Goal: Information Seeking & Learning: Learn about a topic

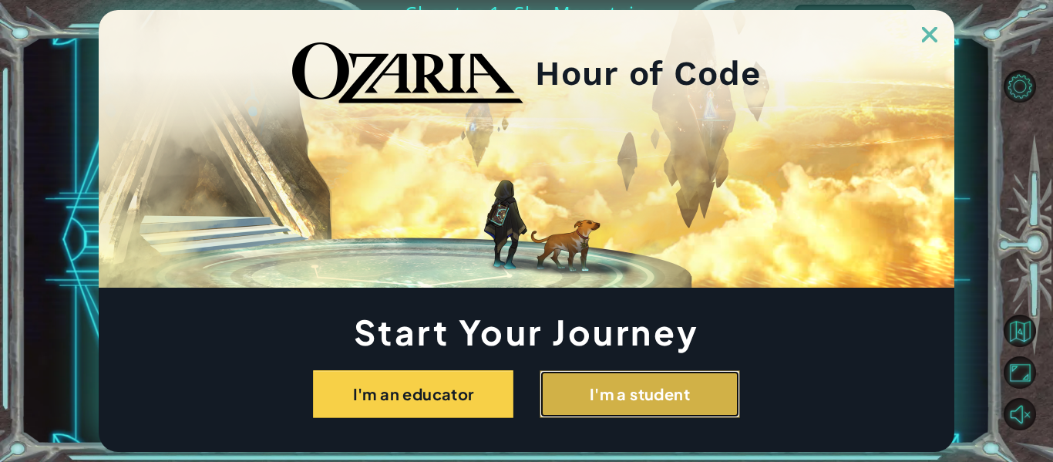
click at [559, 402] on button "I'm a student" at bounding box center [639, 394] width 200 height 48
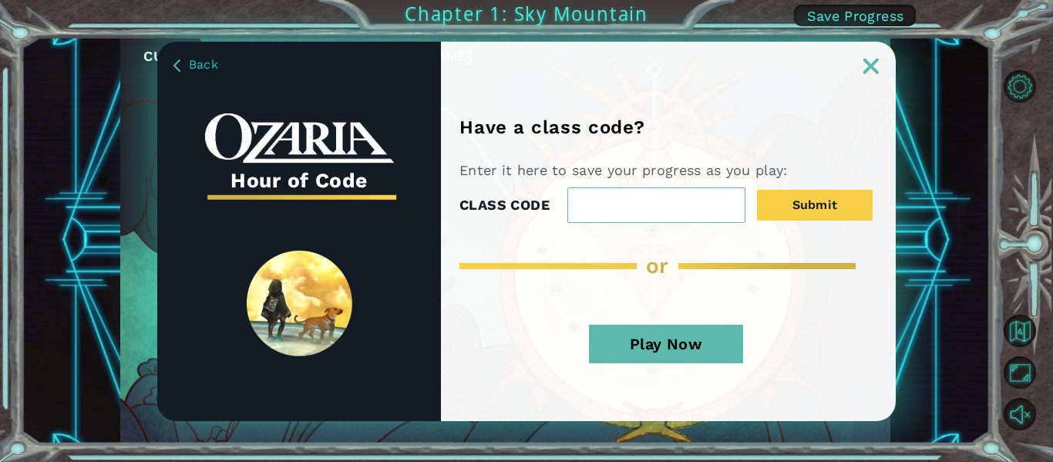
click at [667, 340] on button "Play Now" at bounding box center [666, 343] width 154 height 39
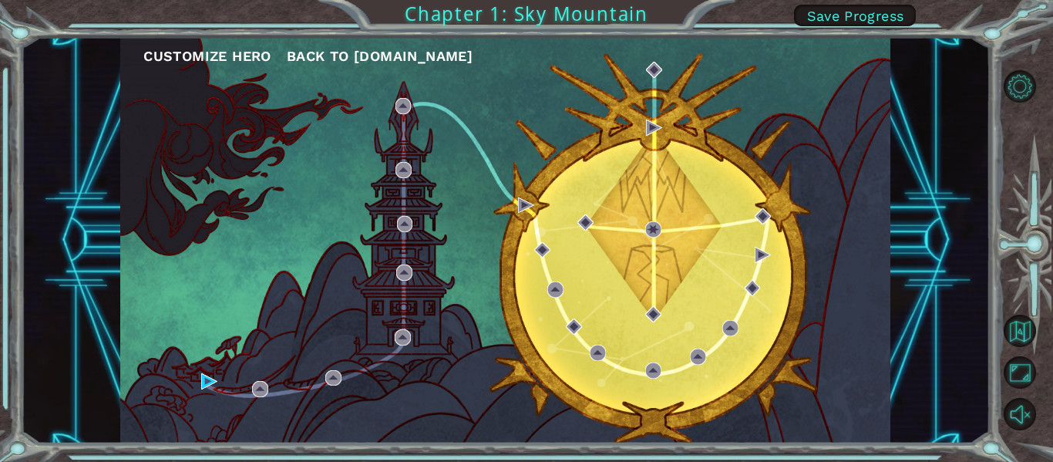
click at [245, 60] on button "Customize Hero" at bounding box center [207, 56] width 128 height 23
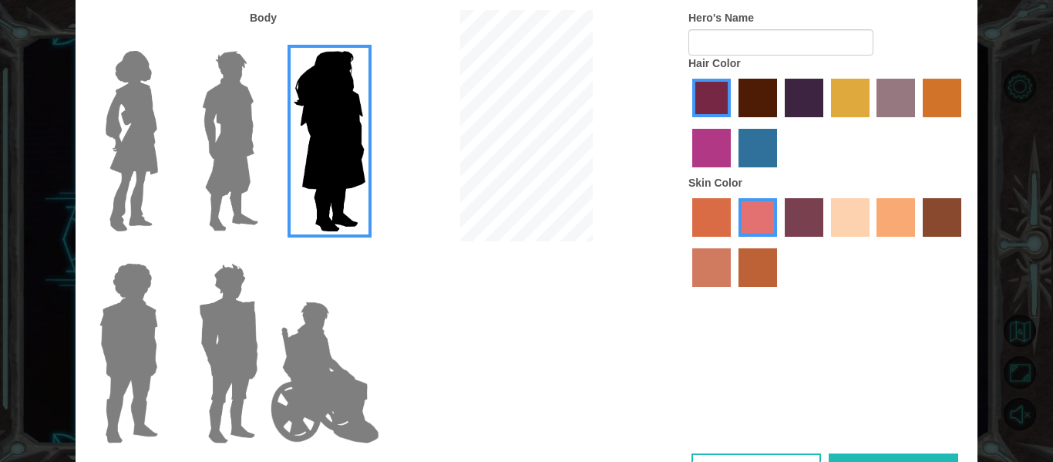
click at [321, 200] on img at bounding box center [329, 141] width 84 height 193
click at [365, 41] on input "Hero Amethyst" at bounding box center [365, 41] width 0 height 0
click at [327, 358] on img at bounding box center [324, 372] width 121 height 154
click at [365, 253] on input "Hero Jamie" at bounding box center [365, 253] width 0 height 0
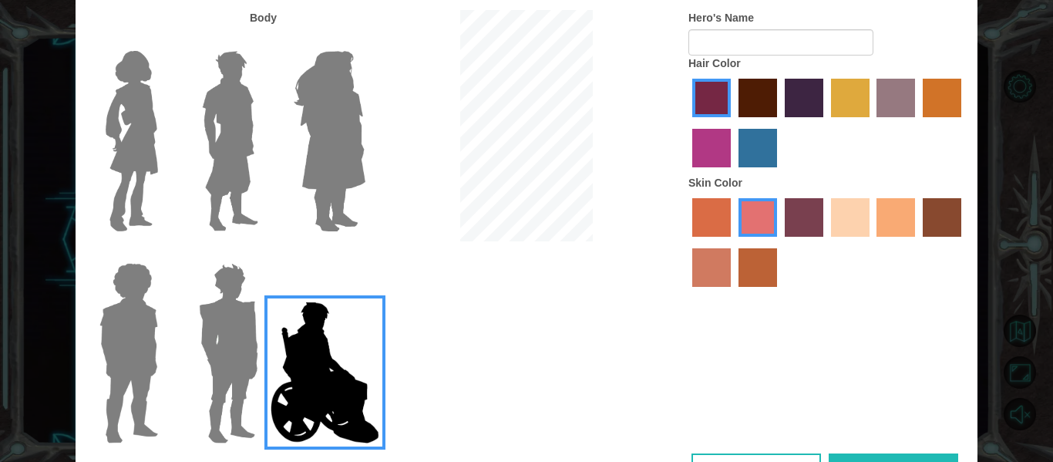
click at [244, 329] on img at bounding box center [229, 353] width 72 height 193
click at [264, 253] on input "Hero Garnet" at bounding box center [264, 253] width 0 height 0
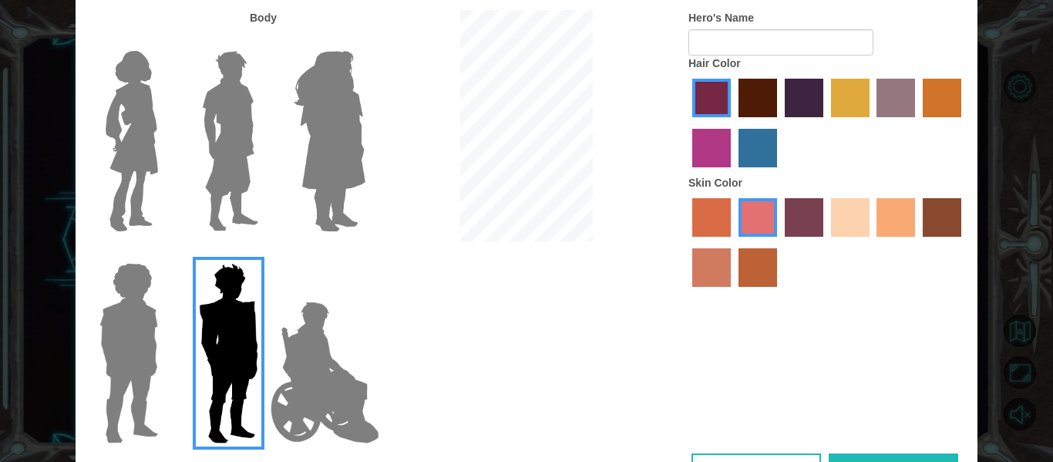
click at [757, 143] on label "lachmara hair color" at bounding box center [757, 148] width 39 height 39
click at [733, 173] on input "lachmara hair color" at bounding box center [733, 173] width 0 height 0
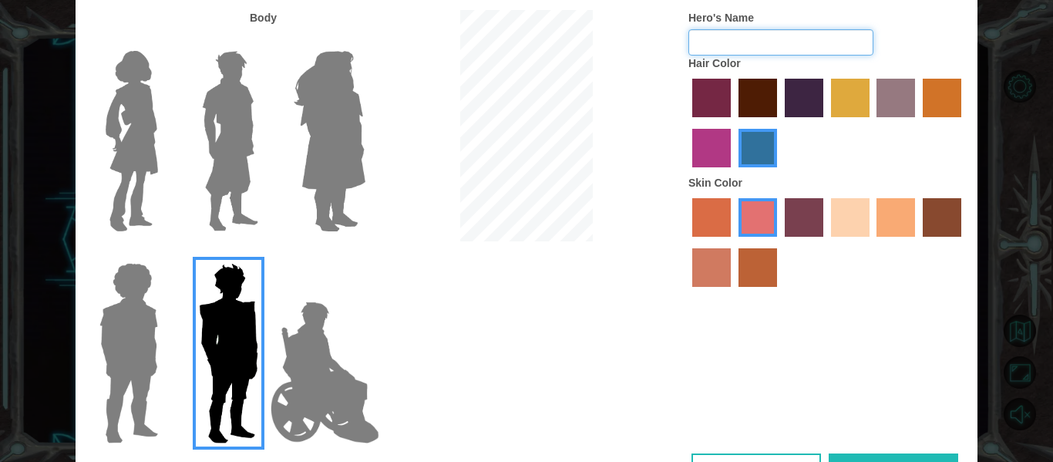
click at [768, 46] on input "Hero's Name" at bounding box center [780, 42] width 185 height 26
type input "b"
type input "[PERSON_NAME]"
click at [805, 216] on label "tosca skin color" at bounding box center [804, 217] width 39 height 39
click at [779, 242] on input "tosca skin color" at bounding box center [779, 242] width 0 height 0
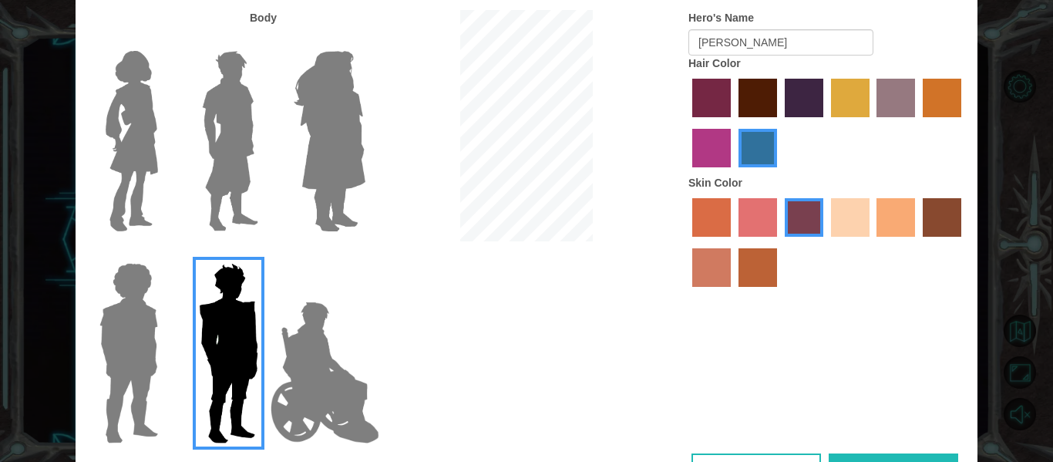
click at [763, 219] on label "froly skin color" at bounding box center [757, 217] width 39 height 39
click at [733, 242] on input "froly skin color" at bounding box center [733, 242] width 0 height 0
click at [248, 195] on img at bounding box center [230, 141] width 69 height 193
click at [264, 41] on input "Hero Lars" at bounding box center [264, 41] width 0 height 0
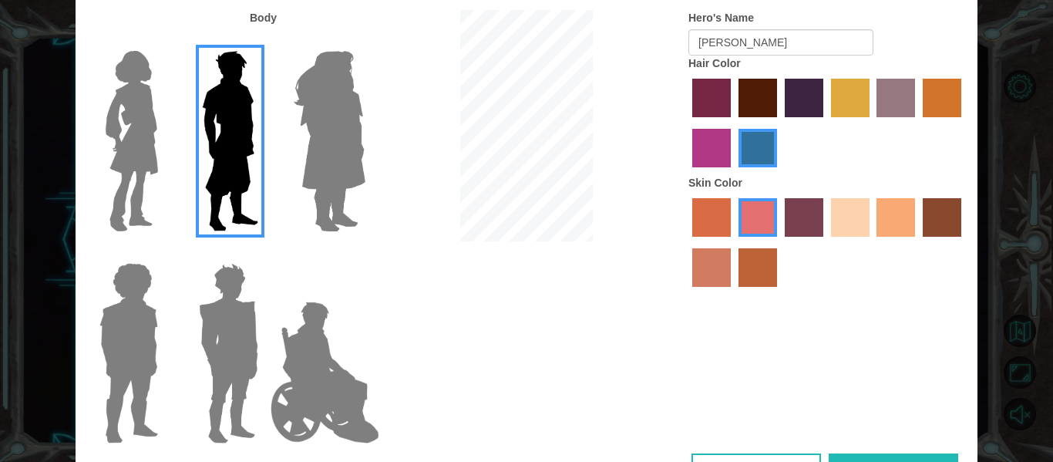
click at [998, 188] on div "Customize Your Hero Body Hero's Name [PERSON_NAME] Hair Color Skin Color Cancel…" at bounding box center [526, 231] width 1053 height 462
click at [879, 457] on button "Done" at bounding box center [892, 470] width 129 height 35
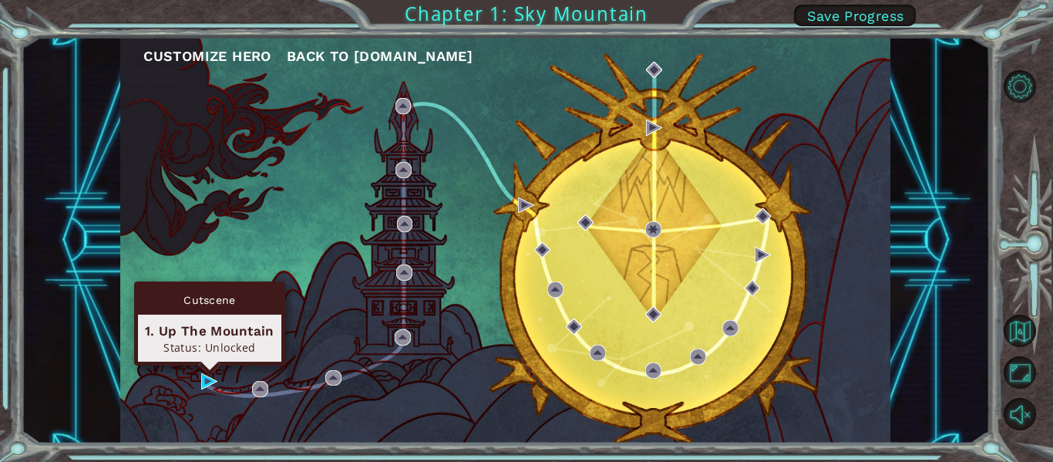
click at [210, 365] on div "Cutscene 1. Up The Mountain Status: Unlocked" at bounding box center [209, 323] width 151 height 84
click at [205, 375] on img at bounding box center [209, 381] width 16 height 16
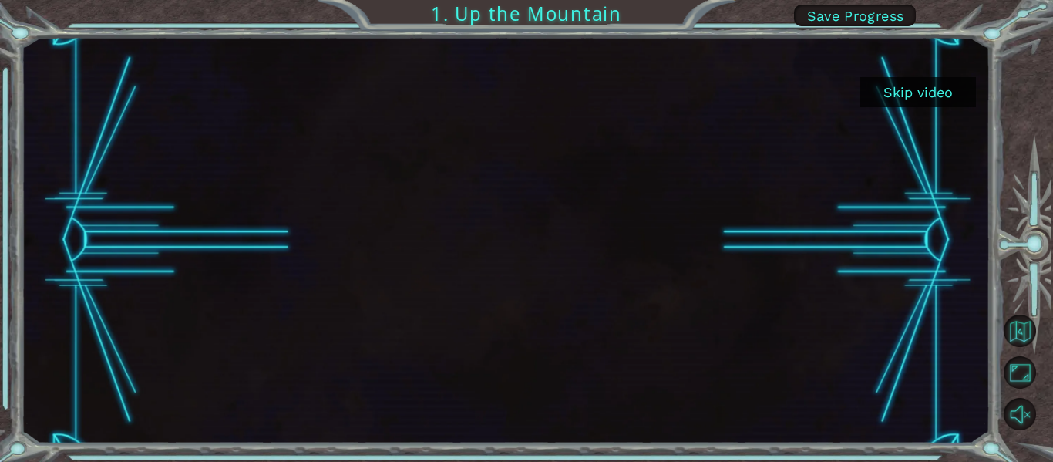
click at [917, 93] on button "Skip video" at bounding box center [918, 92] width 116 height 30
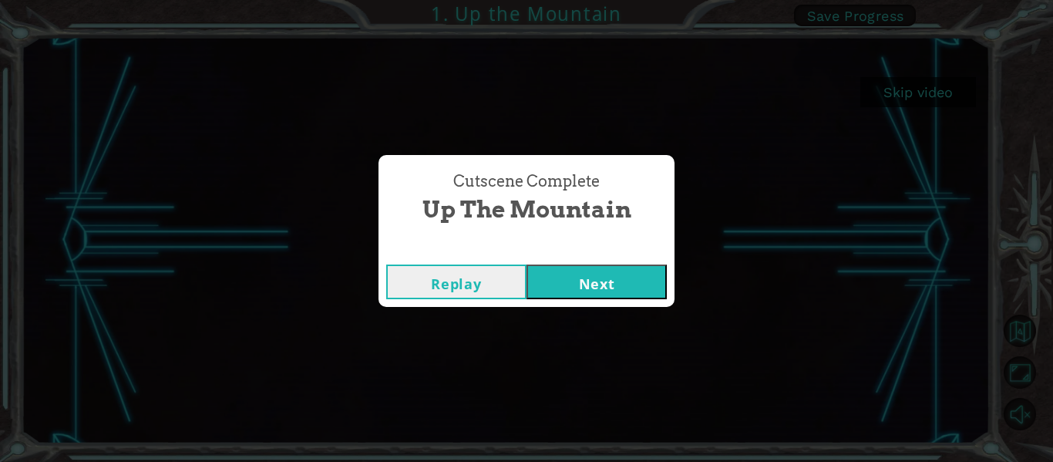
click at [560, 289] on button "Next" at bounding box center [596, 281] width 140 height 35
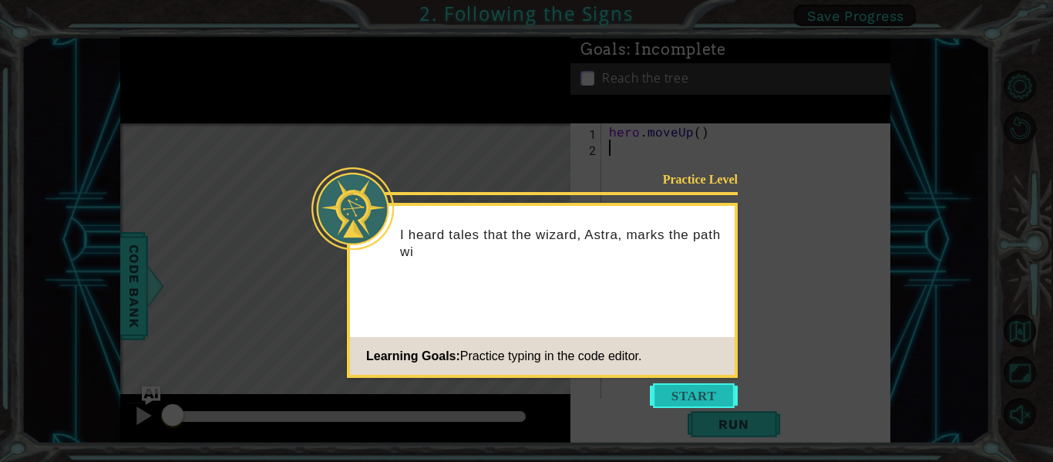
click at [694, 391] on button "Start" at bounding box center [694, 395] width 88 height 25
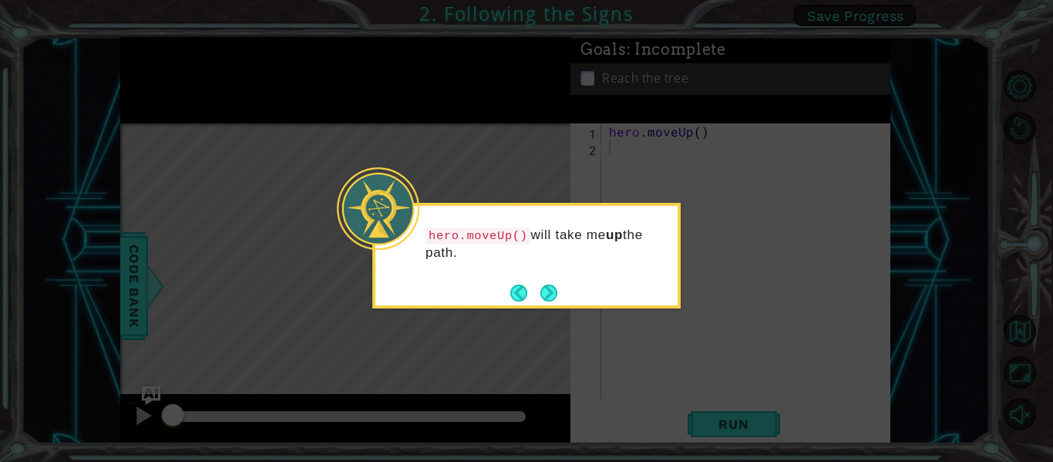
click at [566, 296] on div "hero.moveUp() will take me up the path." at bounding box center [526, 256] width 308 height 106
click at [540, 297] on button "Next" at bounding box center [549, 293] width 22 height 22
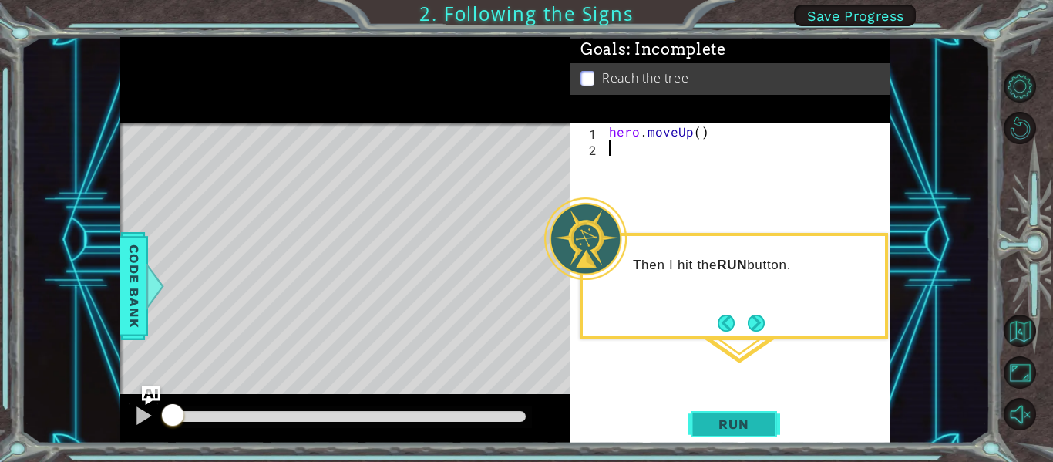
click at [727, 436] on button "Run" at bounding box center [733, 424] width 92 height 32
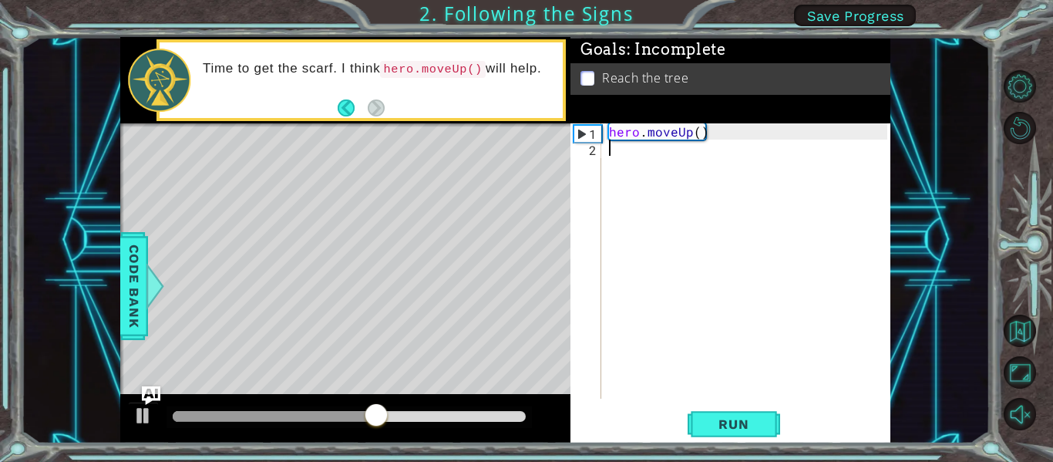
type textarea "h"
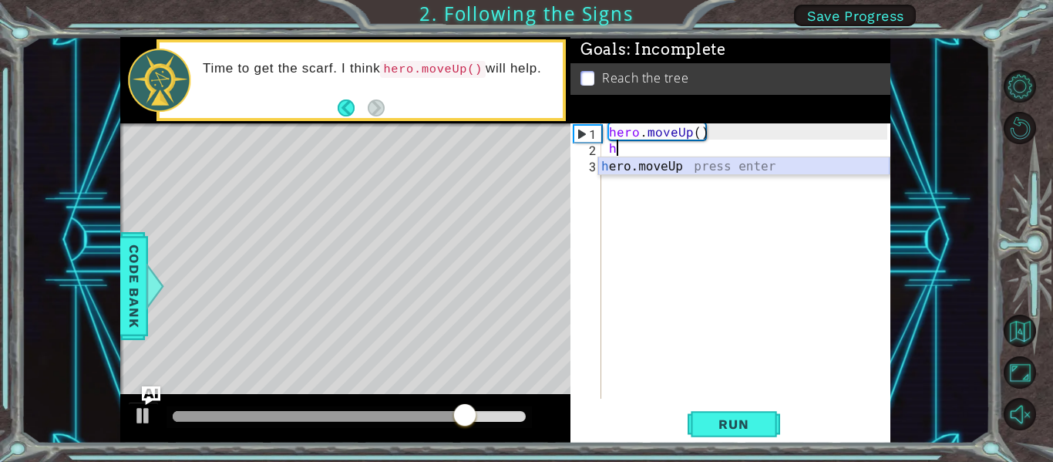
click at [677, 167] on div "h ero.moveUp press enter" at bounding box center [743, 184] width 291 height 55
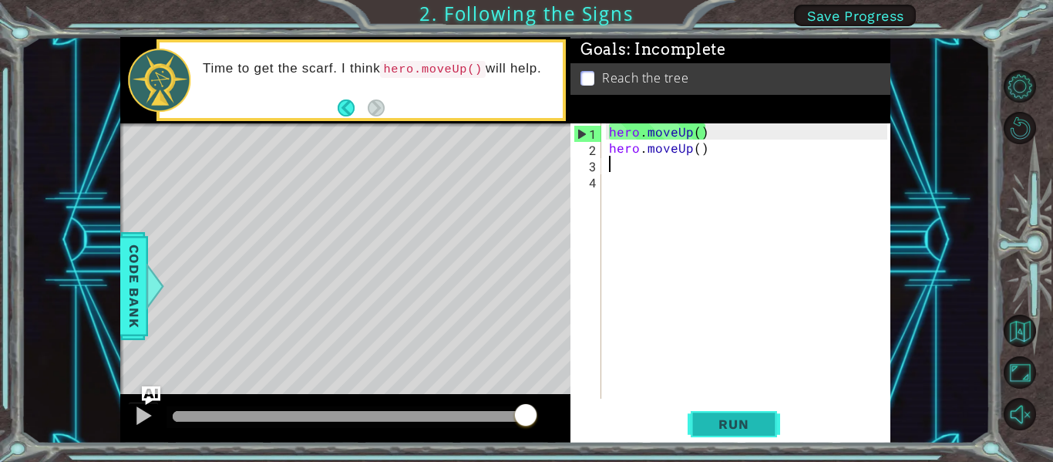
click at [717, 425] on span "Run" at bounding box center [733, 423] width 61 height 15
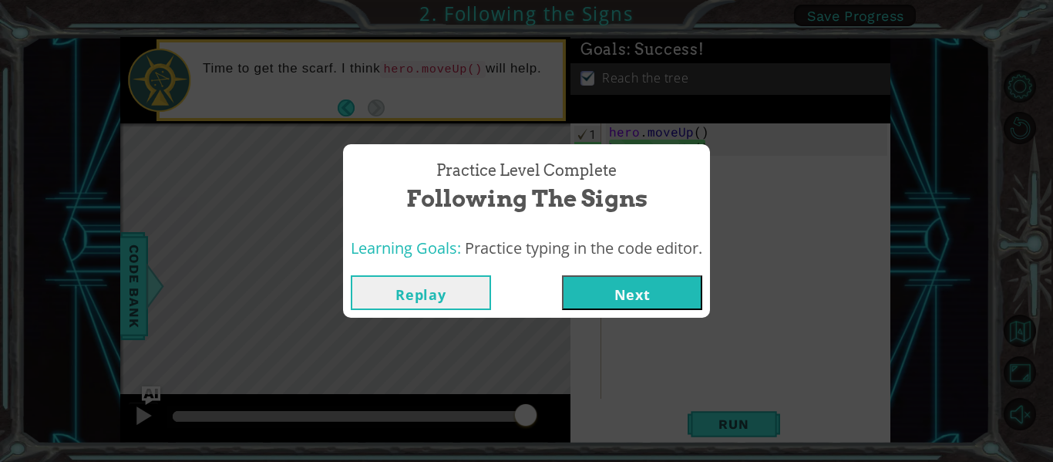
click at [639, 299] on button "Next" at bounding box center [632, 292] width 140 height 35
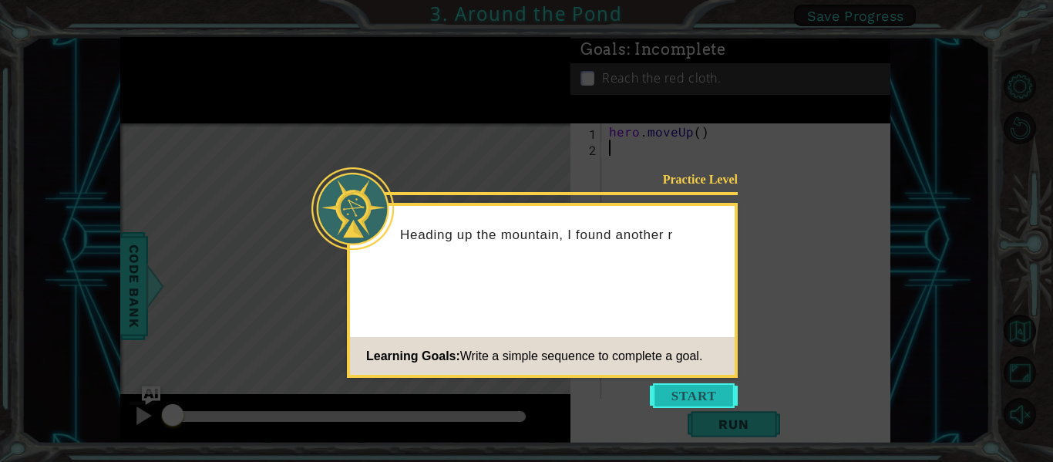
click at [681, 390] on button "Start" at bounding box center [694, 395] width 88 height 25
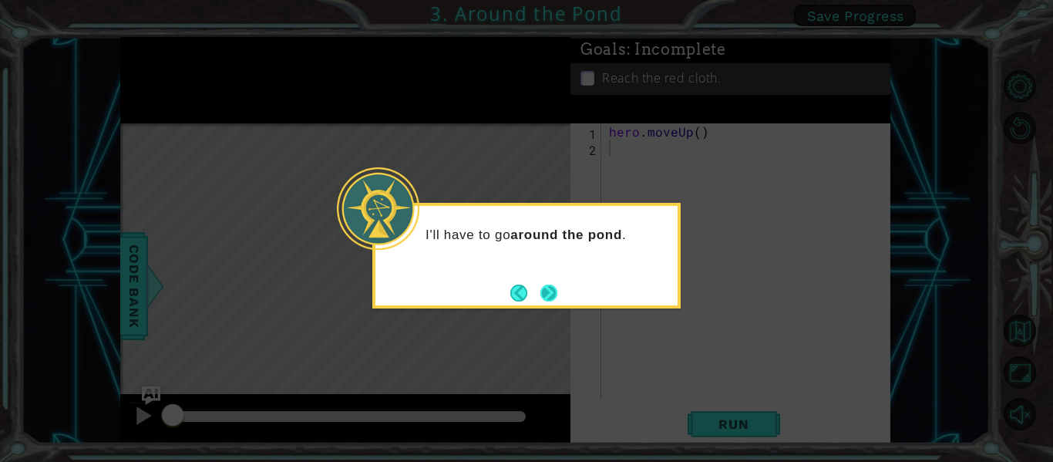
click at [549, 284] on button "Next" at bounding box center [548, 293] width 18 height 18
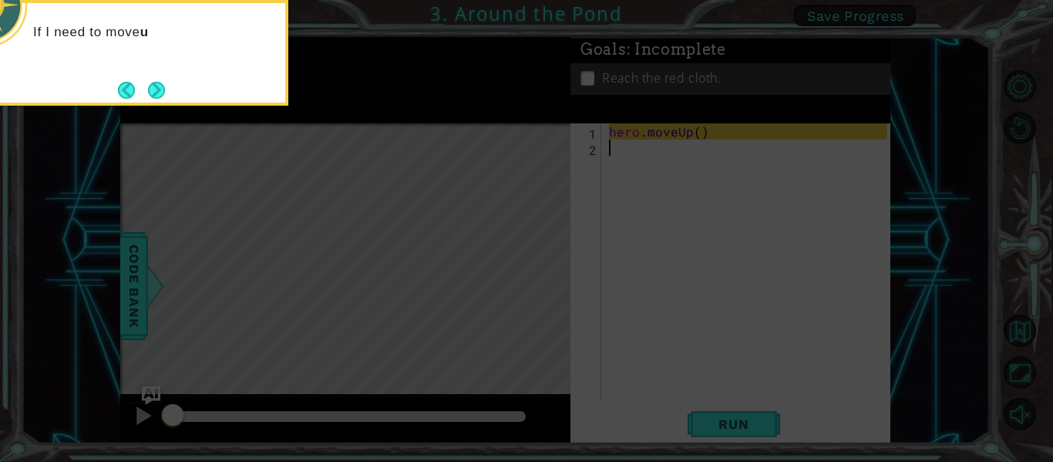
click at [549, 275] on icon at bounding box center [526, 68] width 1053 height 785
click at [152, 95] on button "Next" at bounding box center [157, 90] width 18 height 18
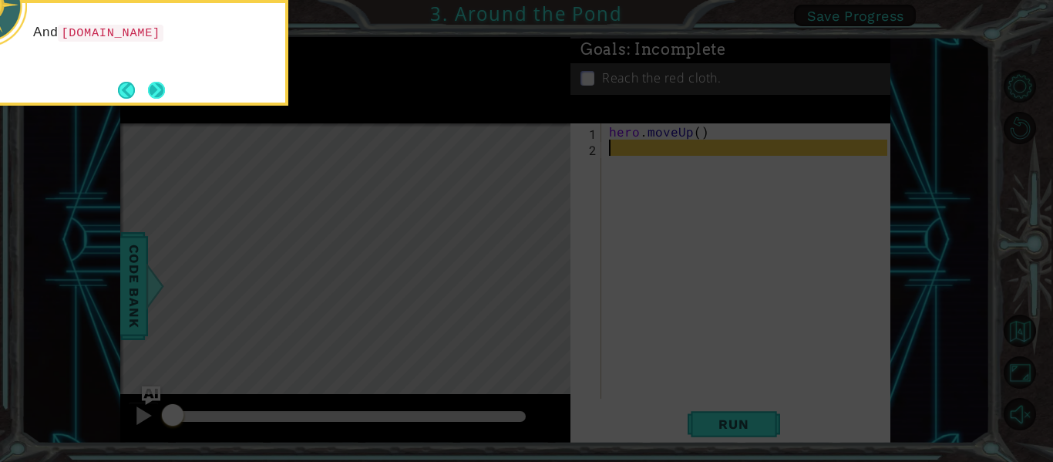
click at [148, 85] on button "Next" at bounding box center [157, 90] width 28 height 28
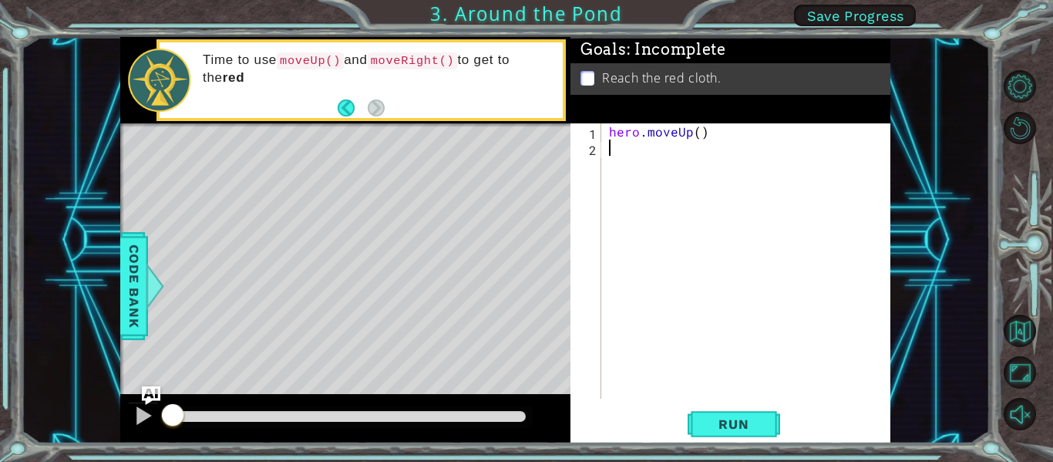
type textarea "h"
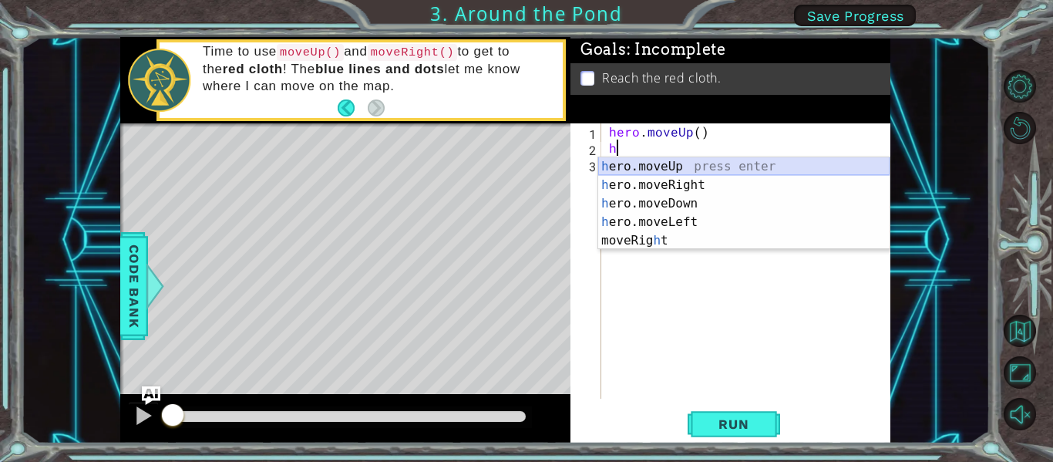
click at [707, 169] on div "h ero.moveUp press enter h ero.moveRight press enter h ero.moveDown press enter…" at bounding box center [743, 221] width 291 height 129
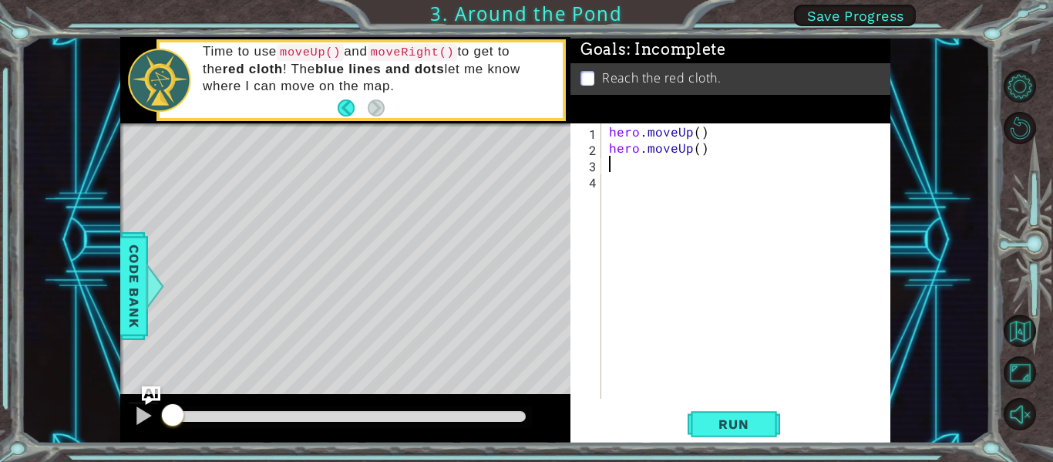
type textarea "h"
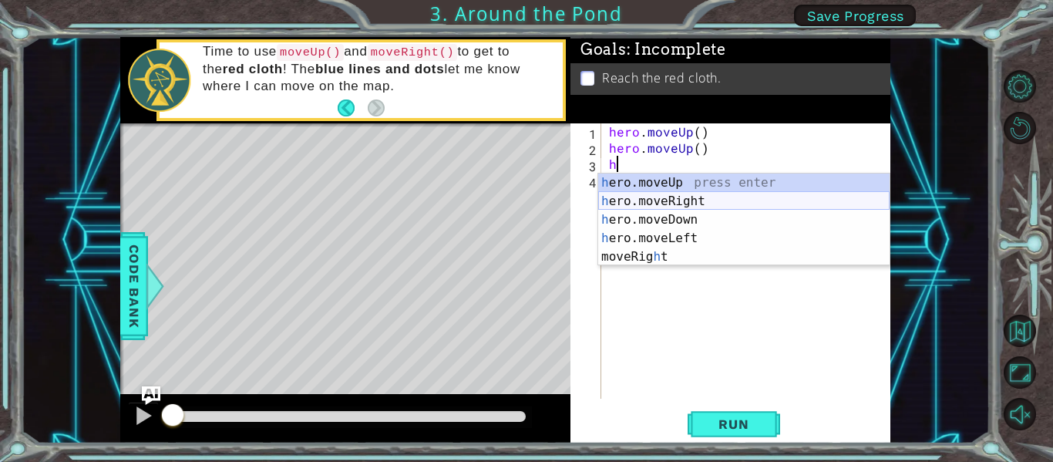
click at [653, 200] on div "h ero.moveUp press enter h ero.moveRight press enter h ero.moveDown press enter…" at bounding box center [743, 237] width 291 height 129
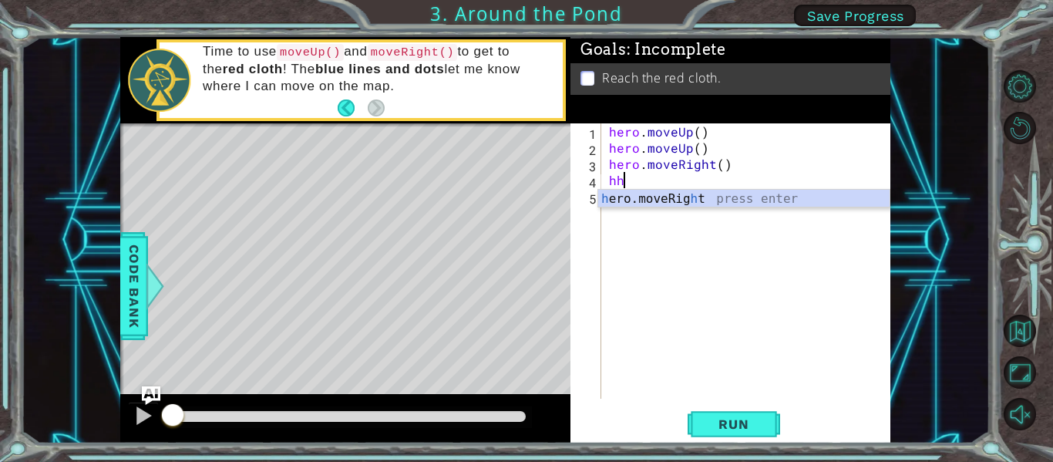
type textarea "h"
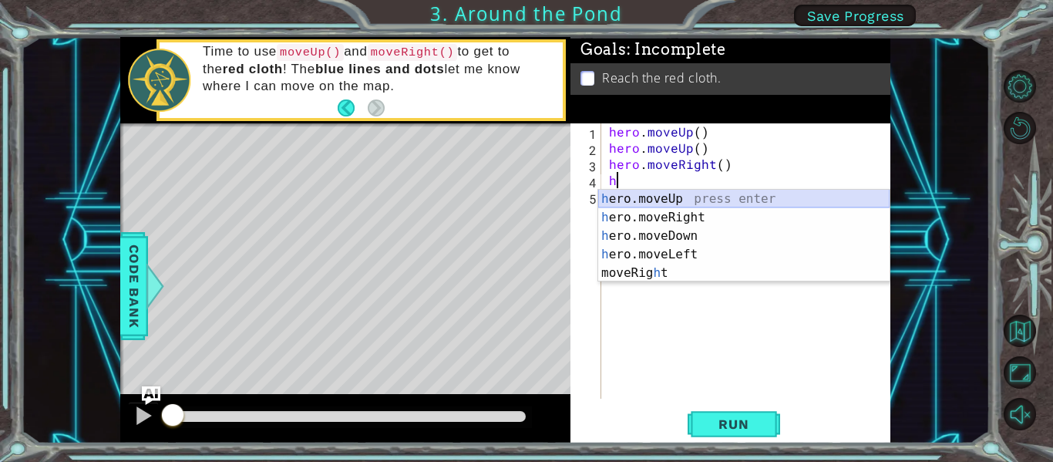
click at [680, 204] on div "h ero.moveUp press enter h ero.moveRight press enter h ero.moveDown press enter…" at bounding box center [743, 254] width 291 height 129
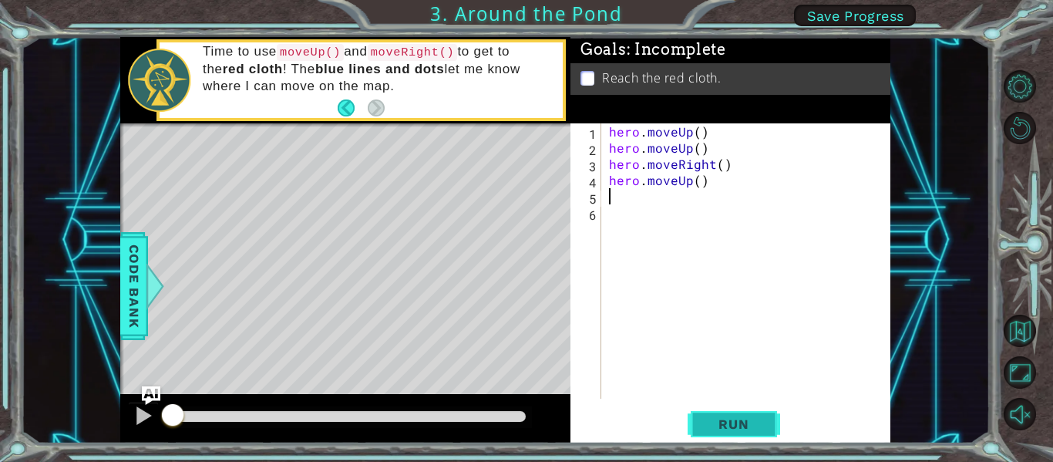
click at [709, 422] on span "Run" at bounding box center [733, 423] width 61 height 15
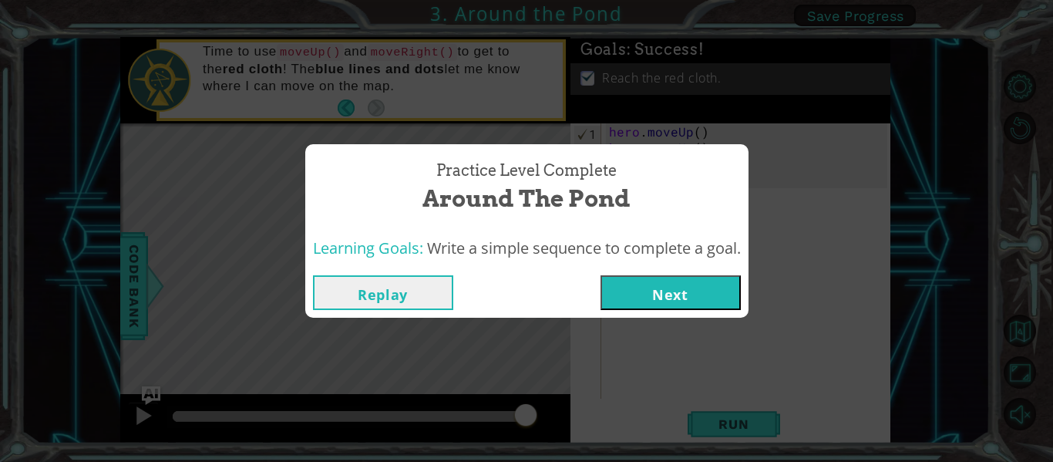
click at [654, 283] on button "Next" at bounding box center [670, 292] width 140 height 35
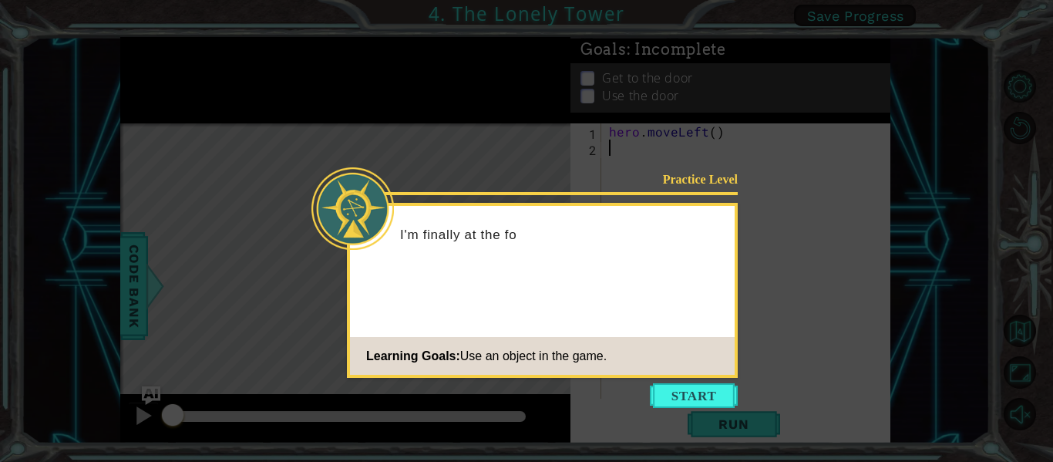
click at [687, 380] on icon at bounding box center [526, 231] width 1053 height 462
click at [690, 394] on button "Start" at bounding box center [694, 395] width 88 height 25
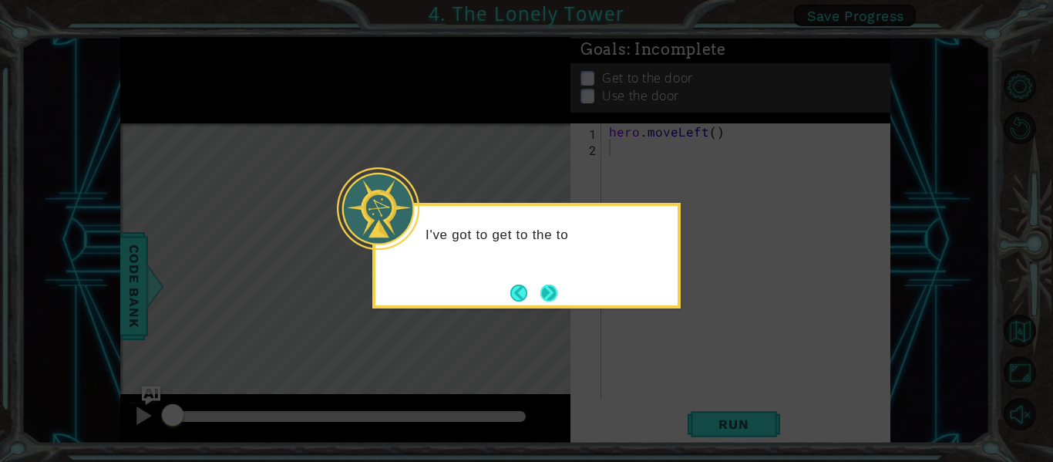
click at [548, 289] on button "Next" at bounding box center [548, 292] width 17 height 17
click at [546, 291] on button "Next" at bounding box center [549, 293] width 18 height 18
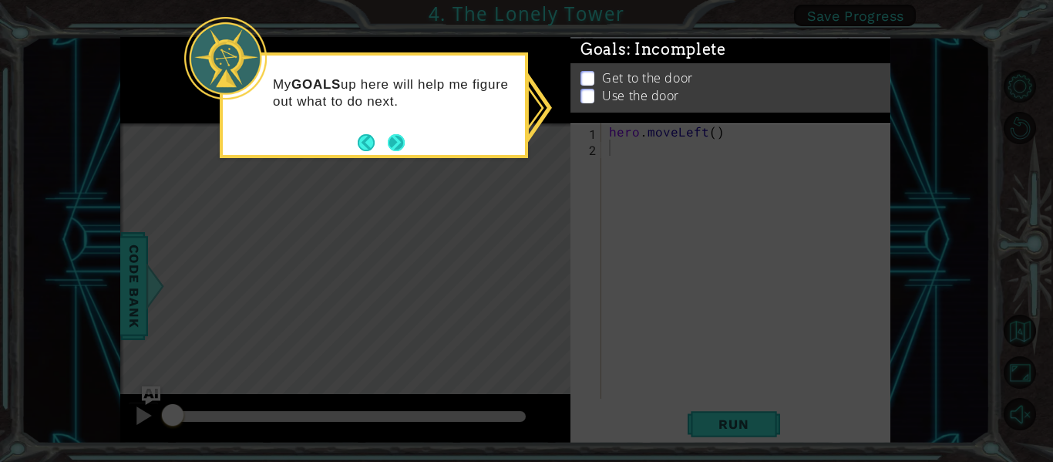
click at [405, 151] on button "Next" at bounding box center [396, 142] width 17 height 17
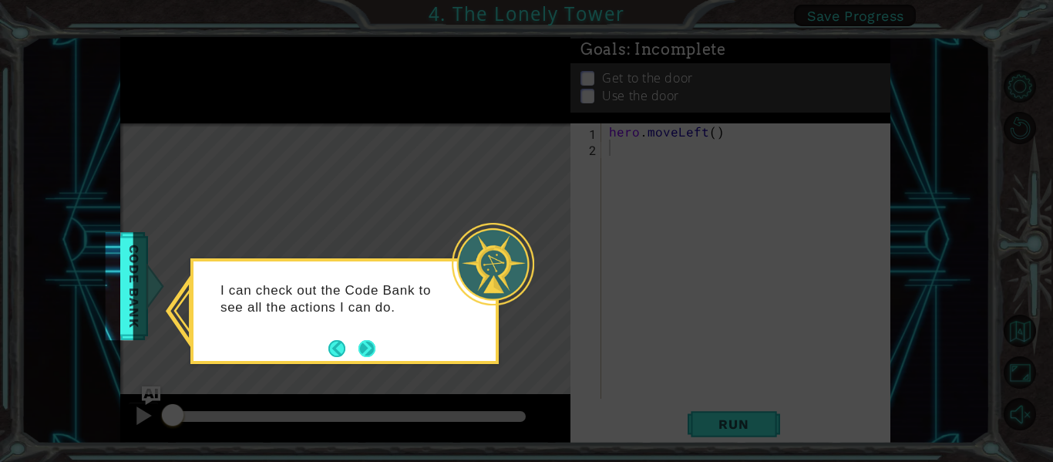
click at [364, 341] on button "Next" at bounding box center [366, 348] width 17 height 17
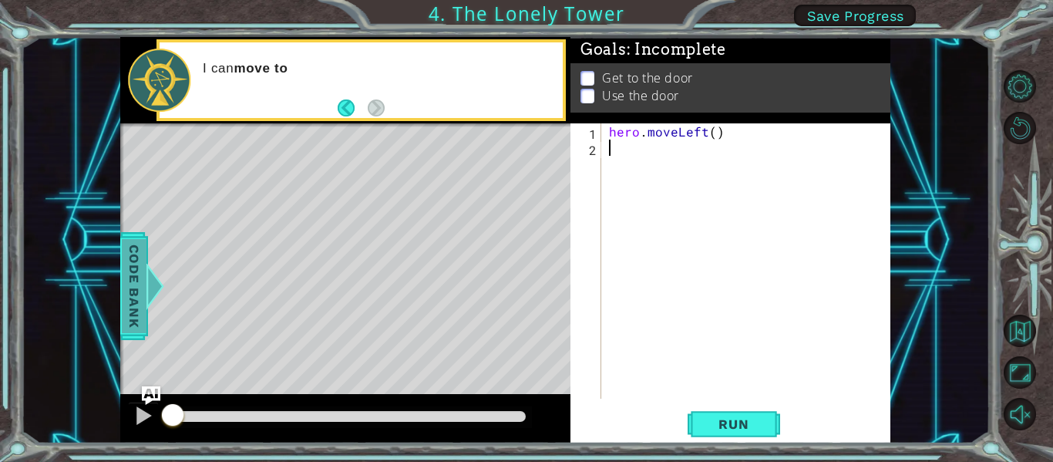
click at [133, 291] on span "Code Bank" at bounding box center [120, 286] width 25 height 94
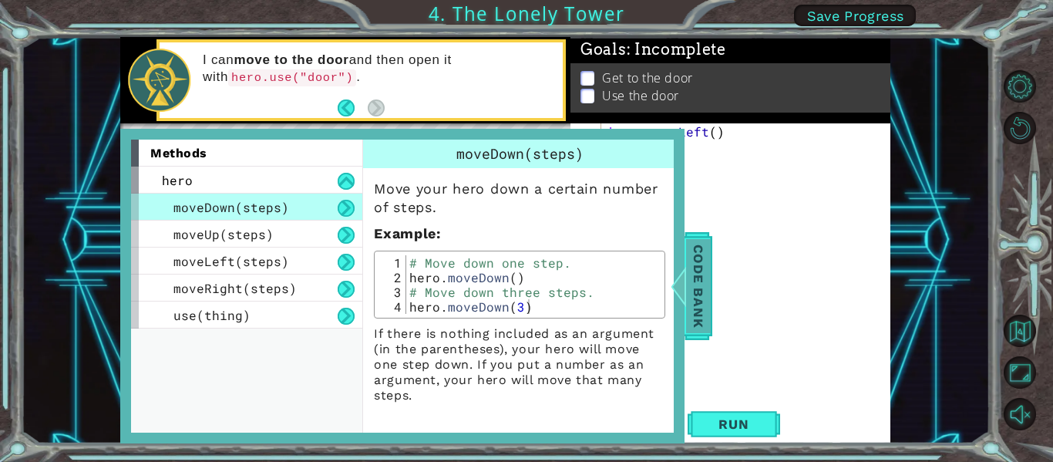
click at [698, 308] on span "Code Bank" at bounding box center [691, 286] width 25 height 94
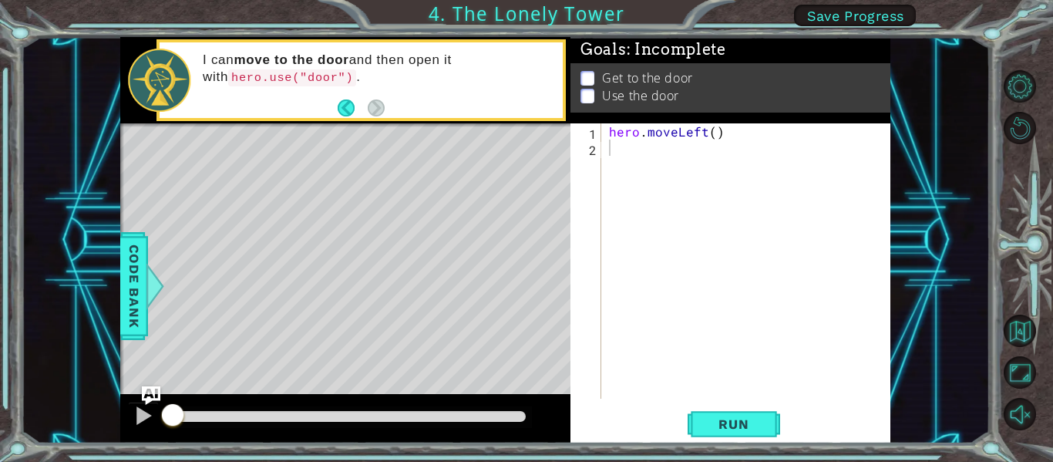
type textarea "hero.moveLeft()"
click at [642, 139] on div "hero . moveLeft ( )" at bounding box center [750, 276] width 289 height 307
click at [637, 154] on div "hero . moveLeft ( )" at bounding box center [750, 276] width 289 height 307
type textarea "h"
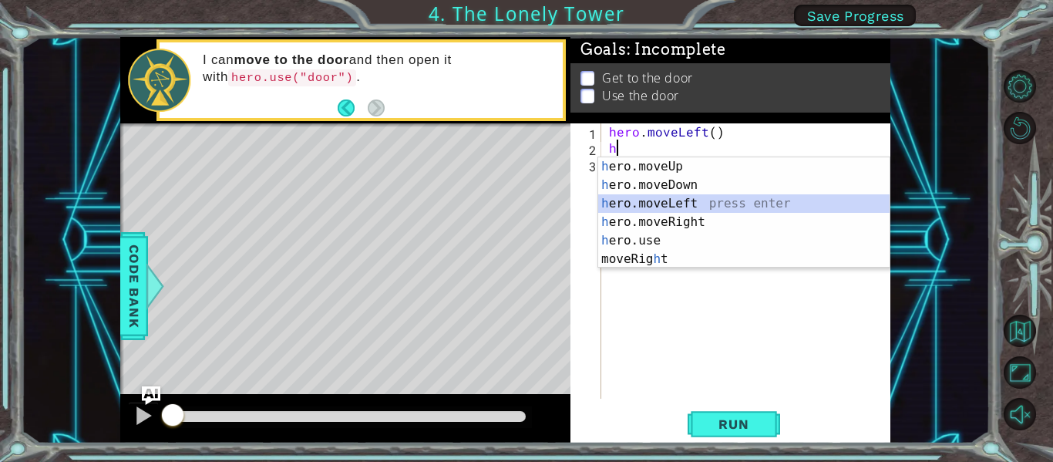
click at [679, 202] on div "h ero.moveUp press enter h ero.moveDown press enter h ero.moveLeft press enter …" at bounding box center [743, 231] width 291 height 148
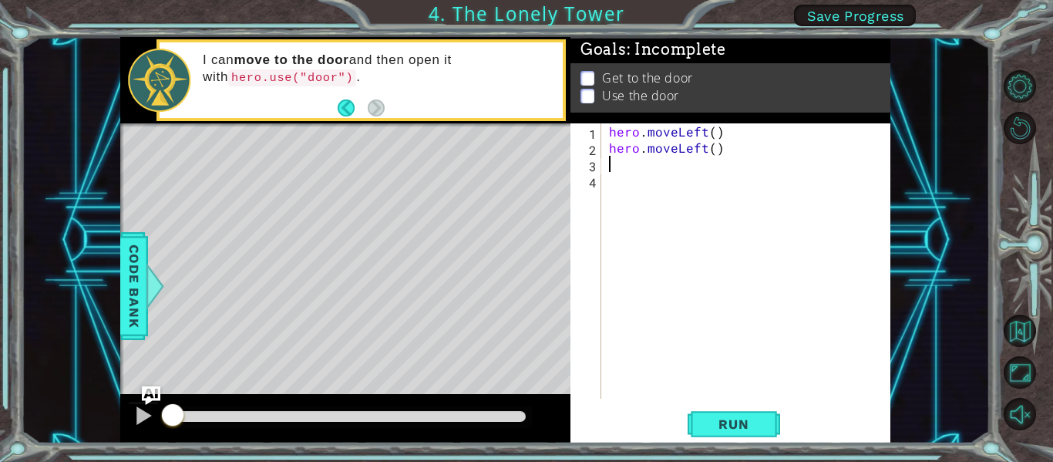
type textarea "h"
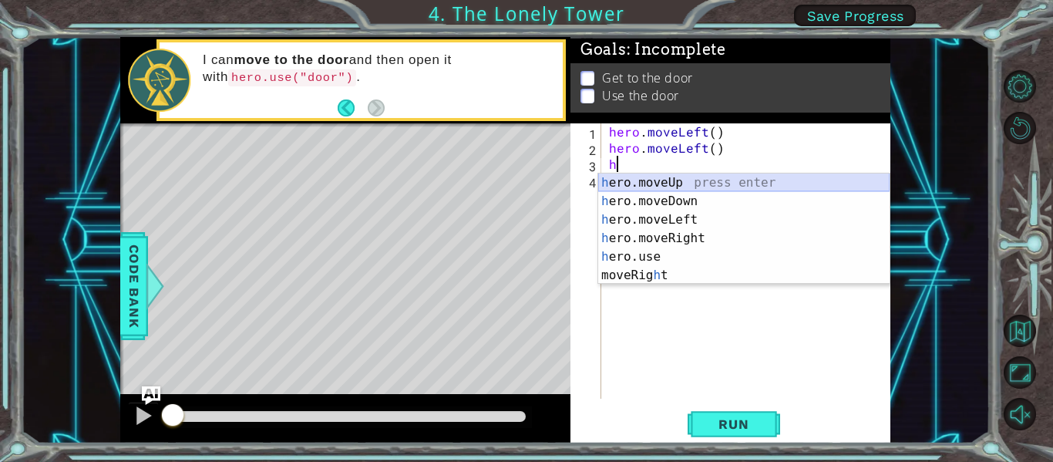
click at [680, 185] on div "h ero.moveUp press enter h ero.moveDown press enter h ero.moveLeft press enter …" at bounding box center [743, 247] width 291 height 148
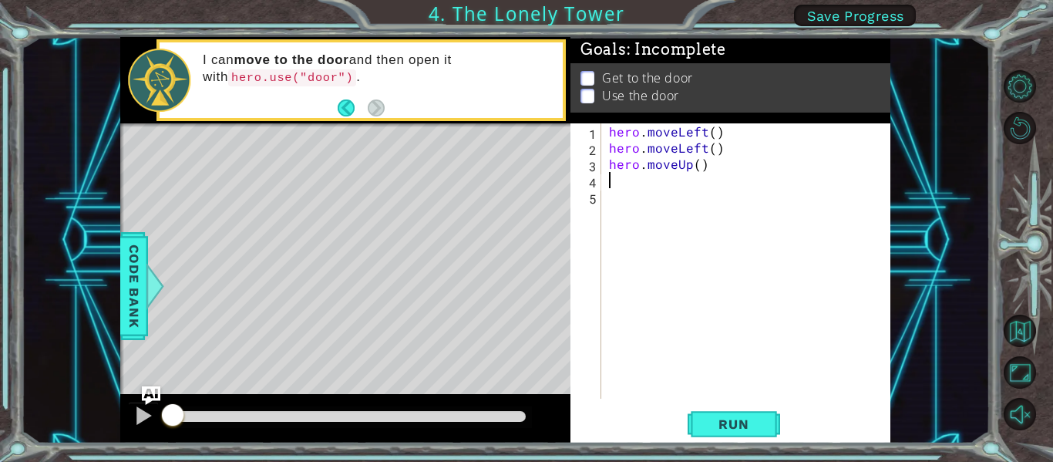
type textarea "h"
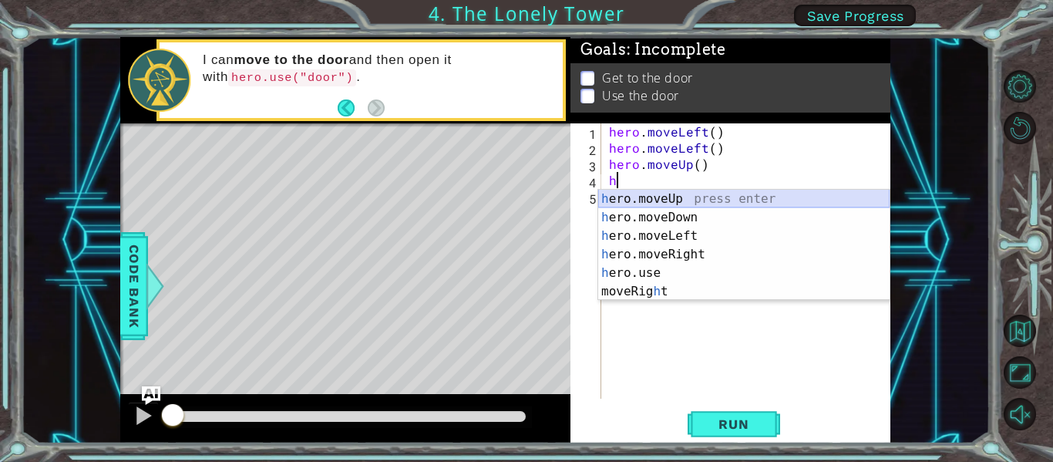
click at [679, 206] on div "h ero.moveUp press enter h ero.moveDown press enter h ero.moveLeft press enter …" at bounding box center [743, 264] width 291 height 148
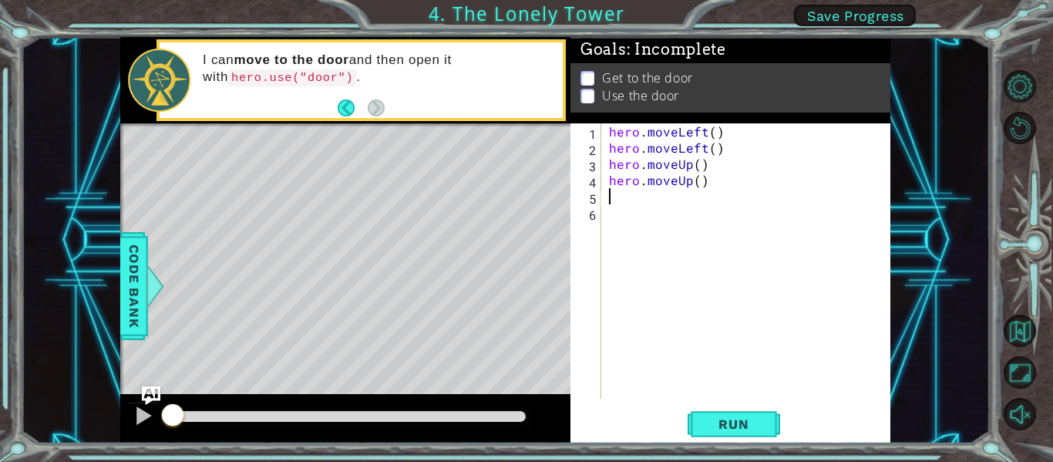
type textarea "h"
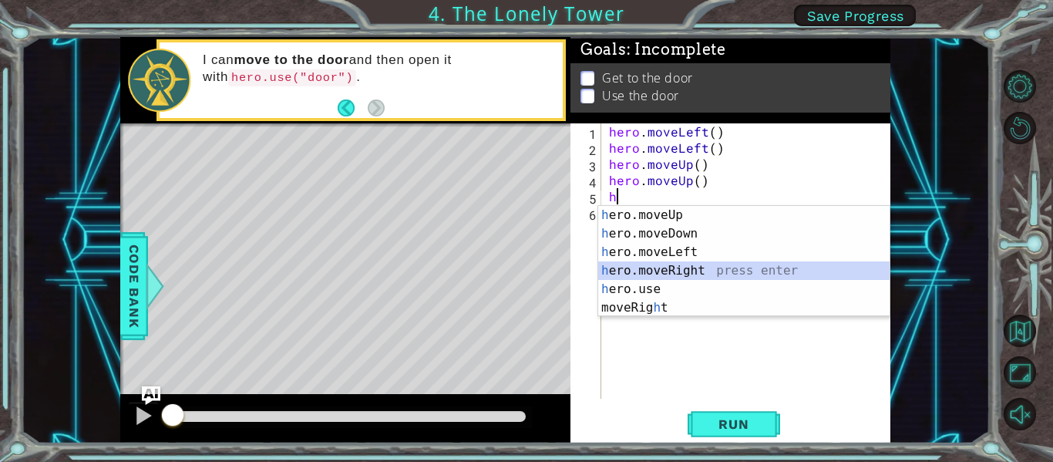
click at [686, 270] on div "h ero.moveUp press enter h ero.moveDown press enter h ero.moveLeft press enter …" at bounding box center [743, 280] width 291 height 148
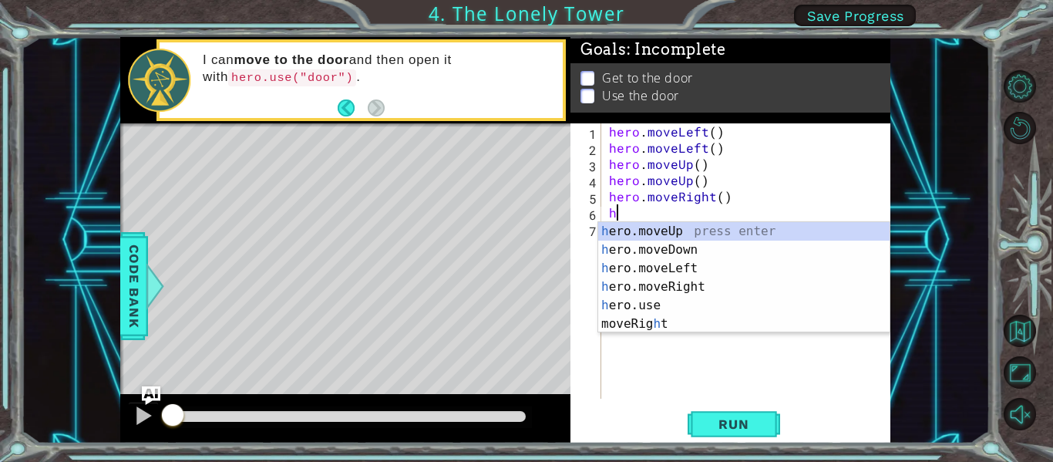
type textarea "h"
click at [683, 287] on div "h ero.moveUp press enter h ero.moveDown press enter h ero.moveLeft press enter …" at bounding box center [743, 296] width 291 height 148
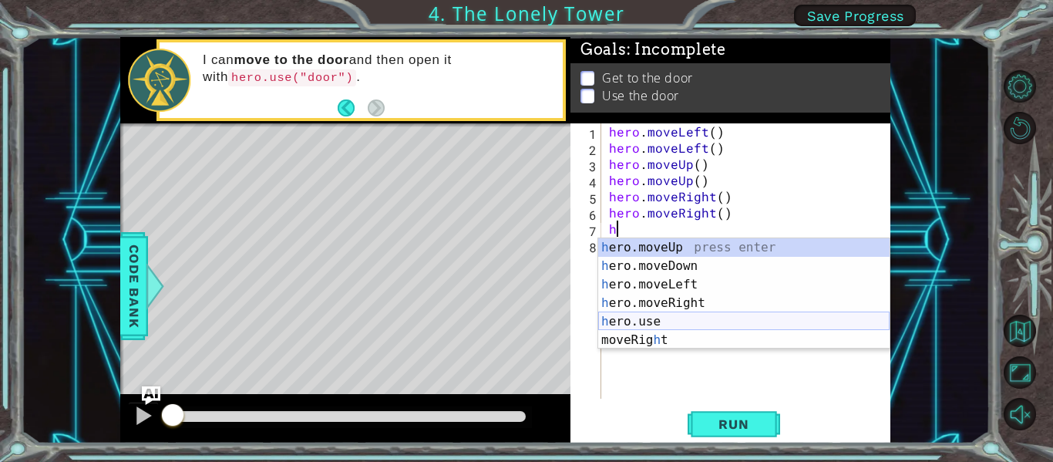
click at [665, 321] on div "h ero.moveUp press enter h ero.moveDown press enter h ero.moveLeft press enter …" at bounding box center [743, 312] width 291 height 148
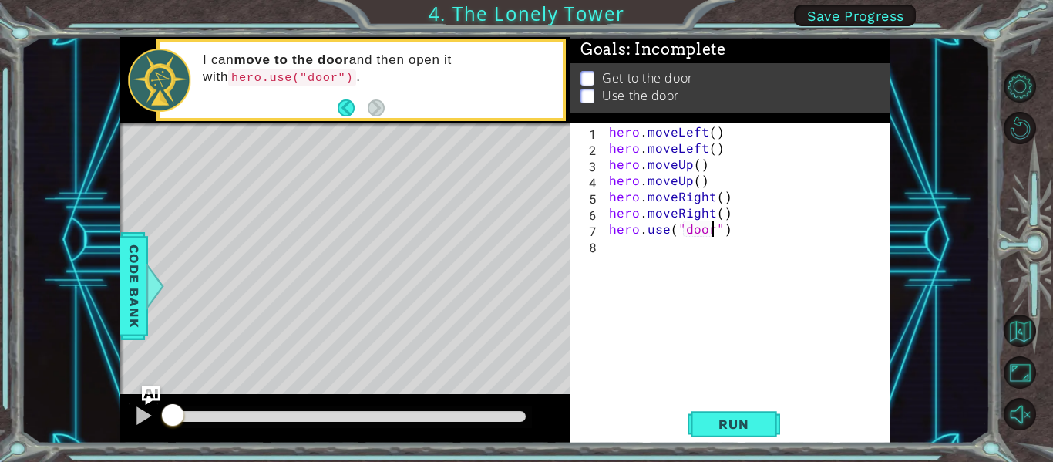
scroll to position [0, 7]
type textarea "hero.use("door")"
click at [733, 428] on span "Run" at bounding box center [733, 423] width 61 height 15
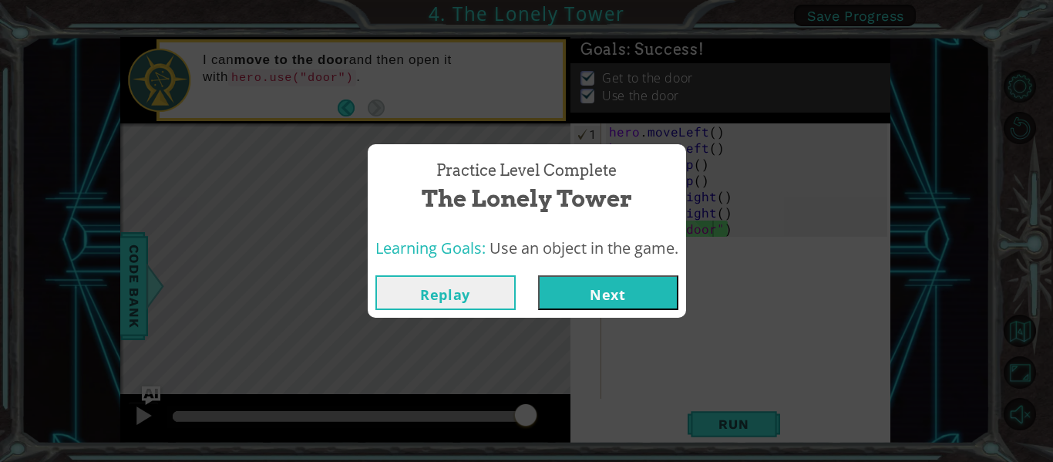
click at [628, 281] on button "Next" at bounding box center [608, 292] width 140 height 35
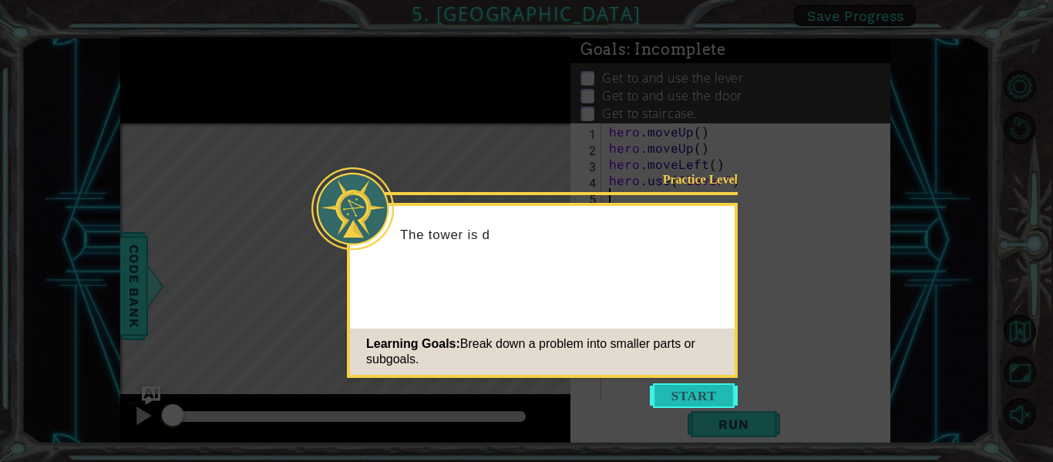
click at [680, 392] on button "Start" at bounding box center [694, 395] width 88 height 25
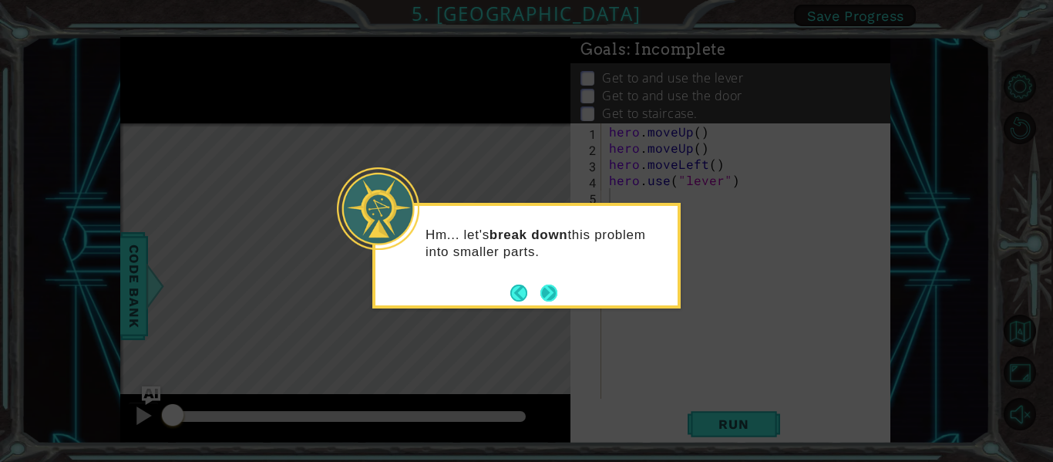
click at [547, 300] on button "Next" at bounding box center [548, 293] width 18 height 18
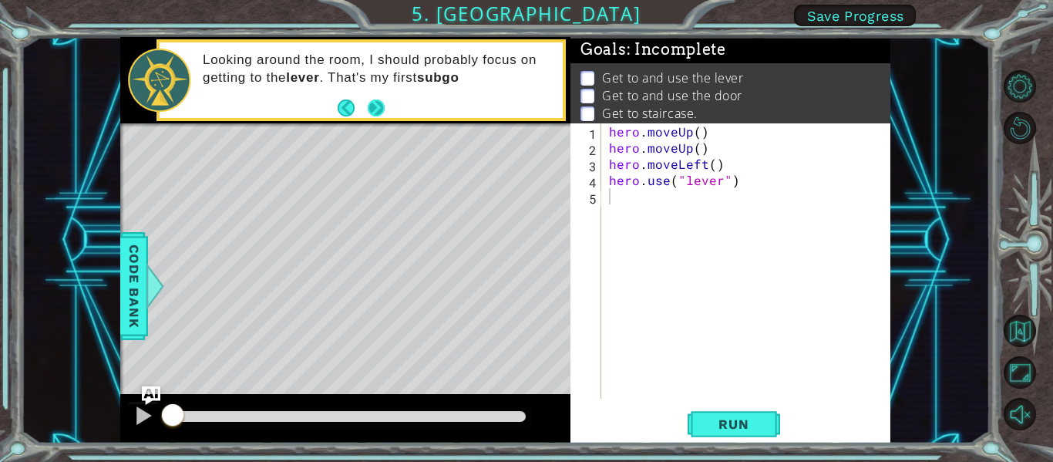
click at [369, 107] on button "Next" at bounding box center [377, 108] width 18 height 18
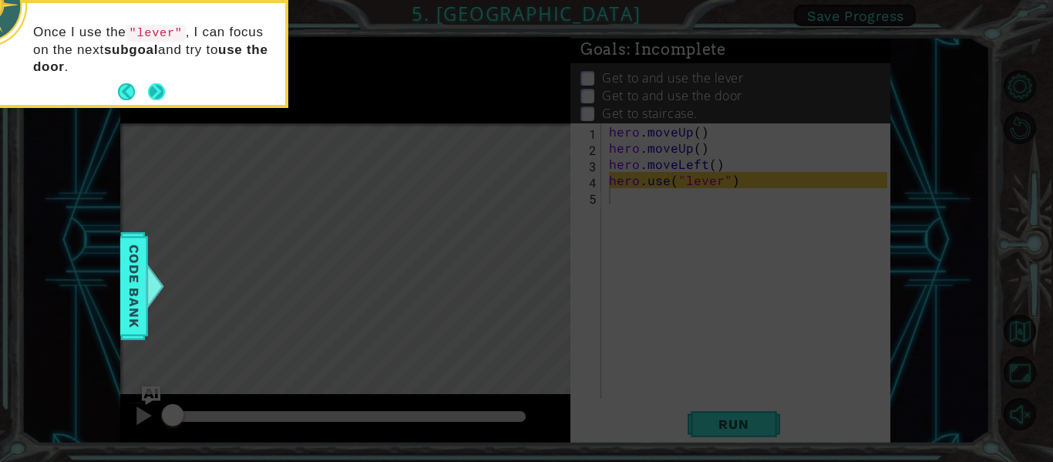
click at [160, 85] on button "Next" at bounding box center [157, 92] width 18 height 18
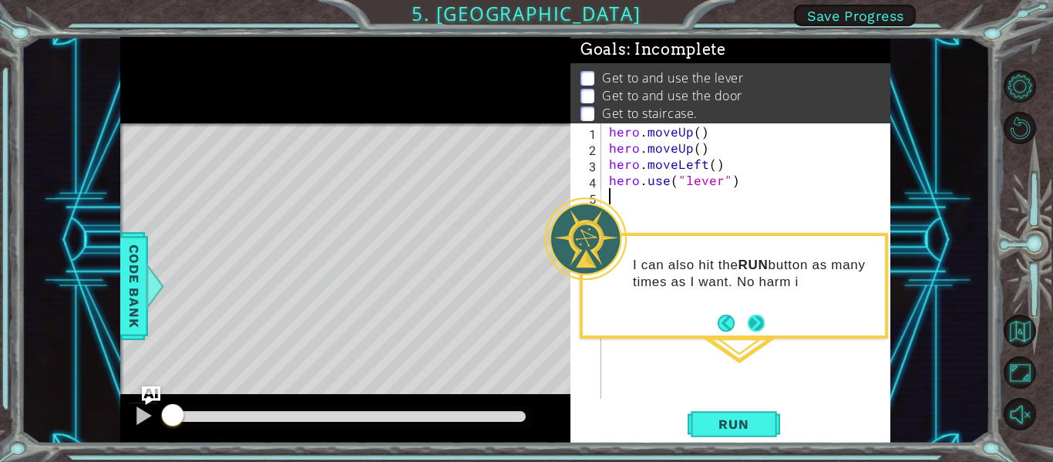
click at [756, 322] on button "Next" at bounding box center [757, 323] width 18 height 18
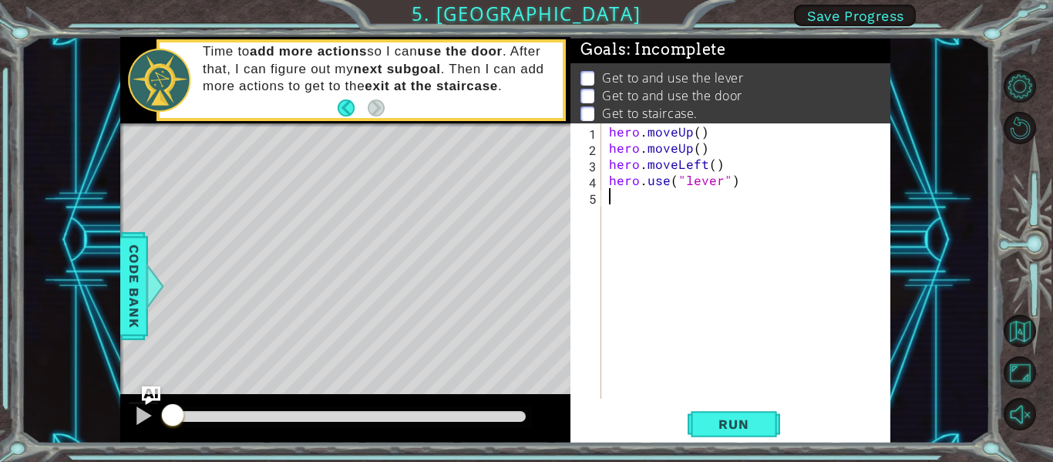
type textarea "h"
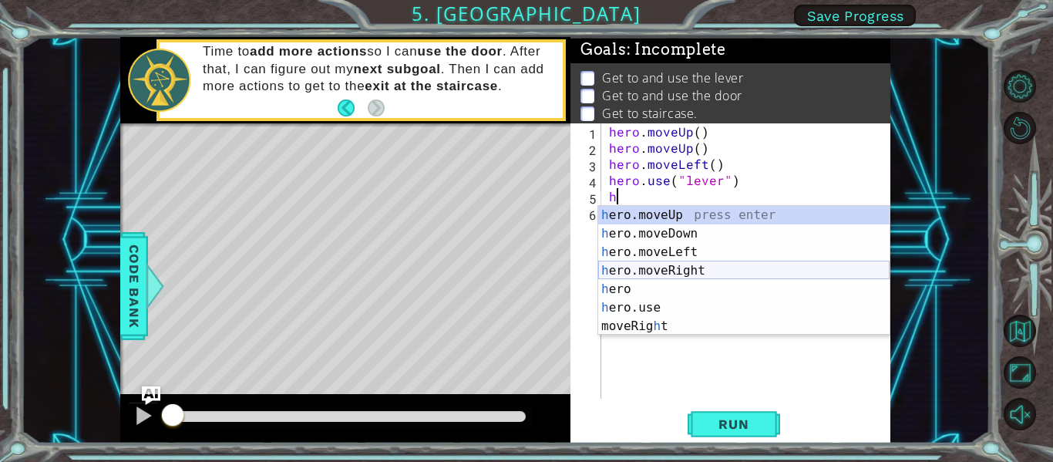
click at [662, 272] on div "h ero.moveUp press enter h ero.moveDown press enter h ero.moveLeft press enter …" at bounding box center [743, 289] width 291 height 166
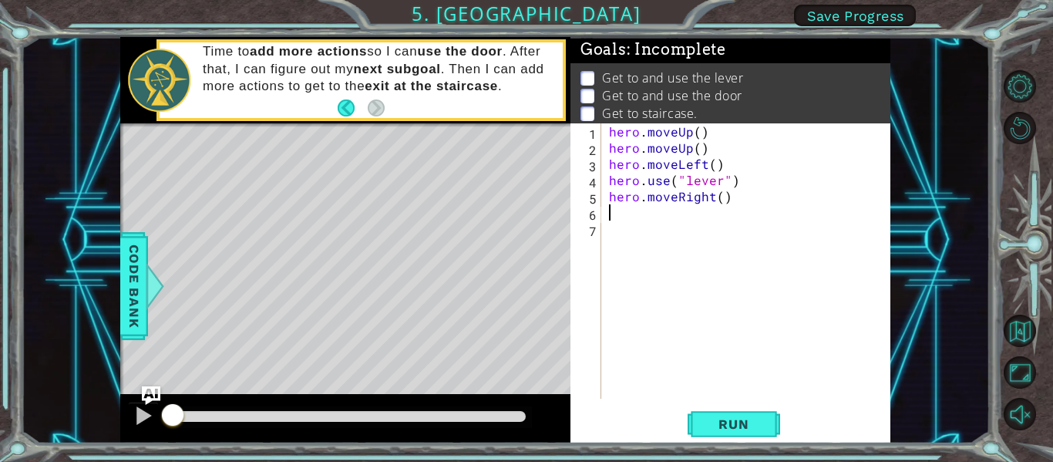
click at [721, 202] on div "hero . moveUp ( ) hero . moveUp ( ) hero . moveLeft ( ) hero . use ( "lever" ) …" at bounding box center [750, 276] width 289 height 307
type textarea "hero.moveRight(3)"
click at [715, 214] on div "hero . moveUp ( ) hero . moveUp ( ) hero . moveLeft ( ) hero . use ( "lever" ) …" at bounding box center [750, 276] width 289 height 307
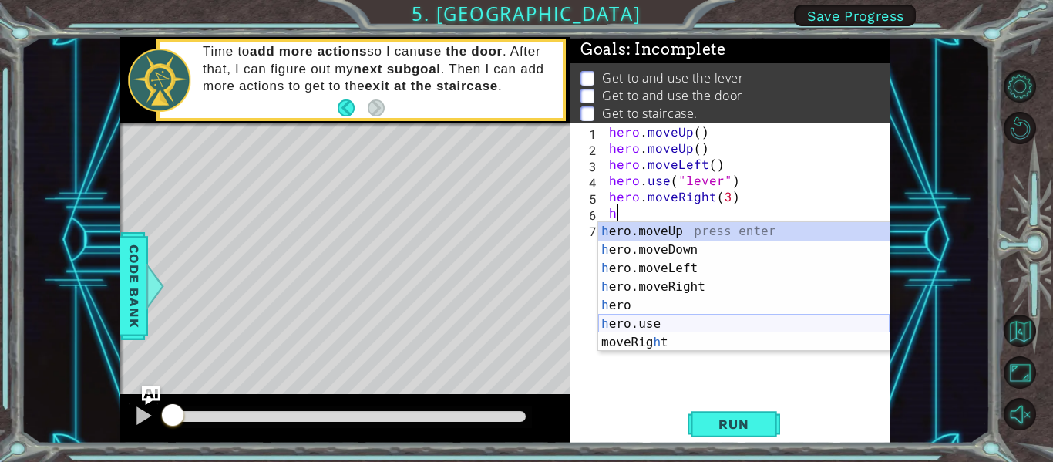
click at [715, 322] on div "h ero.moveUp press enter h ero.moveDown press enter h ero.moveLeft press enter …" at bounding box center [743, 305] width 291 height 166
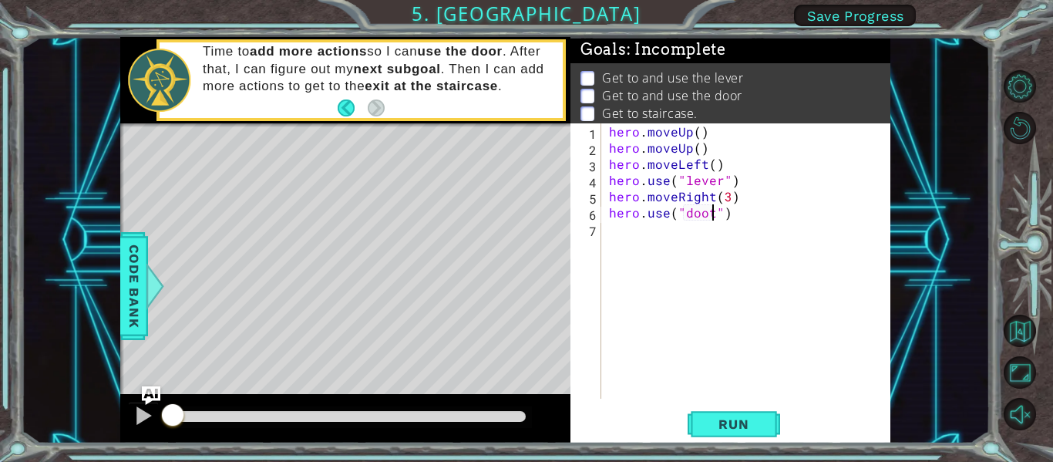
scroll to position [0, 7]
type textarea "hero.use("door")"
click at [644, 224] on div "hero . moveUp ( ) hero . moveUp ( ) hero . moveLeft ( ) hero . use ( "lever" ) …" at bounding box center [750, 276] width 289 height 307
type textarea "h"
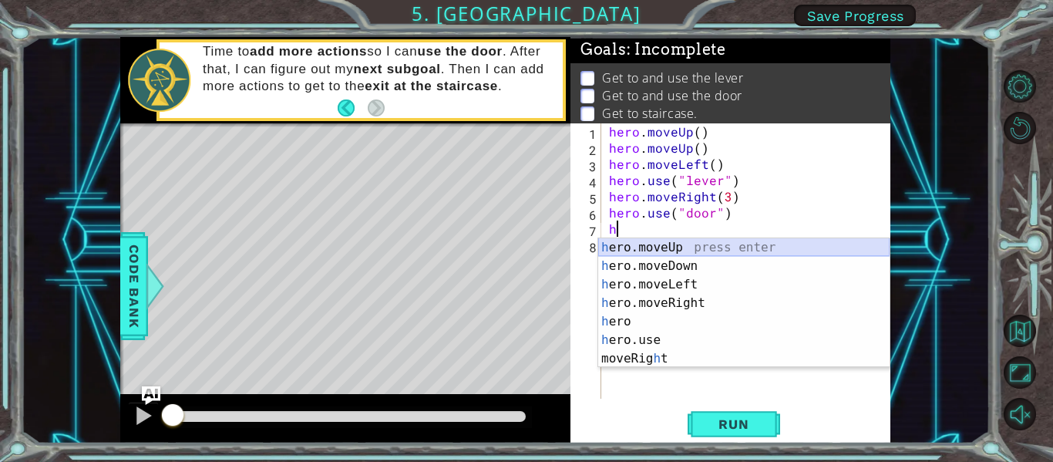
click at [684, 243] on div "h ero.moveUp press enter h ero.moveDown press enter h ero.moveLeft press enter …" at bounding box center [743, 321] width 291 height 166
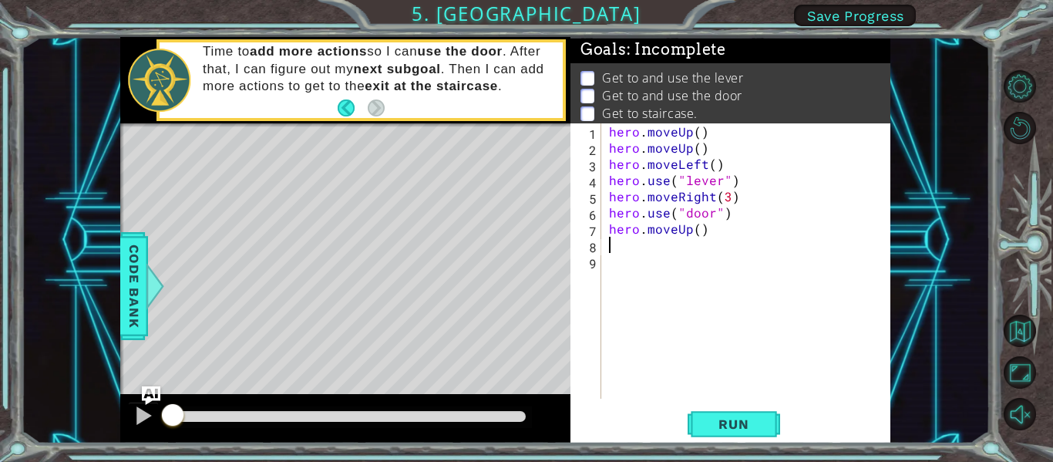
type textarea "h"
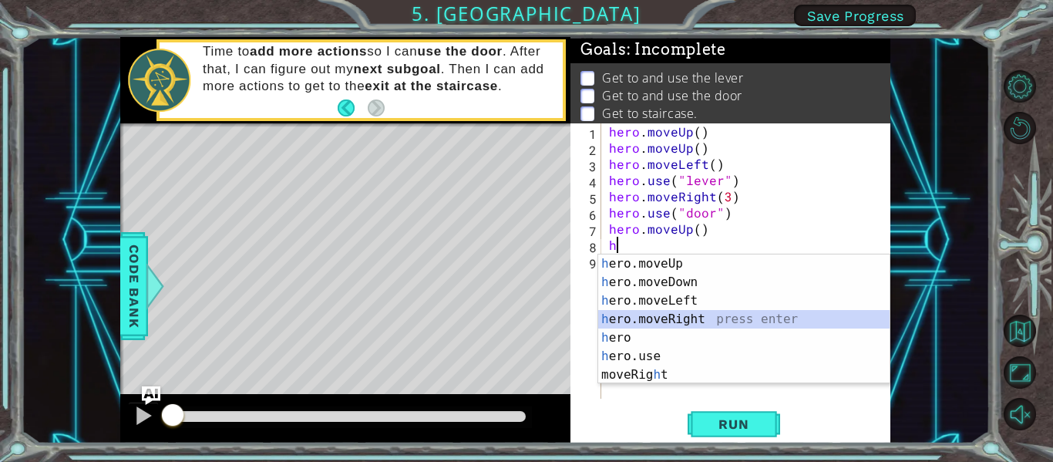
click at [724, 320] on div "h ero.moveUp press enter h ero.moveDown press enter h ero.moveLeft press enter …" at bounding box center [743, 337] width 291 height 166
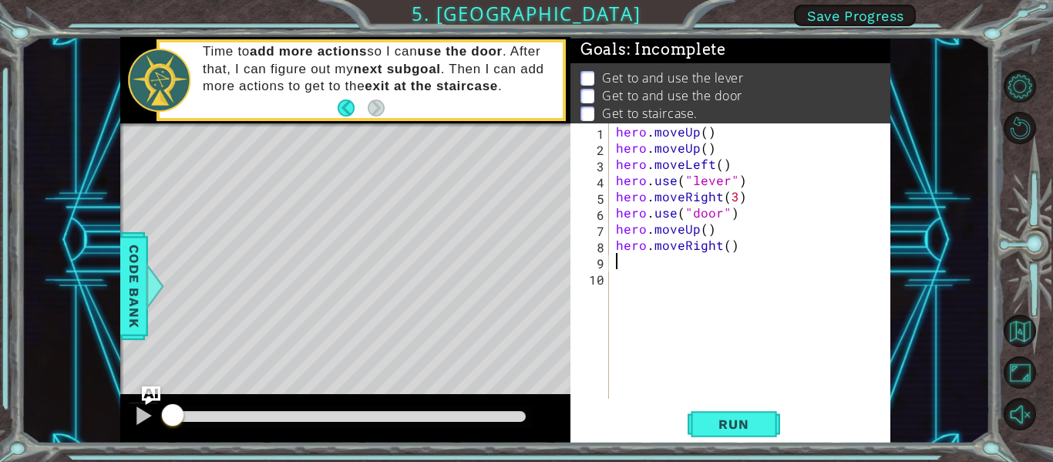
click at [717, 248] on div "hero . moveUp ( ) hero . moveUp ( ) hero . moveLeft ( ) hero . use ( "lever" ) …" at bounding box center [754, 276] width 282 height 307
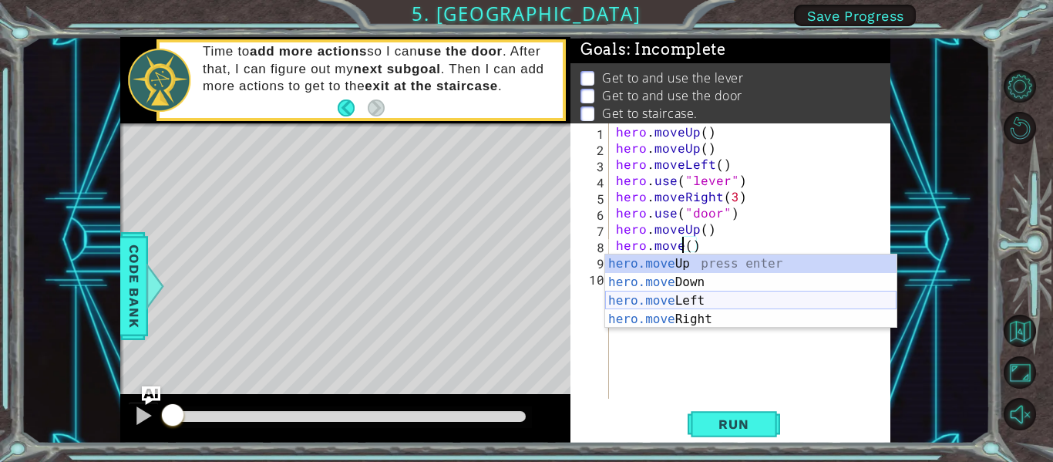
click at [727, 301] on div "hero.move Up press enter hero.move Down press enter hero.move Left press enter …" at bounding box center [750, 309] width 291 height 111
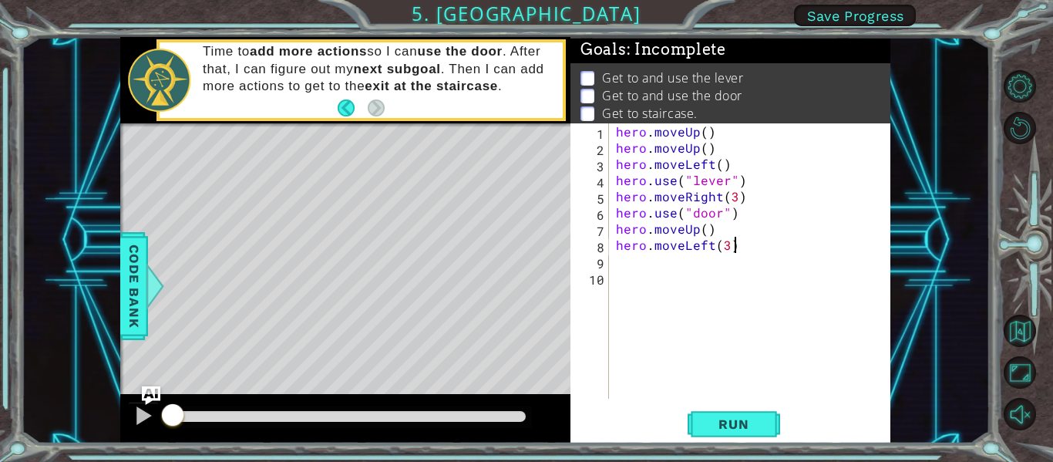
scroll to position [0, 7]
click at [749, 413] on button "Run" at bounding box center [733, 424] width 92 height 32
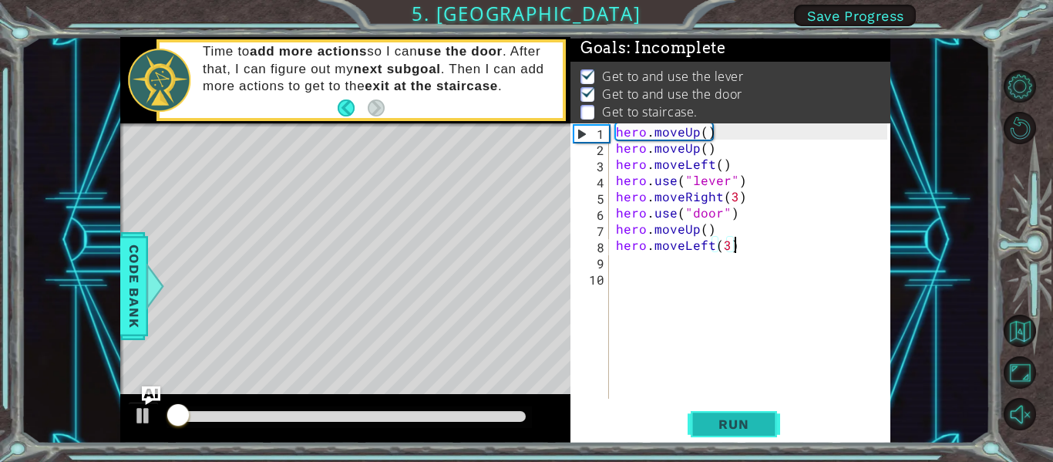
scroll to position [3, 0]
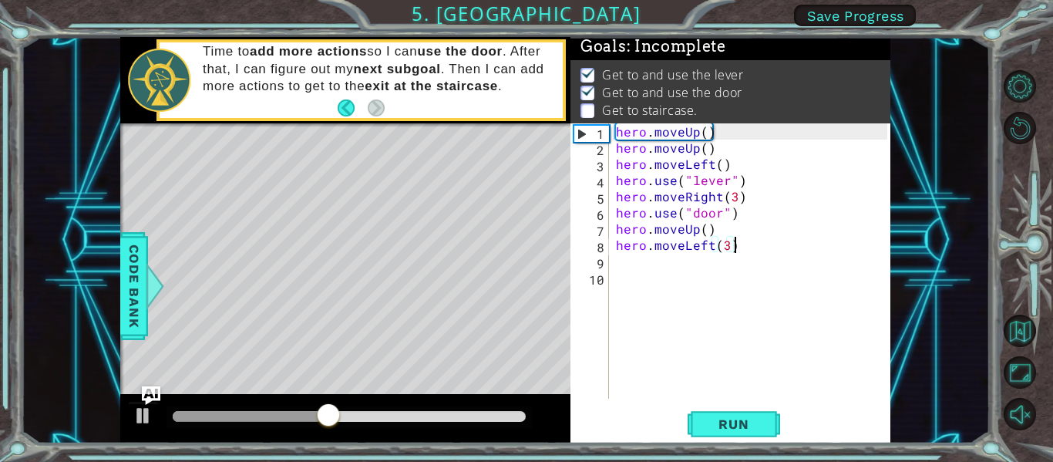
click at [702, 234] on div "hero . moveUp ( ) hero . moveUp ( ) hero . moveLeft ( ) hero . use ( "lever" ) …" at bounding box center [754, 276] width 282 height 307
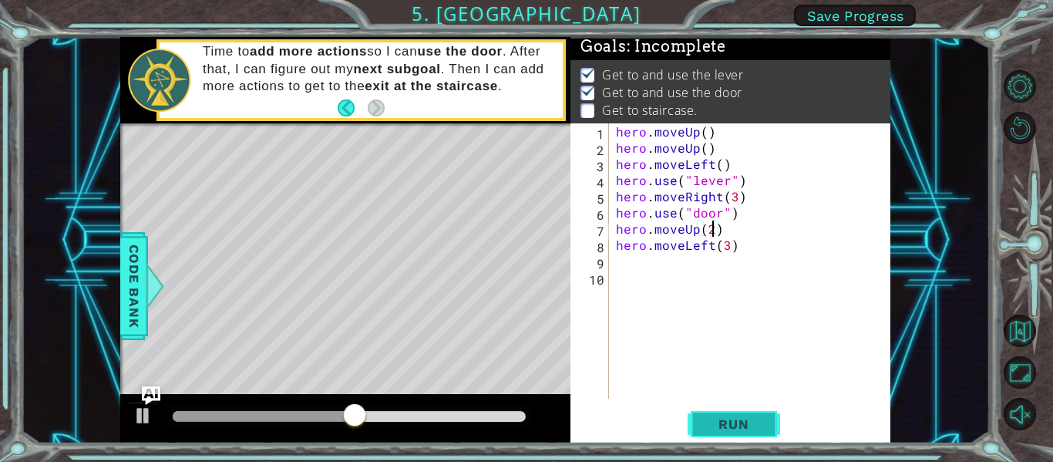
type textarea "hero.moveUp(2)"
click at [754, 422] on span "Run" at bounding box center [733, 423] width 61 height 15
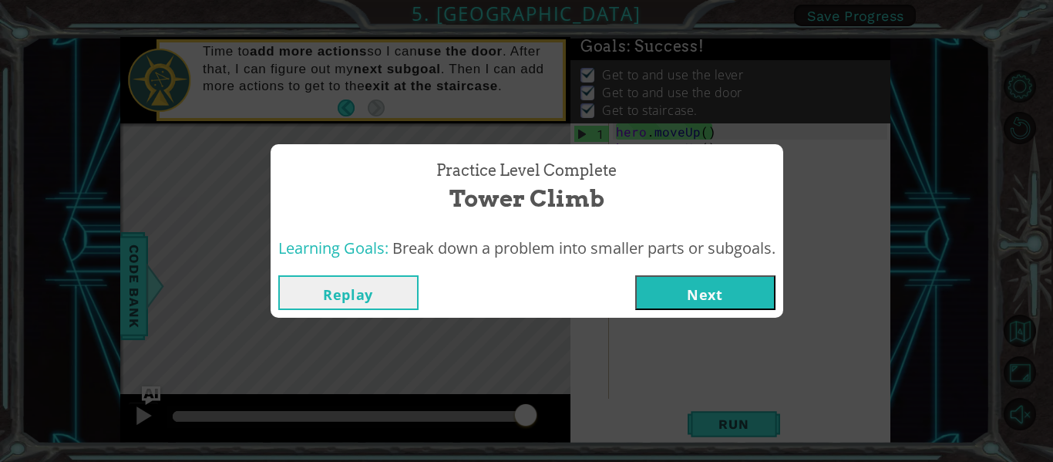
click at [695, 281] on button "Next" at bounding box center [705, 292] width 140 height 35
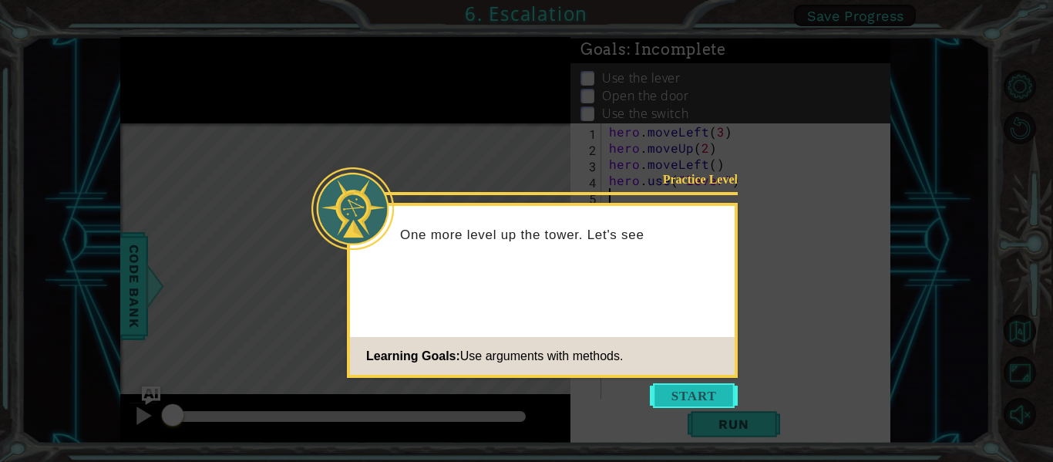
click at [679, 398] on button "Start" at bounding box center [694, 395] width 88 height 25
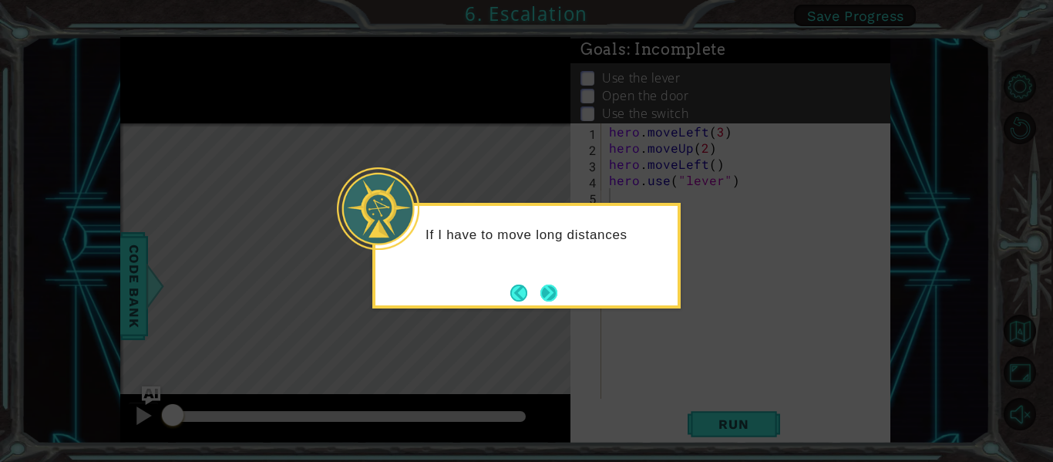
click at [549, 286] on button "Next" at bounding box center [549, 293] width 18 height 18
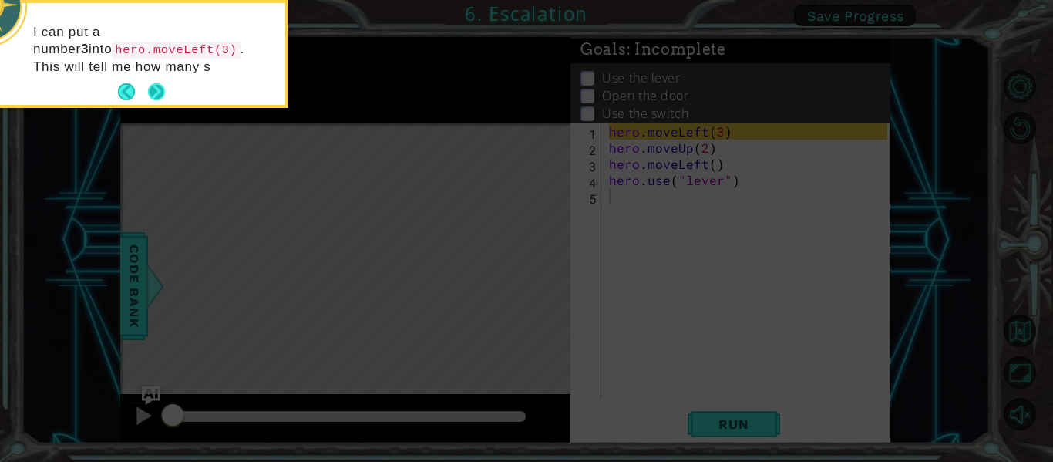
click at [163, 98] on button "Next" at bounding box center [157, 92] width 18 height 18
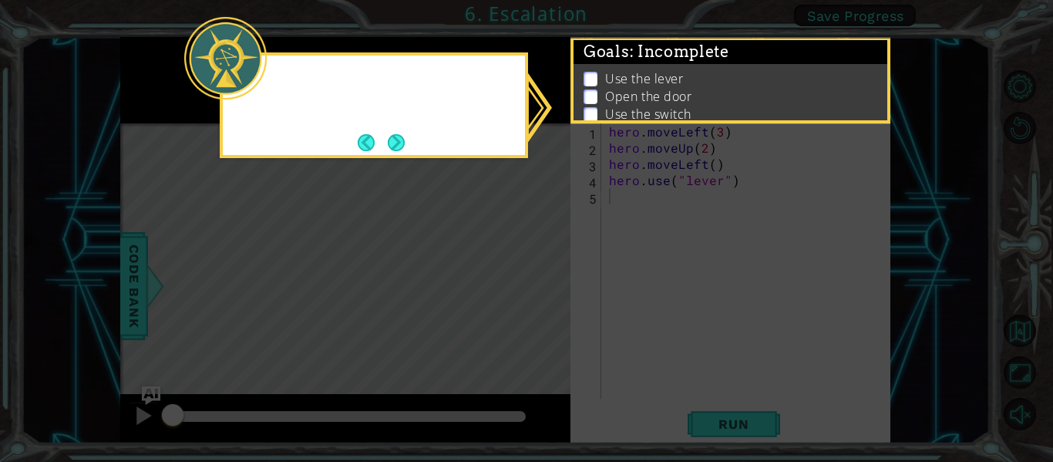
click at [163, 98] on icon at bounding box center [526, 231] width 1053 height 462
click at [398, 133] on button "Next" at bounding box center [396, 142] width 19 height 19
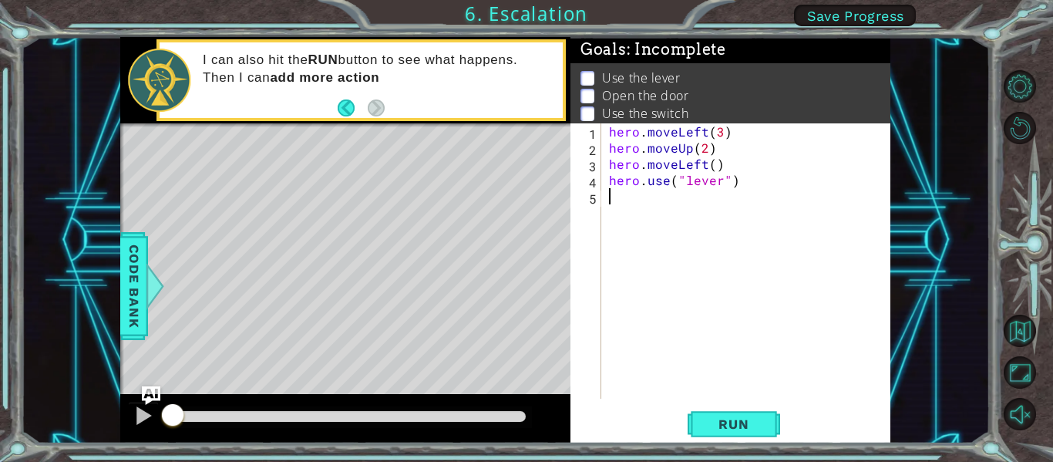
click at [329, 291] on div "Level Map" at bounding box center [476, 350] width 712 height 454
click at [657, 197] on div "hero . moveLeft ( 3 ) hero . moveUp ( 2 ) hero . moveLeft ( ) hero . use ( "lev…" at bounding box center [750, 276] width 289 height 307
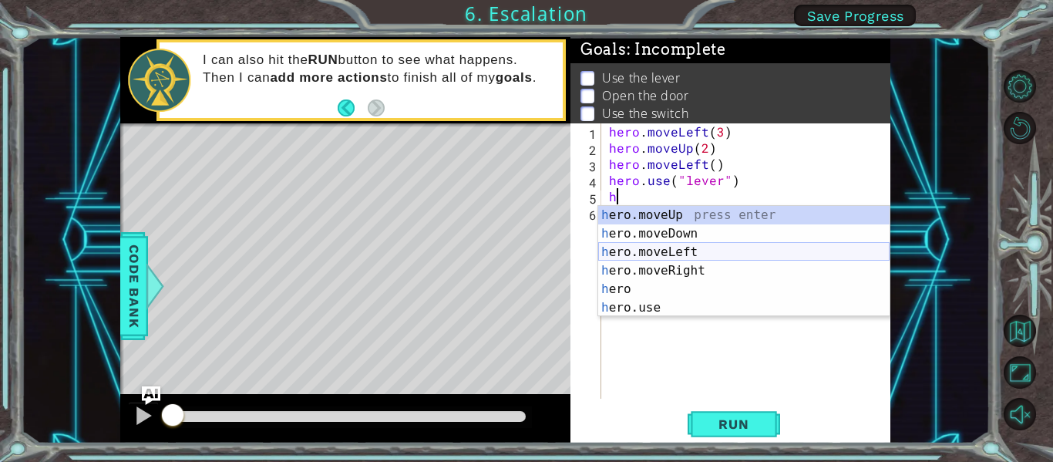
click at [652, 254] on div "h ero.moveUp press enter h ero.moveDown press enter h ero.moveLeft press enter …" at bounding box center [743, 280] width 291 height 148
type textarea "hero.moveLeft(1)"
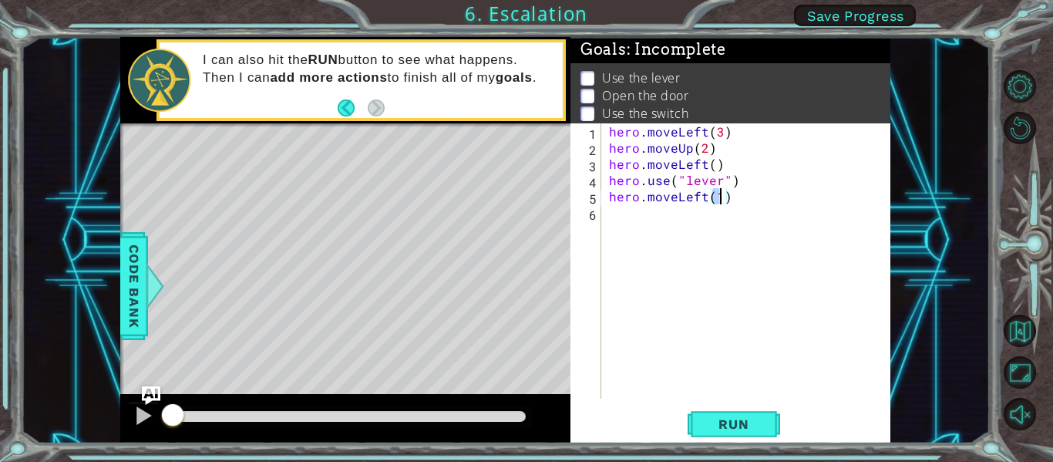
click at [653, 230] on div "hero . moveLeft ( 3 ) hero . moveUp ( 2 ) hero . moveLeft ( ) hero . use ( "lev…" at bounding box center [750, 276] width 289 height 307
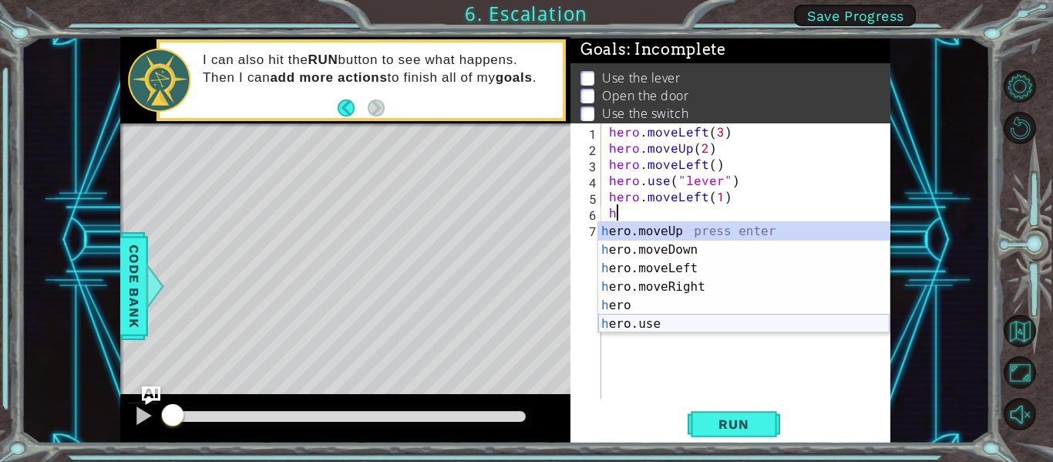
click at [668, 321] on div "h ero.moveUp press enter h ero.moveDown press enter h ero.moveLeft press enter …" at bounding box center [743, 296] width 291 height 148
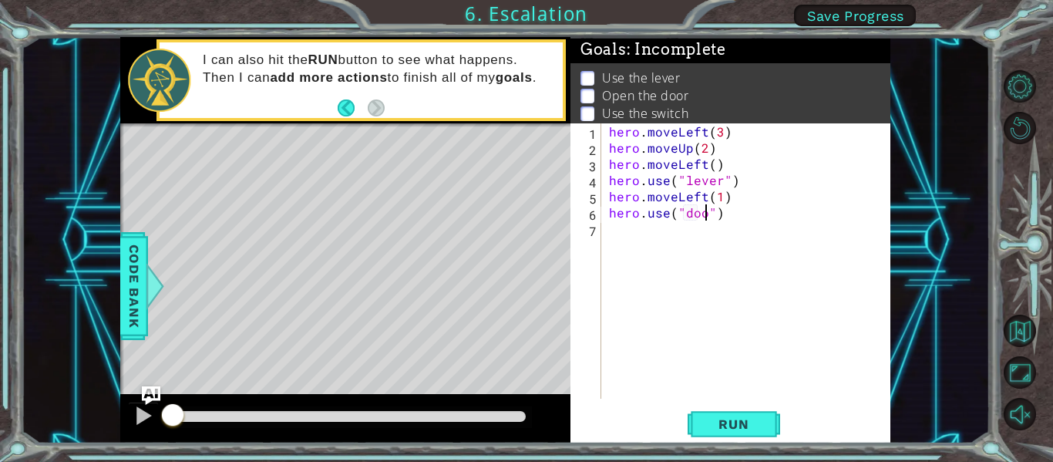
type textarea "hero.use("door")"
click at [627, 237] on div "hero . moveLeft ( 3 ) hero . moveUp ( 2 ) hero . moveLeft ( ) hero . use ( "lev…" at bounding box center [750, 276] width 289 height 307
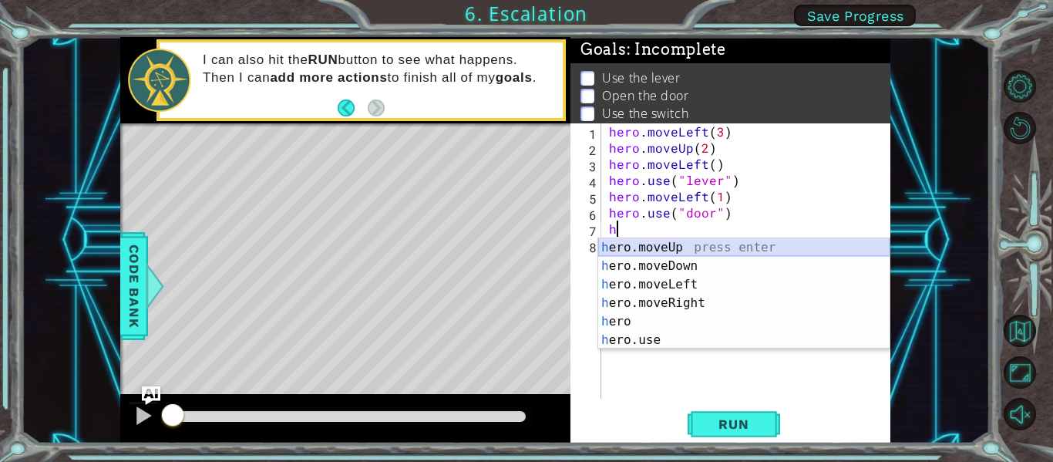
click at [674, 249] on div "h ero.moveUp press enter h ero.moveDown press enter h ero.moveLeft press enter …" at bounding box center [743, 312] width 291 height 148
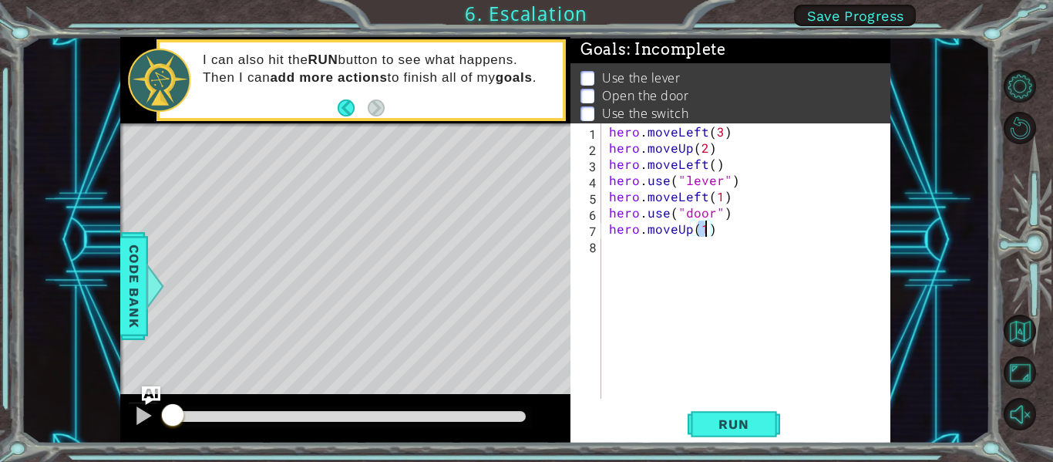
type textarea "hero.moveUp(2)"
click at [615, 252] on div "hero . moveLeft ( 3 ) hero . moveUp ( 2 ) hero . moveLeft ( ) hero . use ( "lev…" at bounding box center [750, 276] width 289 height 307
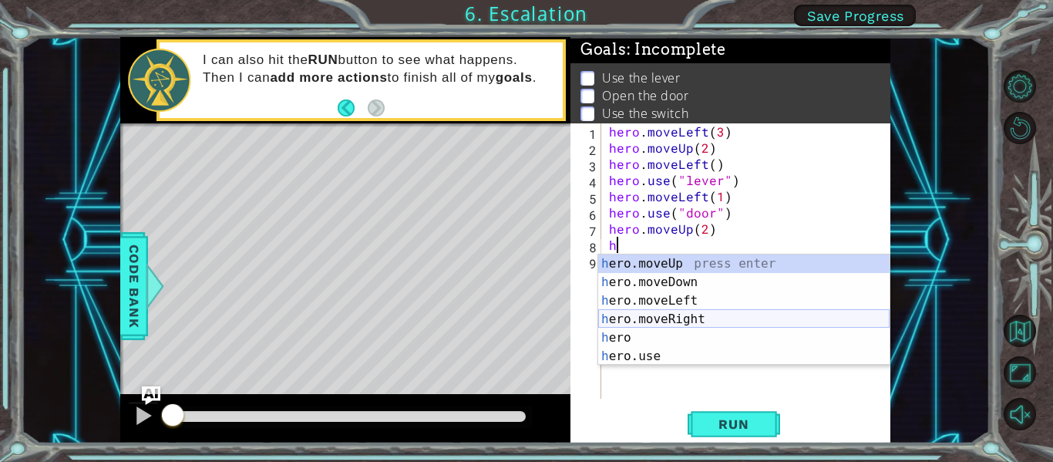
click at [689, 316] on div "h ero.moveUp press enter h ero.moveDown press enter h ero.moveLeft press enter …" at bounding box center [743, 328] width 291 height 148
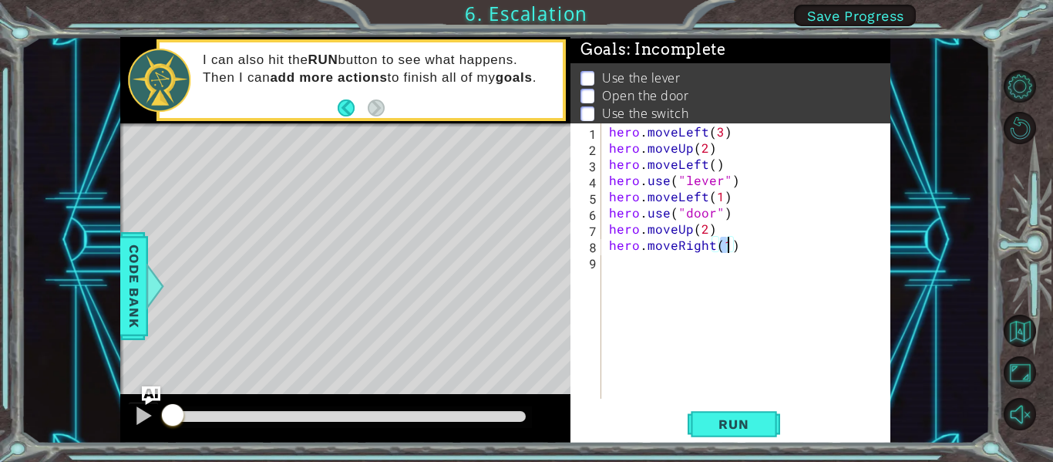
type textarea "hero.moveRight(2)"
click at [650, 265] on div "hero . moveLeft ( 3 ) hero . moveUp ( 2 ) hero . moveLeft ( ) hero . use ( "lev…" at bounding box center [750, 276] width 289 height 307
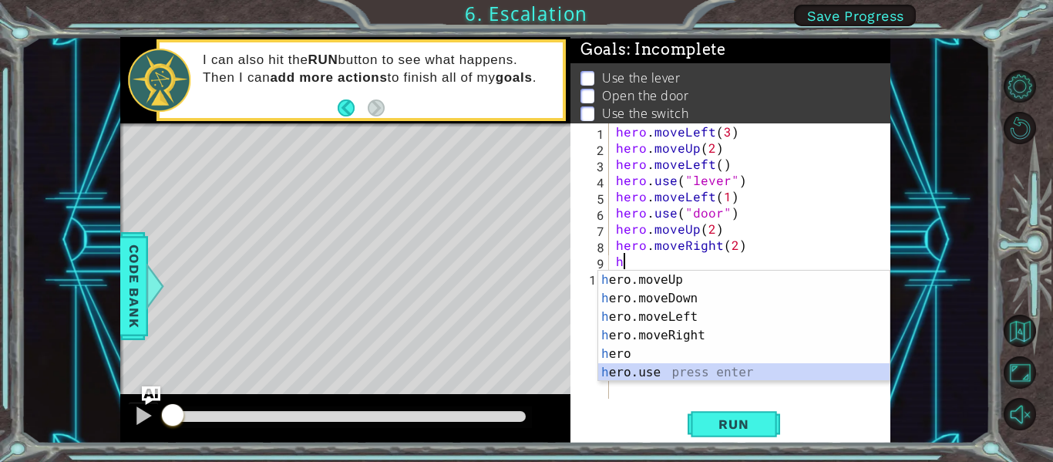
click at [674, 369] on div "h ero.moveUp press enter h ero.moveDown press enter h ero.moveLeft press enter …" at bounding box center [743, 344] width 291 height 148
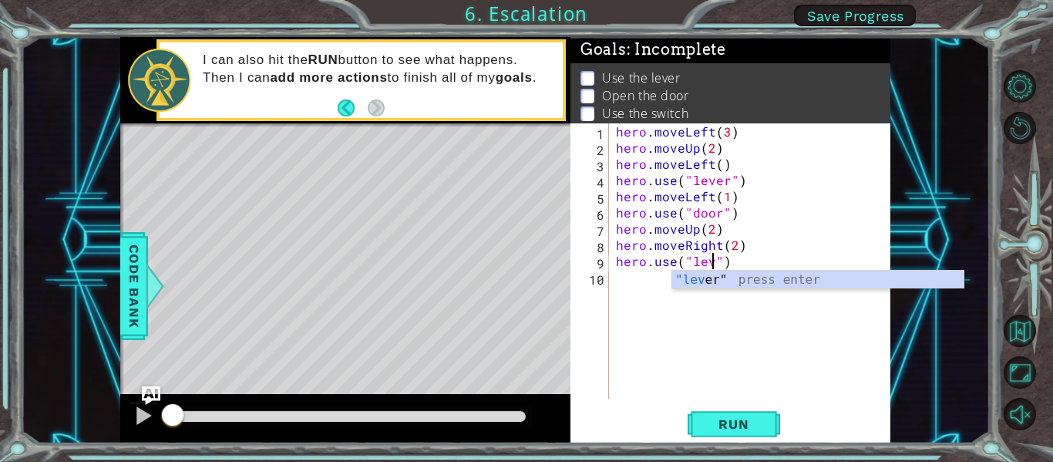
scroll to position [0, 7]
type textarea "hero.use("lever")"
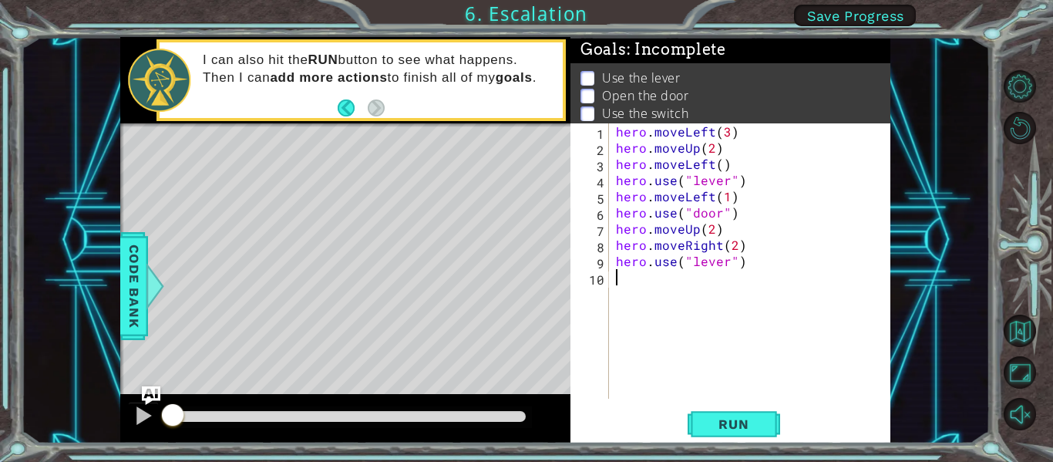
click at [643, 297] on div "hero . moveLeft ( 3 ) hero . moveUp ( 2 ) hero . moveLeft ( ) hero . use ( "lev…" at bounding box center [754, 276] width 282 height 307
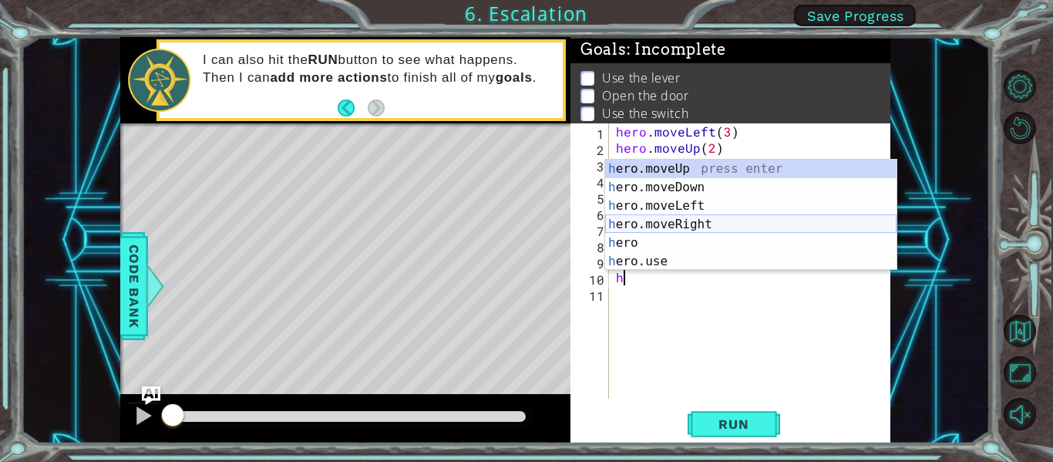
click at [625, 219] on div "h ero.moveUp press enter h ero.moveDown press enter h ero.moveLeft press enter …" at bounding box center [750, 234] width 291 height 148
type textarea "hero.moveRight(1)"
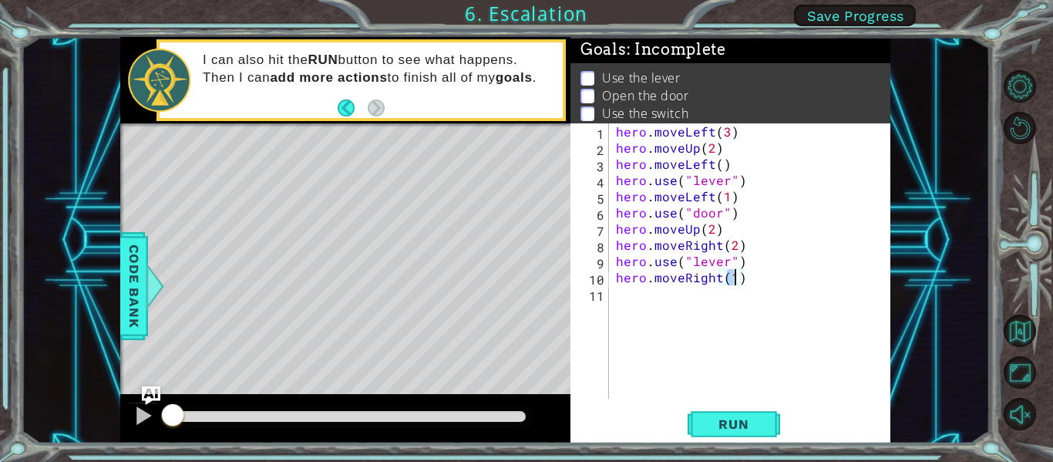
click at [711, 294] on div "hero . moveLeft ( 3 ) hero . moveUp ( 2 ) hero . moveLeft ( ) hero . use ( "lev…" at bounding box center [754, 276] width 282 height 307
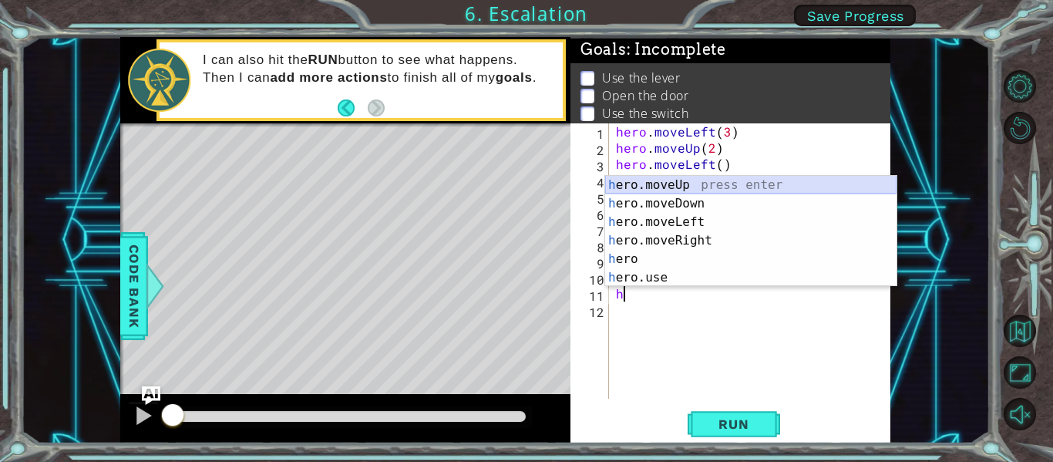
click at [724, 189] on div "h ero.moveUp press enter h ero.moveDown press enter h ero.moveLeft press enter …" at bounding box center [750, 250] width 291 height 148
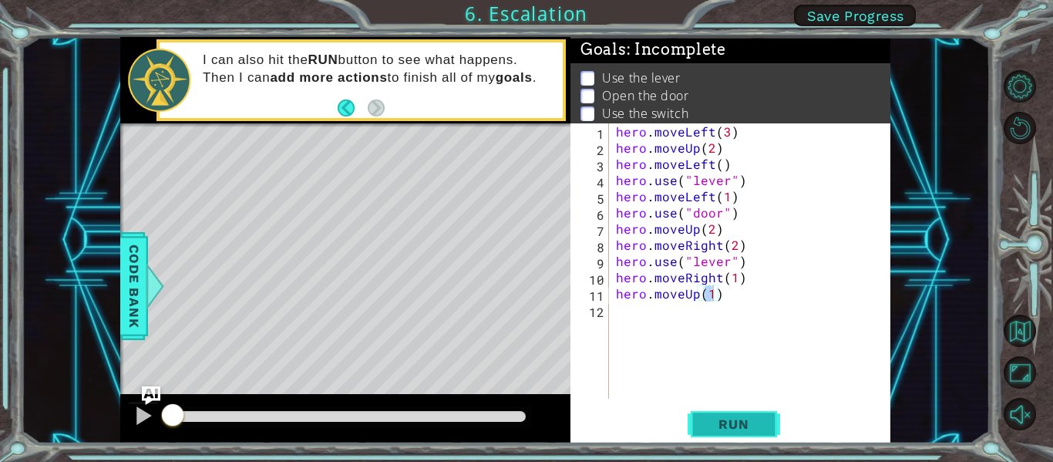
click at [744, 425] on span "Run" at bounding box center [733, 423] width 61 height 15
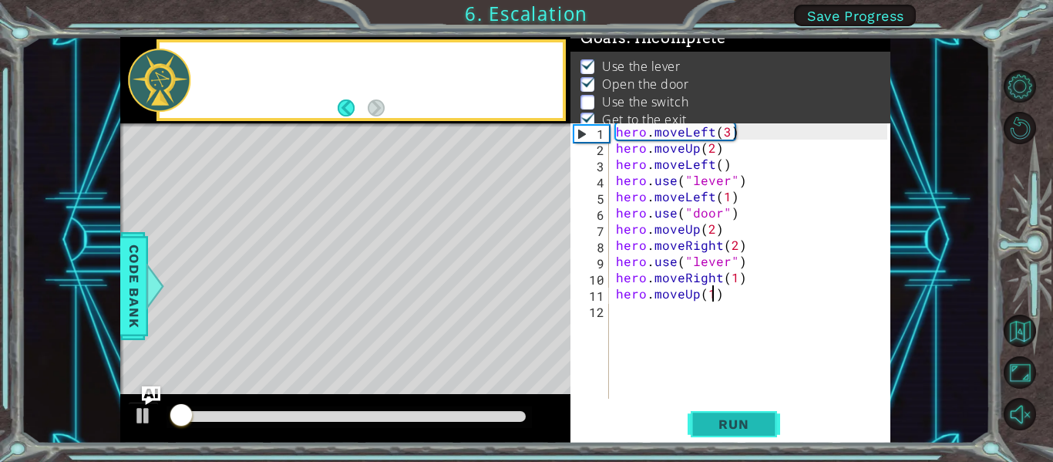
scroll to position [12, 0]
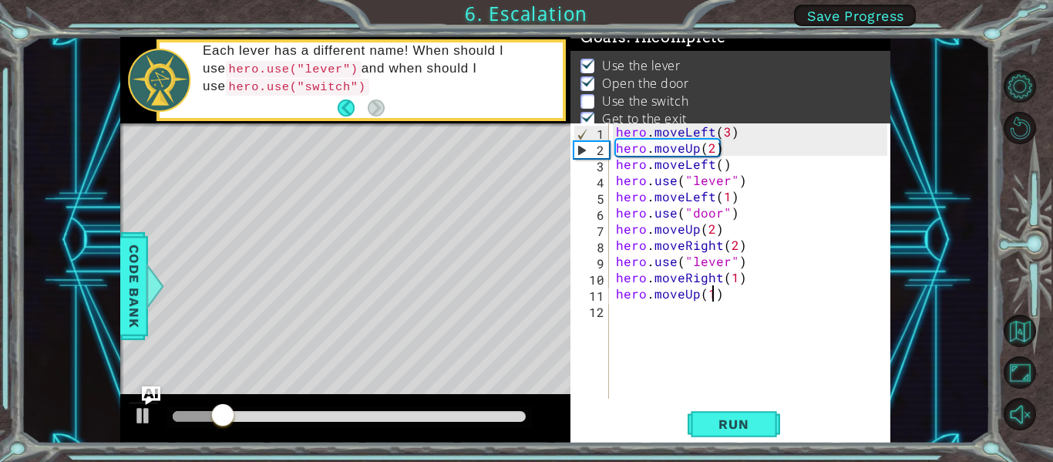
click at [725, 267] on div "hero . moveLeft ( 3 ) hero . moveUp ( 2 ) hero . moveLeft ( ) hero . use ( "lev…" at bounding box center [754, 276] width 282 height 307
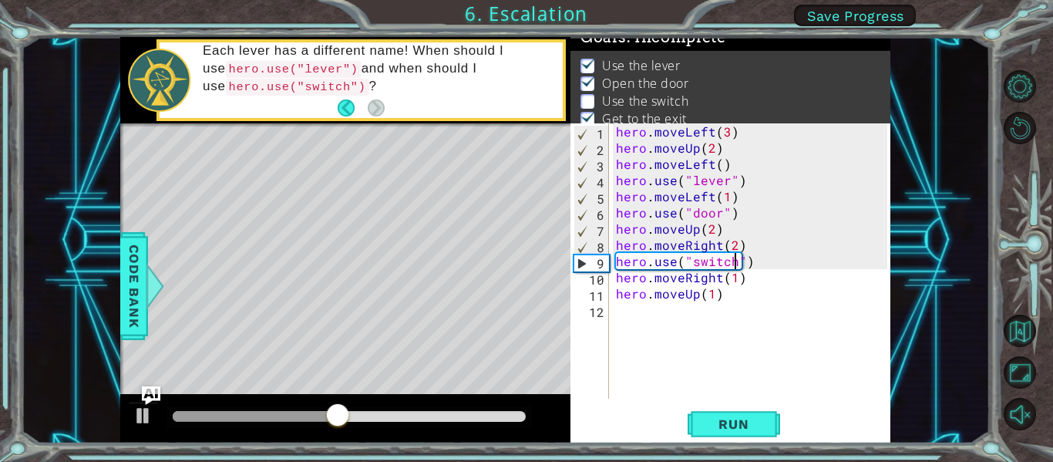
scroll to position [0, 8]
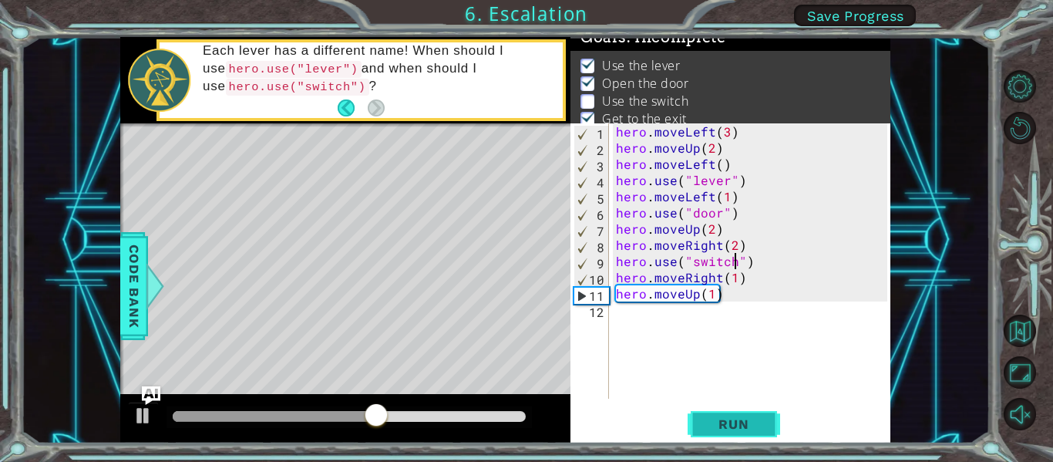
type textarea "hero.use("switch")"
click at [727, 427] on span "Run" at bounding box center [733, 423] width 61 height 15
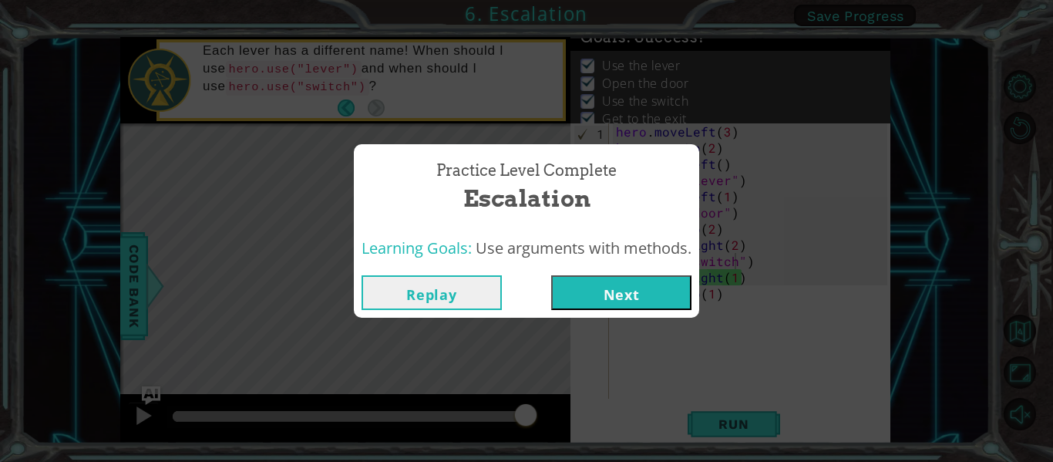
click at [670, 282] on button "Next" at bounding box center [621, 292] width 140 height 35
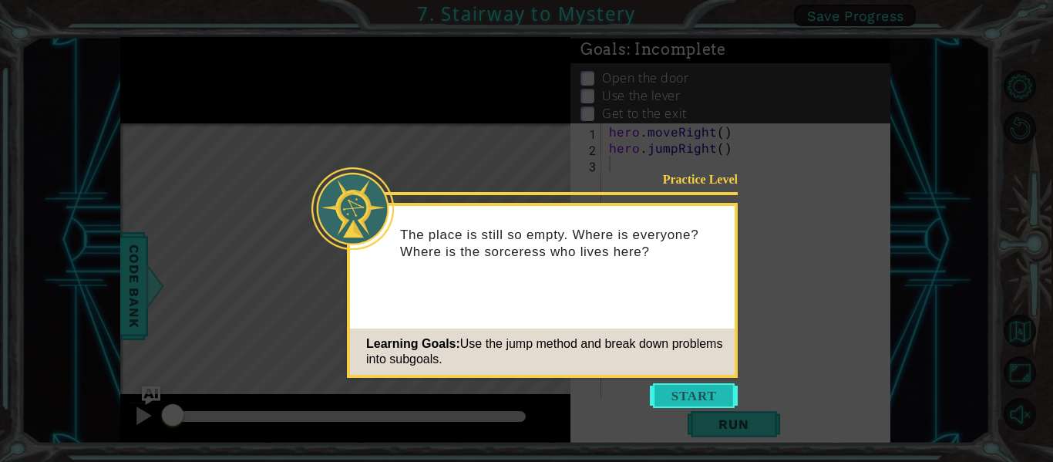
click at [688, 397] on button "Start" at bounding box center [694, 395] width 88 height 25
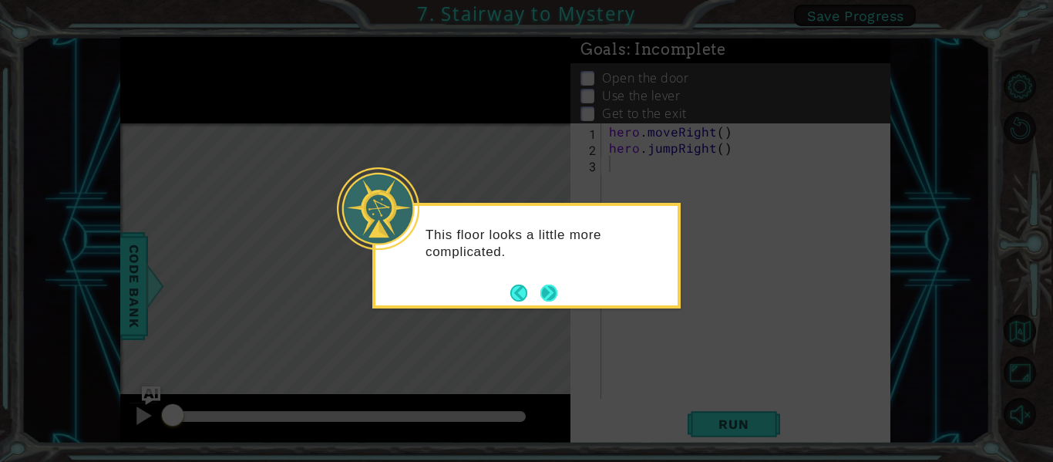
click at [553, 284] on button "Next" at bounding box center [548, 293] width 18 height 18
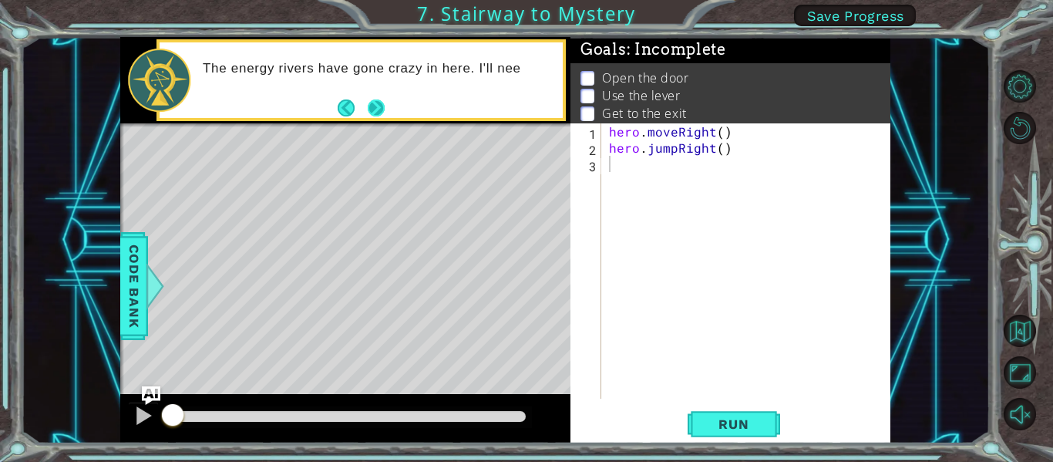
click at [372, 110] on button "Next" at bounding box center [377, 108] width 18 height 18
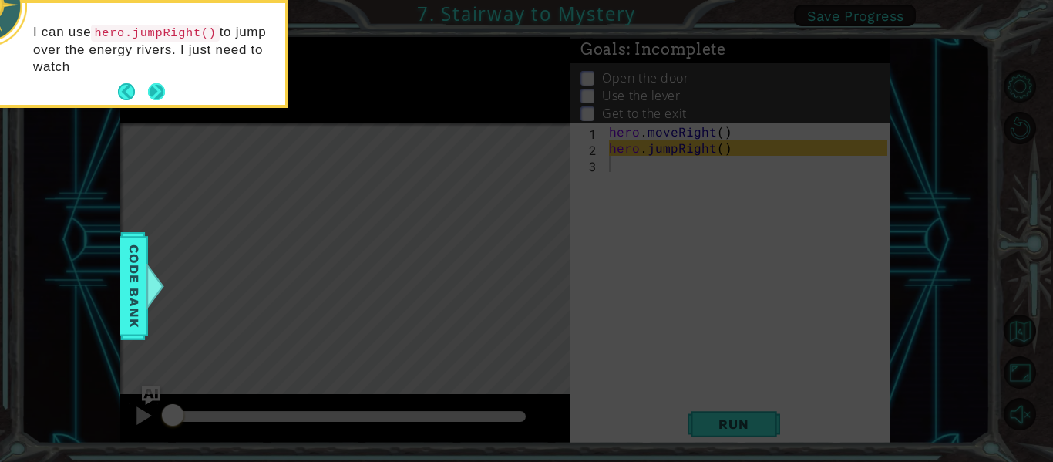
click at [155, 85] on button "Next" at bounding box center [156, 92] width 22 height 22
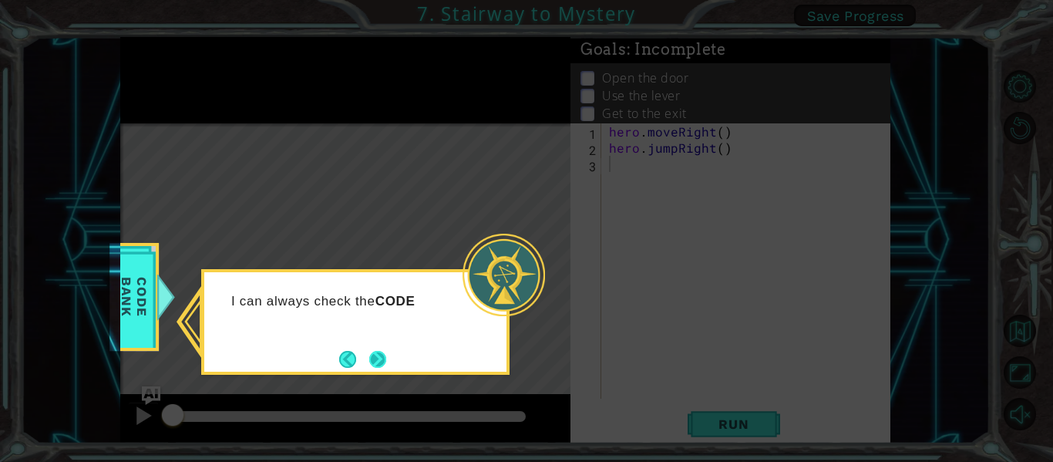
click at [381, 356] on button "Next" at bounding box center [378, 359] width 28 height 28
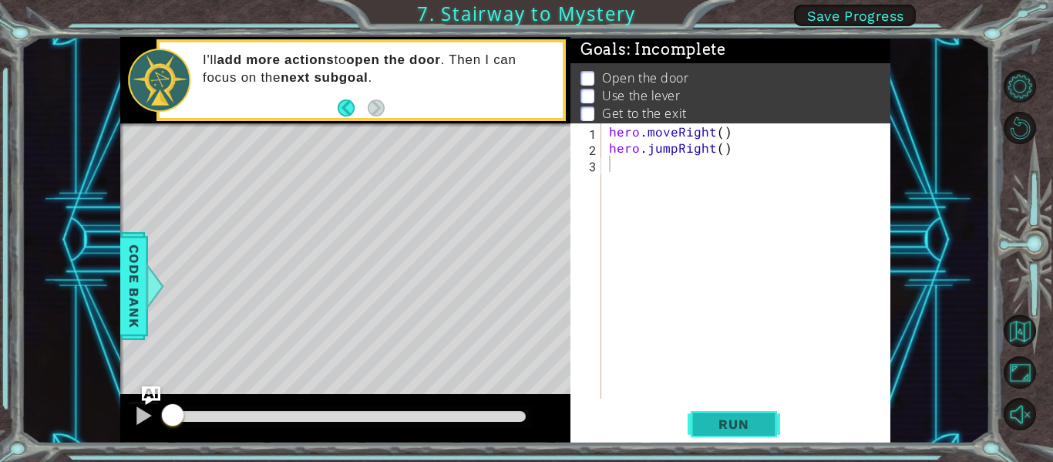
click at [715, 427] on span "Run" at bounding box center [733, 423] width 61 height 15
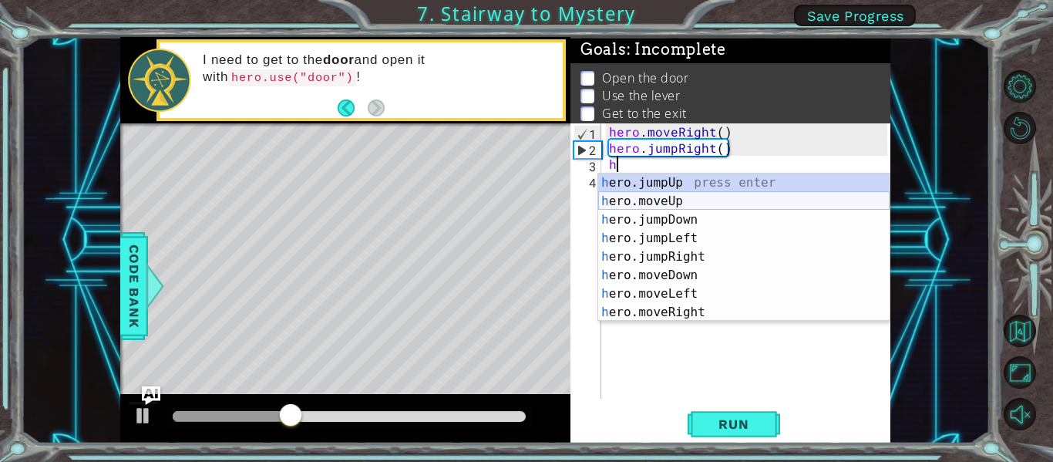
click at [678, 196] on div "h ero.jumpUp press enter h ero.moveUp press enter h ero.jumpDown press enter h …" at bounding box center [743, 265] width 291 height 185
type textarea "hero.moveUp(1)"
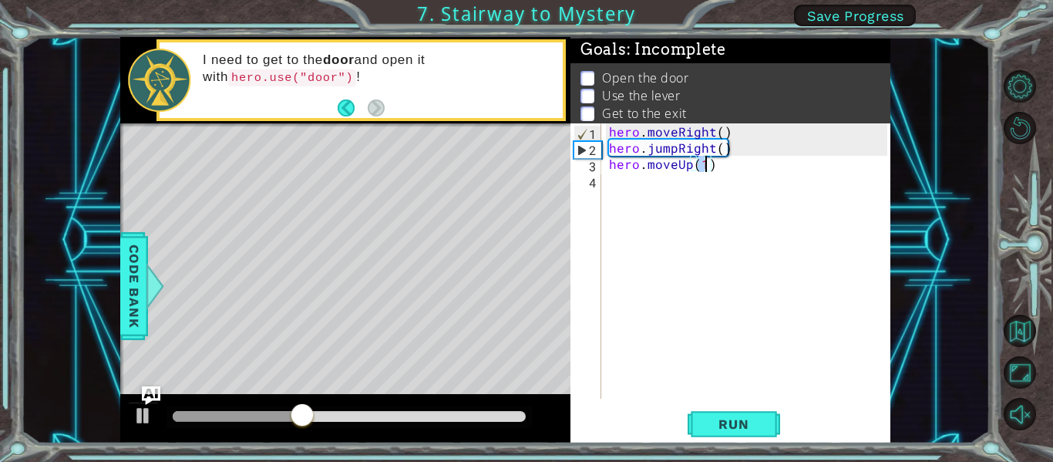
click at [664, 186] on div "hero . moveRight ( ) hero . jumpRight ( ) hero . moveUp ( 1 )" at bounding box center [750, 276] width 289 height 307
type textarea "h"
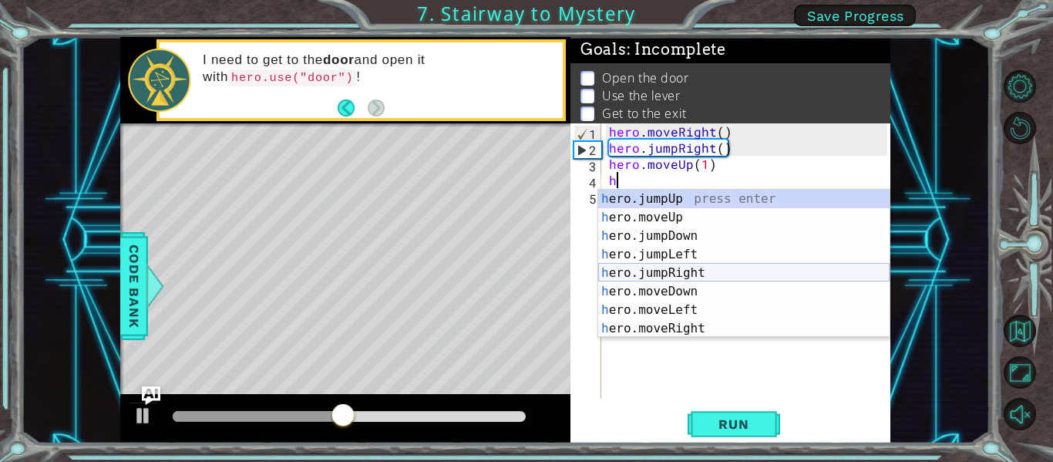
click at [700, 274] on div "h ero.jumpUp press enter h ero.moveUp press enter h ero.jumpDown press enter h …" at bounding box center [743, 282] width 291 height 185
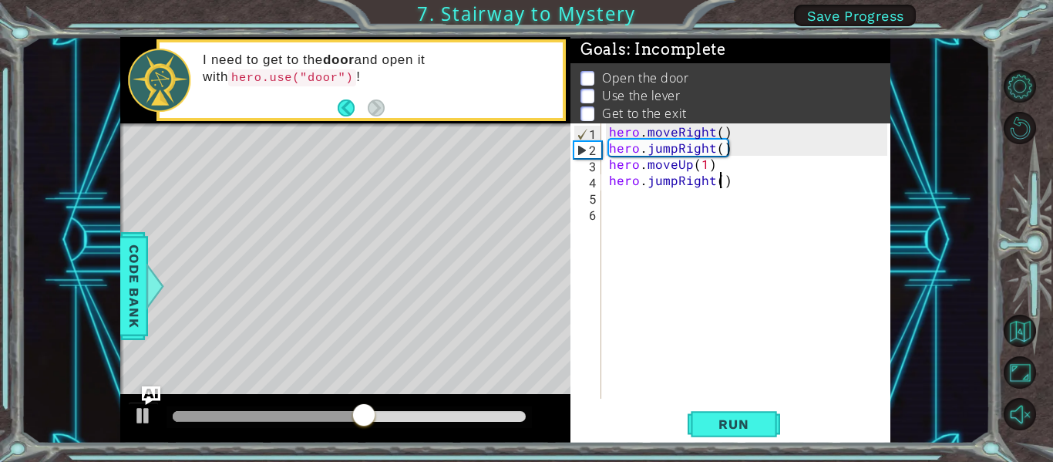
click at [721, 184] on div "hero . moveRight ( ) hero . jumpRight ( ) hero . moveUp ( 1 ) hero . jumpRight …" at bounding box center [750, 276] width 289 height 307
type textarea "hero.jumpRight()"
click at [647, 203] on div "hero . moveRight ( ) hero . jumpRight ( ) hero . moveUp ( 1 ) hero . jumpRight …" at bounding box center [750, 276] width 289 height 307
click at [676, 186] on div "hero . moveRight ( ) hero . jumpRight ( ) hero . moveUp ( 1 ) hero . jumpRight …" at bounding box center [750, 276] width 289 height 307
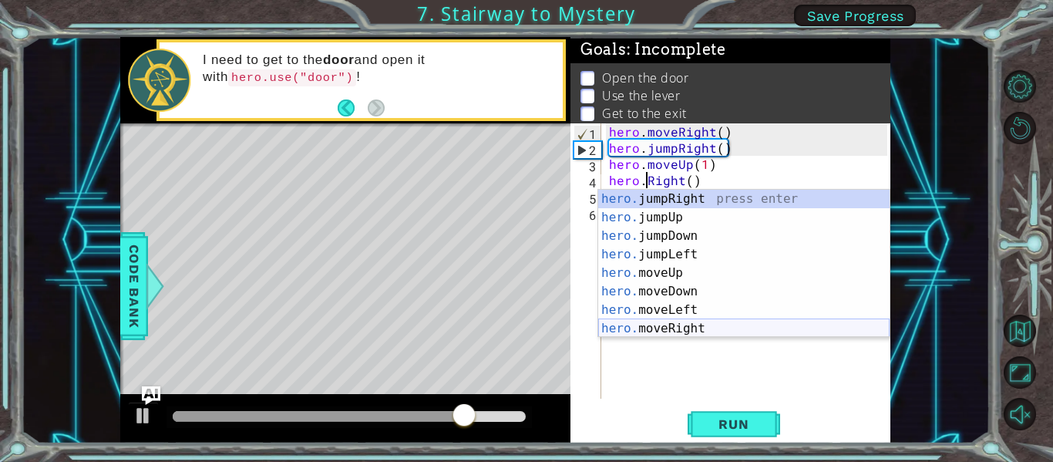
click at [679, 334] on div "hero. jumpRight press enter hero. jumpUp press enter hero. jumpDown press enter…" at bounding box center [743, 282] width 291 height 185
type textarea "hero.moveRight(1)"
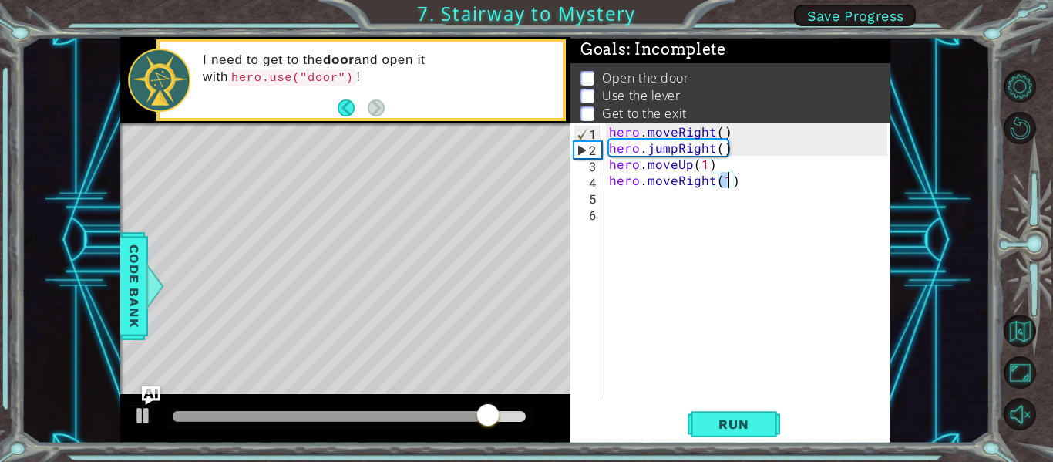
click at [617, 200] on div "hero . moveRight ( ) hero . jumpRight ( ) hero . moveUp ( 1 ) hero . moveRight …" at bounding box center [750, 276] width 289 height 307
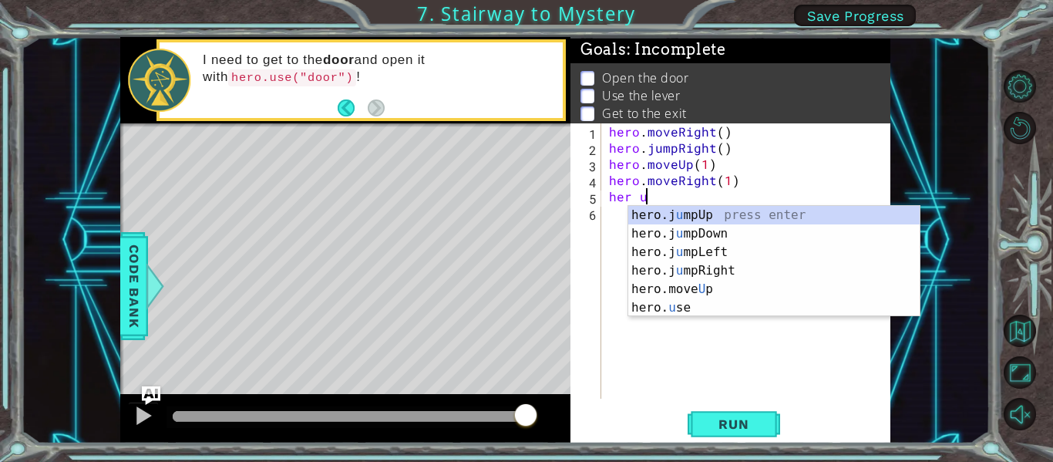
scroll to position [0, 2]
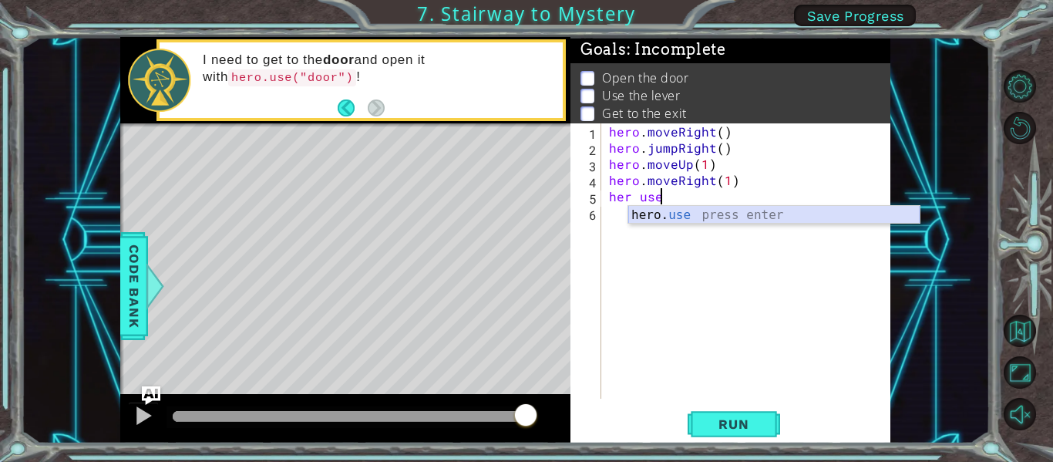
click at [684, 222] on div "hero. use press enter" at bounding box center [773, 233] width 291 height 55
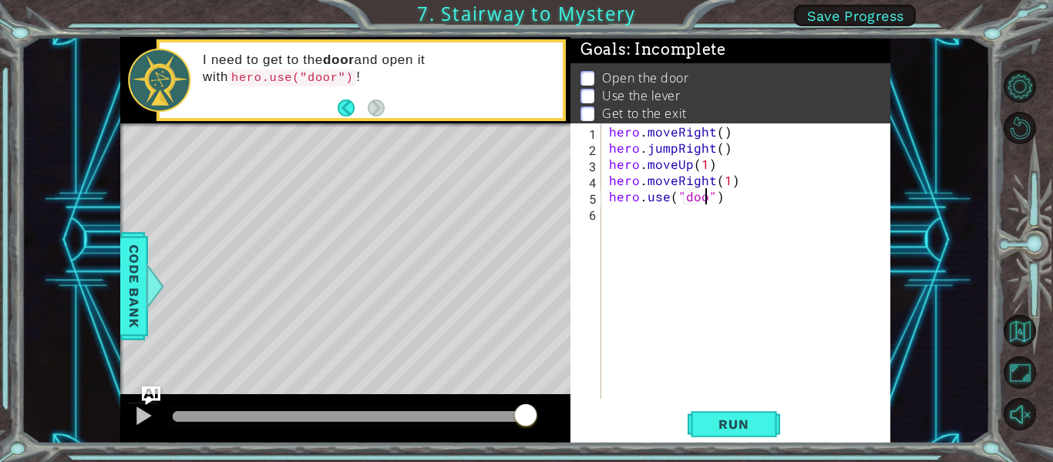
type textarea "hero.use("door")"
click at [731, 209] on div "hero . moveRight ( ) hero . jumpRight ( ) hero . moveUp ( 1 ) hero . moveRight …" at bounding box center [750, 276] width 289 height 307
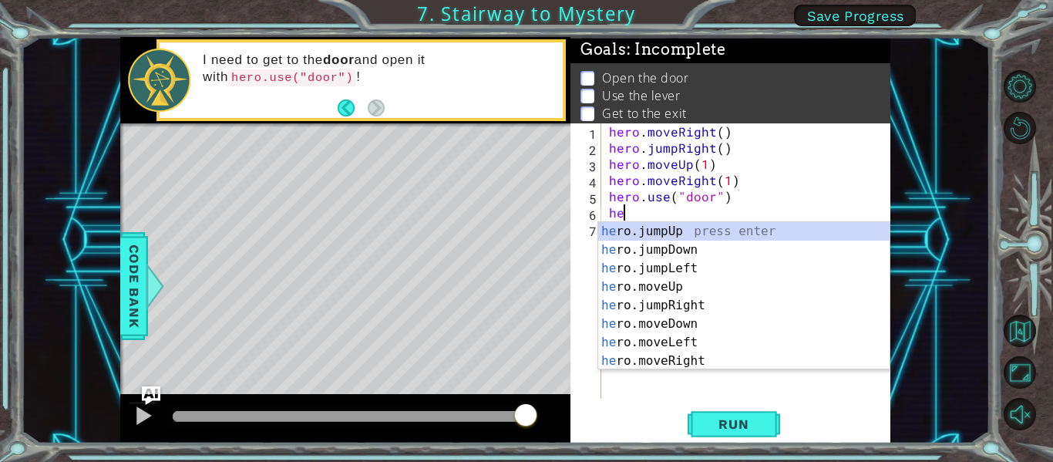
scroll to position [0, 1]
click at [697, 287] on div "her o.jumpUp press enter her o.jumpDown press enter her o.jumpLeft press enter …" at bounding box center [743, 314] width 291 height 185
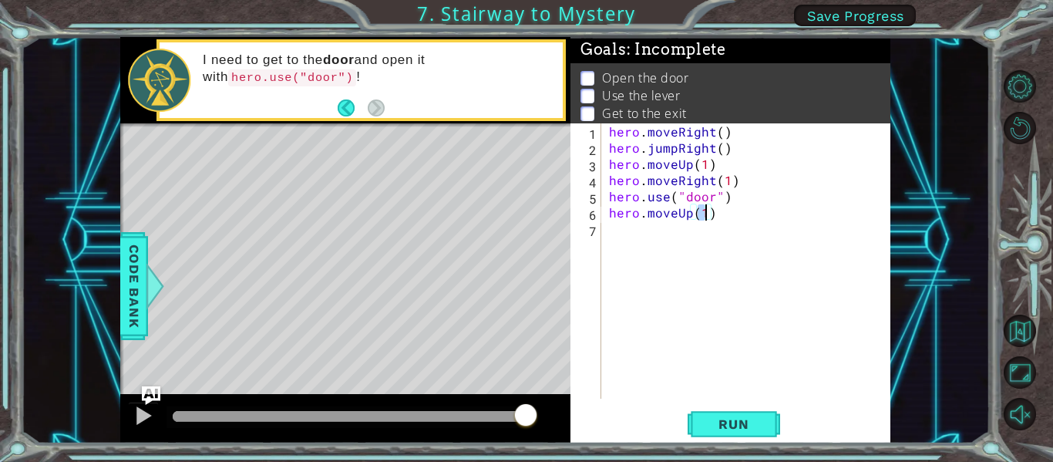
type textarea "hero.moveUp(2)"
click at [675, 248] on div "hero . moveRight ( ) hero . jumpRight ( ) hero . moveUp ( 1 ) hero . moveRight …" at bounding box center [750, 276] width 289 height 307
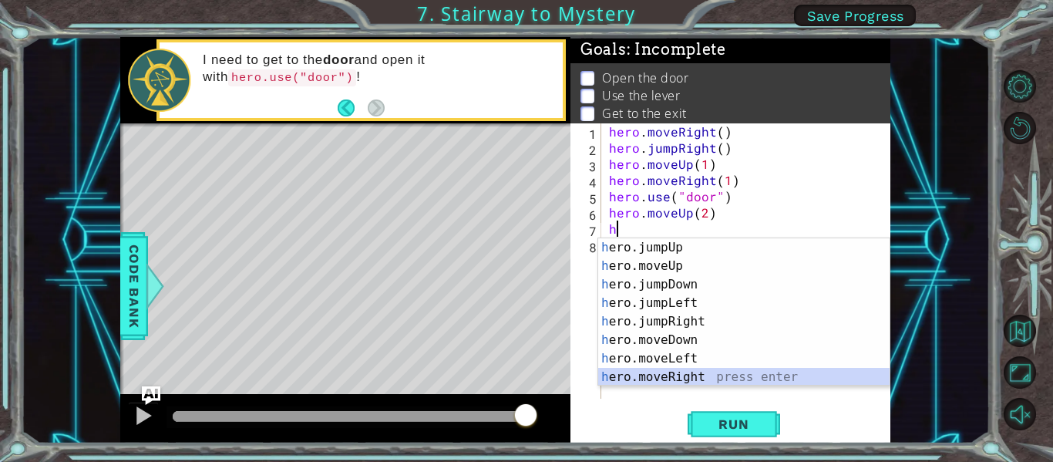
click at [696, 373] on div "h ero.jumpUp press enter h ero.moveUp press enter h ero.jumpDown press enter h …" at bounding box center [743, 330] width 291 height 185
type textarea "hero.moveRight(1)"
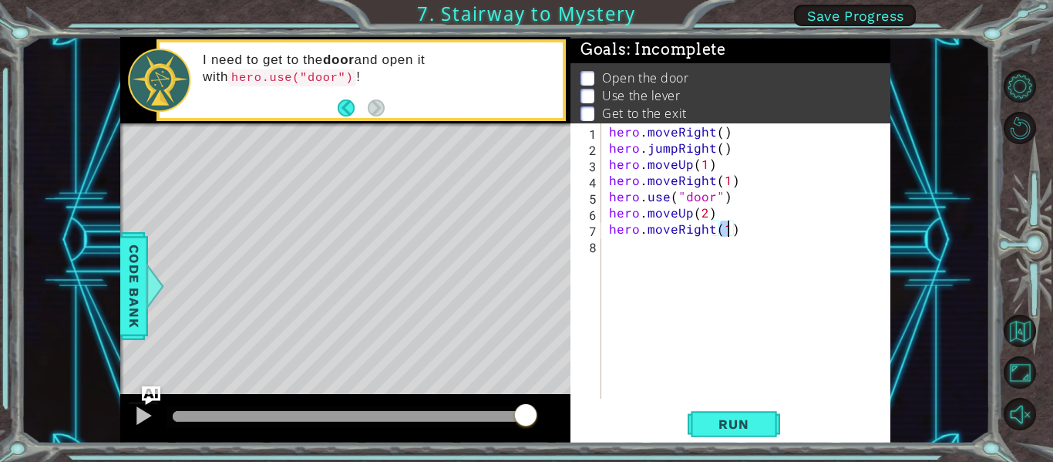
click at [661, 243] on div "hero . moveRight ( ) hero . jumpRight ( ) hero . moveUp ( 1 ) hero . moveRight …" at bounding box center [750, 276] width 289 height 307
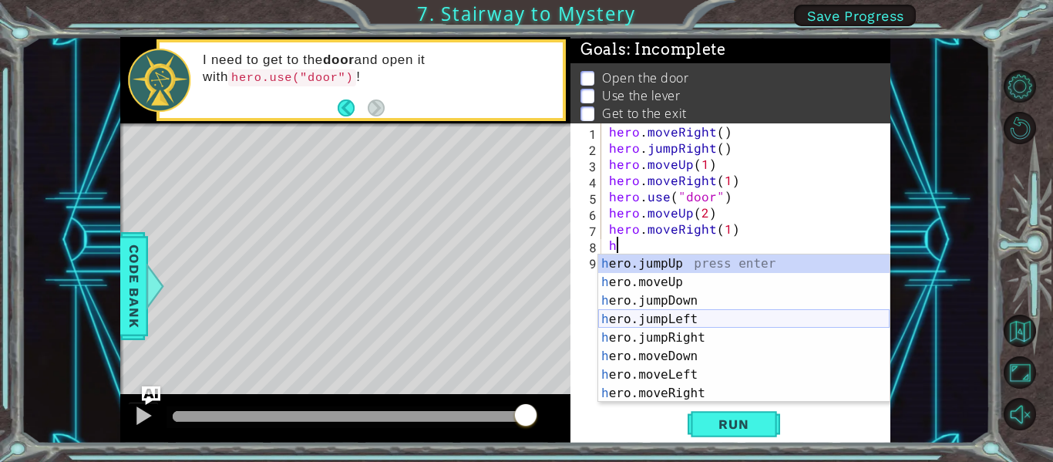
scroll to position [18, 0]
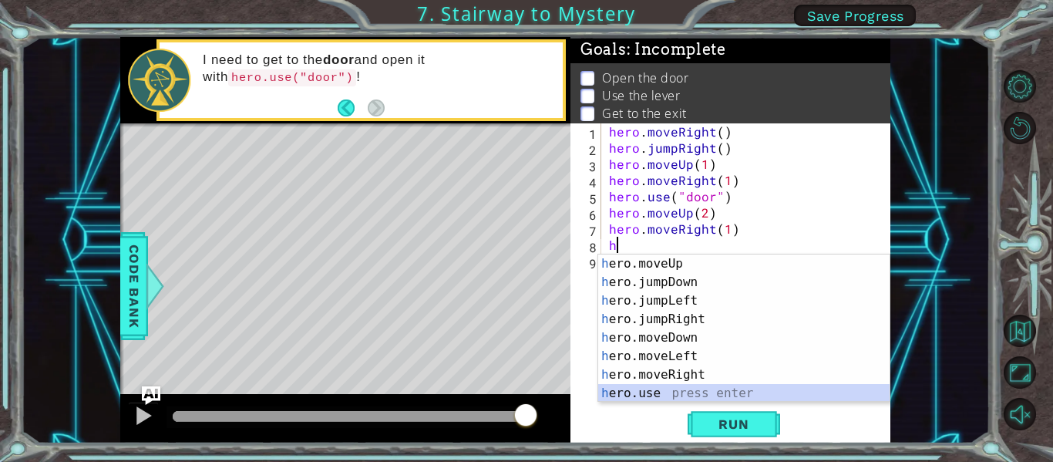
click at [647, 395] on div "h ero.moveUp press enter h ero.jumpDown press enter h ero.jumpLeft press enter …" at bounding box center [743, 346] width 291 height 185
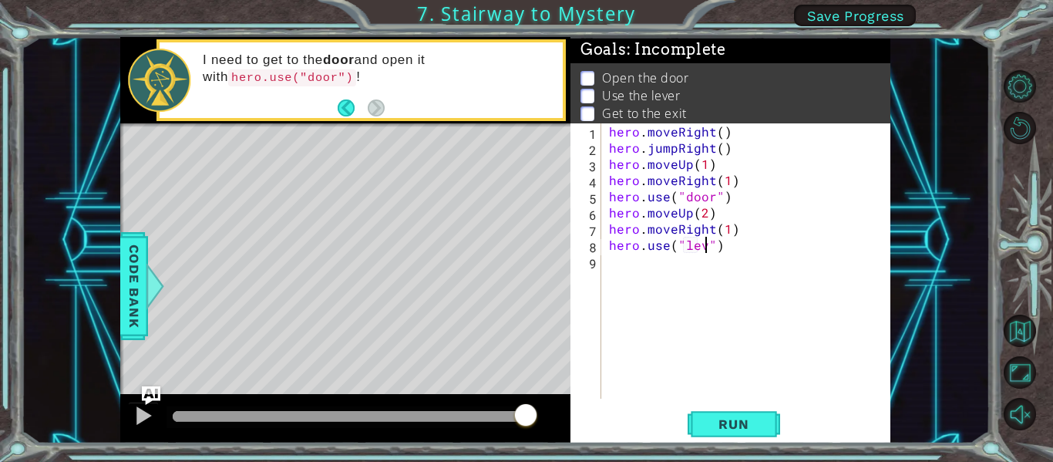
scroll to position [0, 7]
type textarea "hero.use("lever")"
click at [623, 273] on div "hero . moveRight ( ) hero . jumpRight ( ) hero . moveUp ( 1 ) hero . moveRight …" at bounding box center [750, 276] width 289 height 307
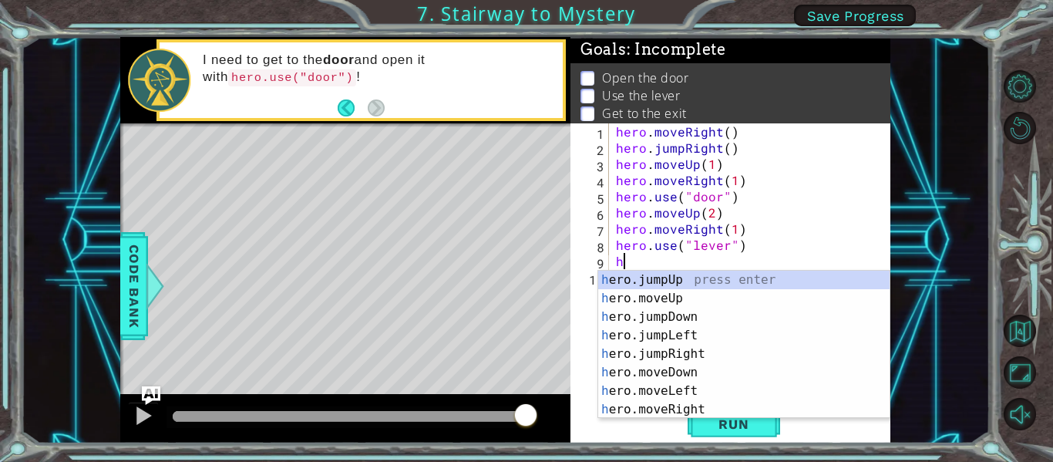
scroll to position [0, 0]
click at [660, 392] on div "h ero.jumpUp press enter h ero.moveUp press enter h ero.jumpDown press enter h …" at bounding box center [743, 362] width 291 height 185
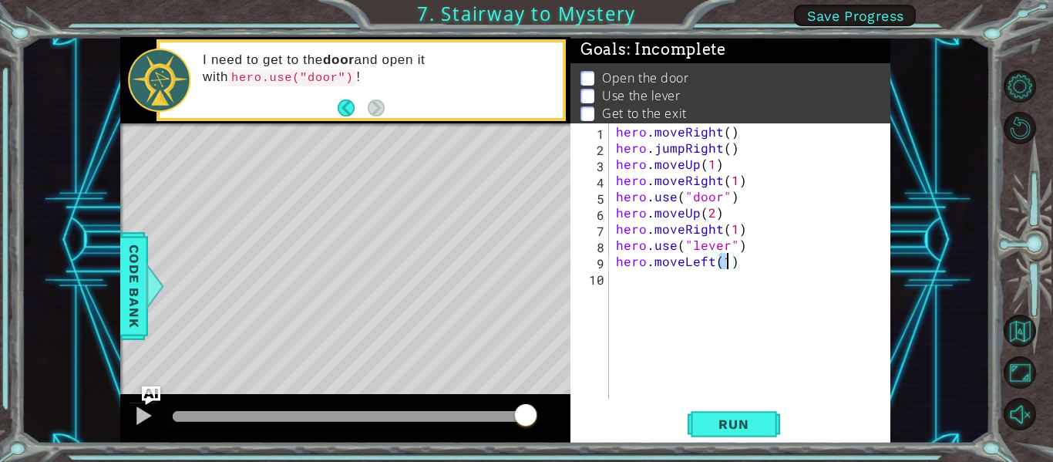
type textarea "hero.moveLeft(2)"
click at [665, 274] on div "hero . moveRight ( ) hero . jumpRight ( ) hero . moveUp ( 1 ) hero . moveRight …" at bounding box center [754, 276] width 282 height 307
type textarea "h"
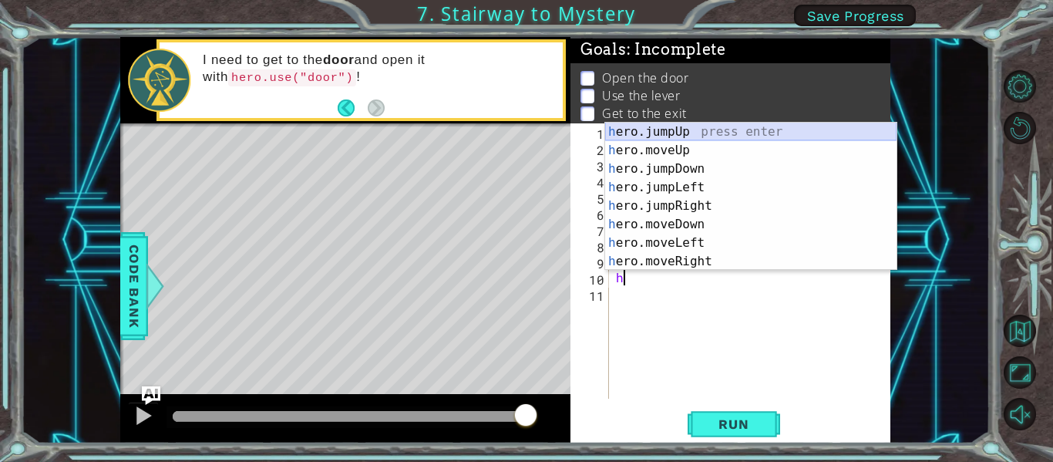
click at [653, 124] on div "h ero.jumpUp press enter h ero.moveUp press enter h ero.jumpDown press enter h …" at bounding box center [750, 215] width 291 height 185
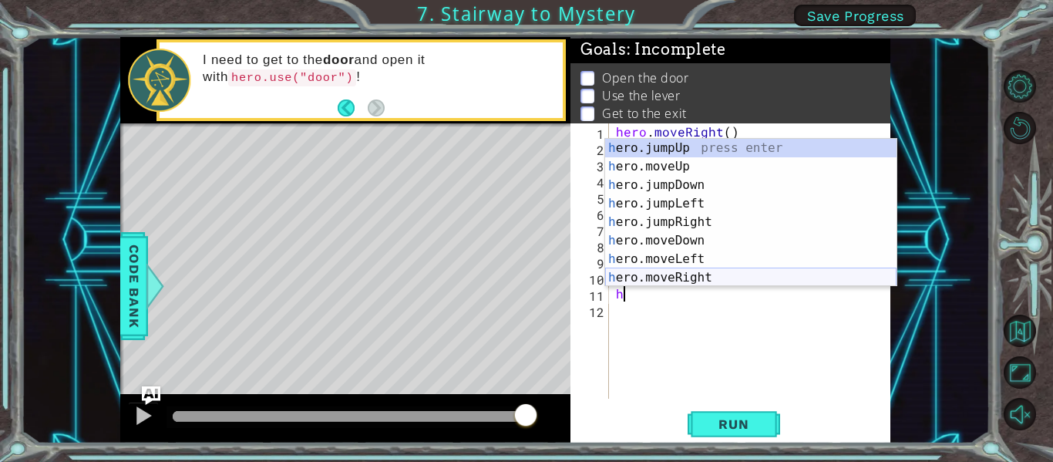
click at [700, 274] on div "h ero.jumpUp press enter h ero.moveUp press enter h ero.jumpDown press enter h …" at bounding box center [750, 231] width 291 height 185
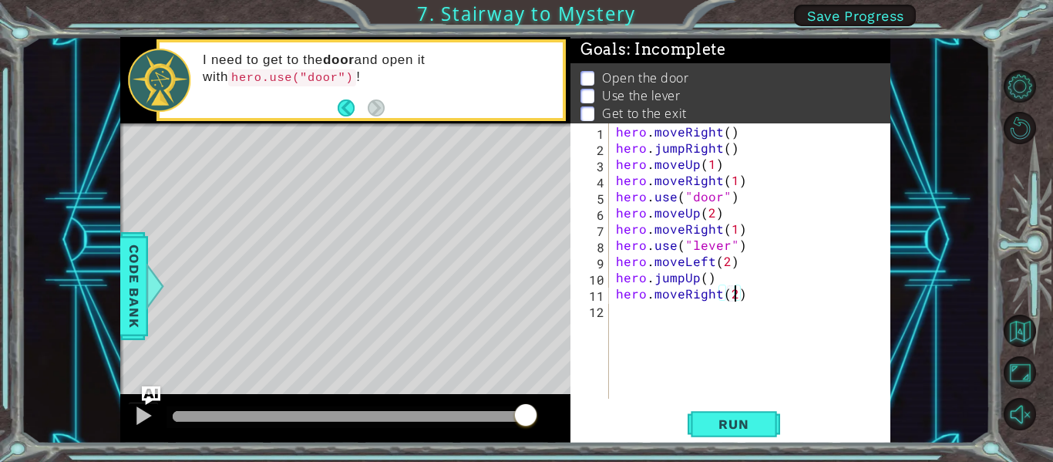
scroll to position [0, 7]
click at [706, 422] on span "Run" at bounding box center [733, 423] width 61 height 15
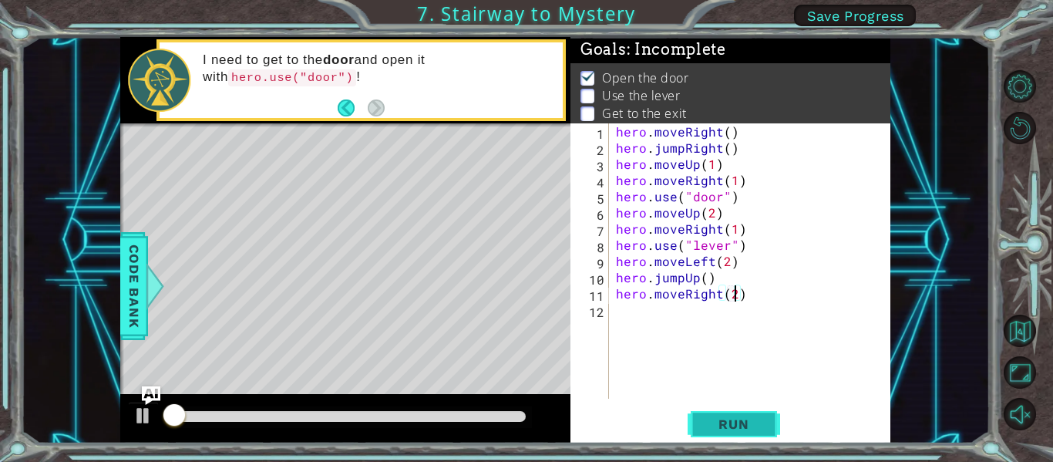
scroll to position [3, 0]
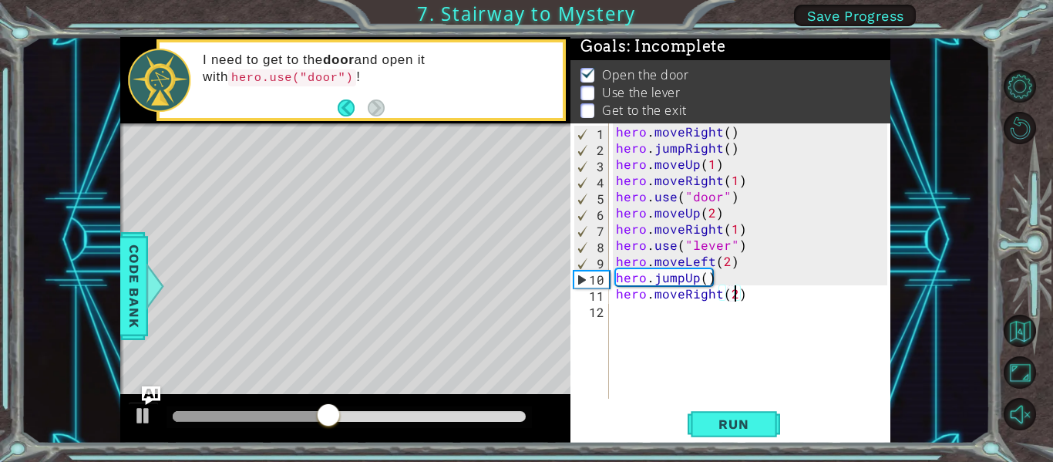
click at [717, 229] on div "hero . moveRight ( ) hero . jumpRight ( ) hero . moveUp ( 1 ) hero . moveRight …" at bounding box center [754, 276] width 282 height 307
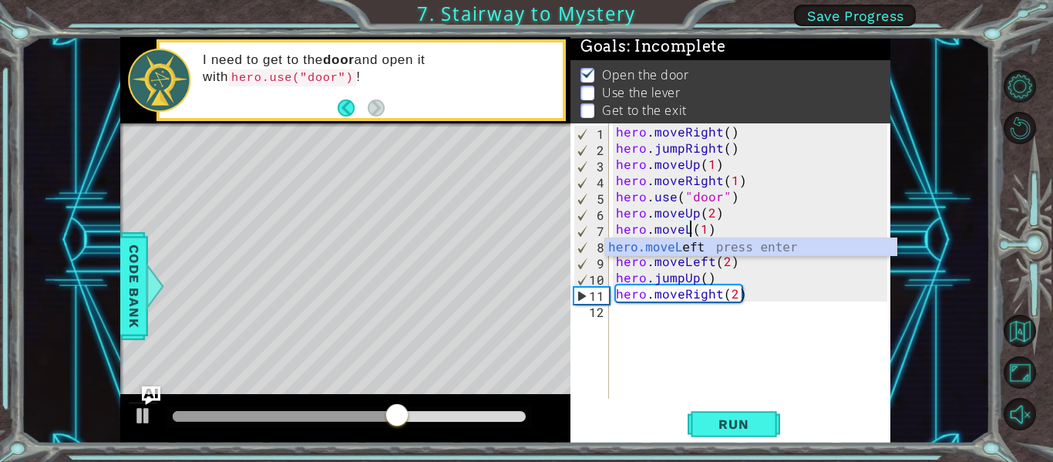
scroll to position [0, 5]
click at [736, 246] on div "hero.moveL eft press enter" at bounding box center [750, 265] width 291 height 55
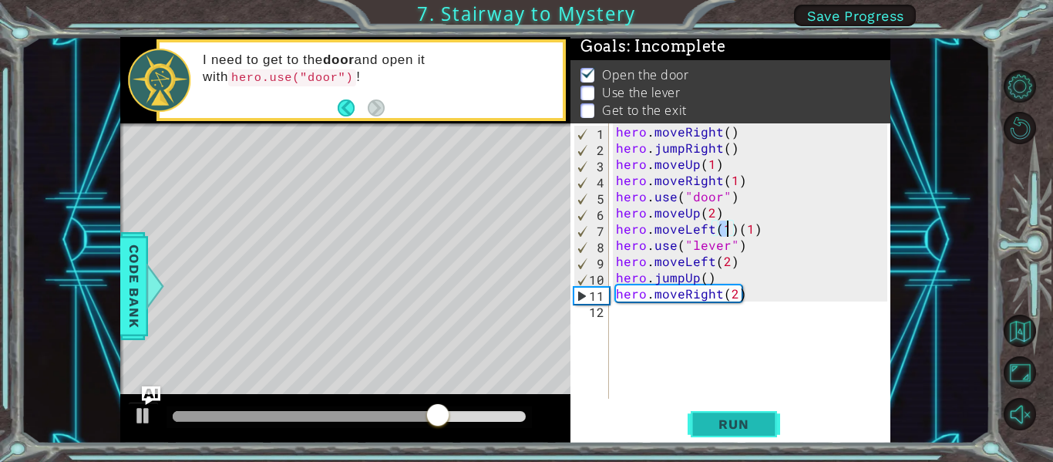
click at [725, 430] on span "Run" at bounding box center [733, 423] width 61 height 15
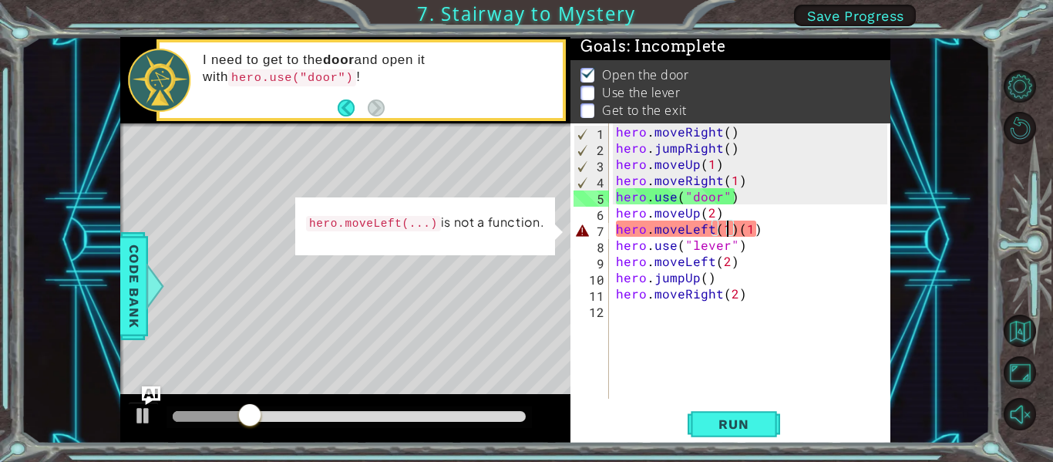
click at [728, 234] on div "hero . moveRight ( ) hero . jumpRight ( ) hero . moveUp ( 1 ) hero . moveRight …" at bounding box center [754, 276] width 282 height 307
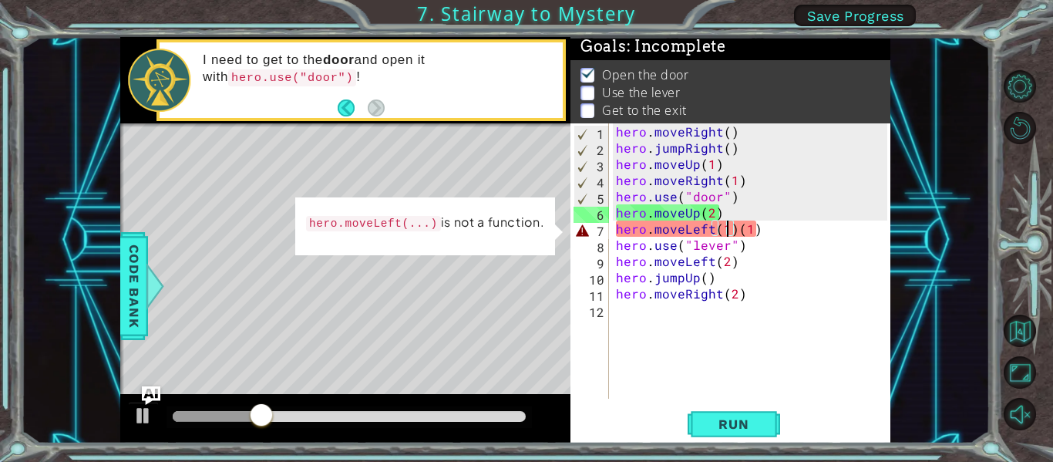
click at [735, 235] on div "hero . moveRight ( ) hero . jumpRight ( ) hero . moveUp ( 1 ) hero . moveRight …" at bounding box center [754, 276] width 282 height 307
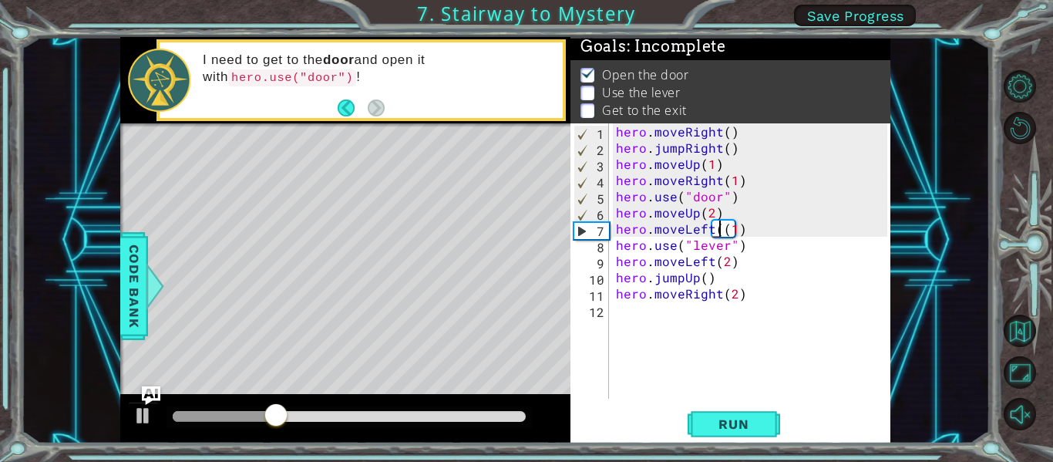
type textarea "hero.moveLeft(1)"
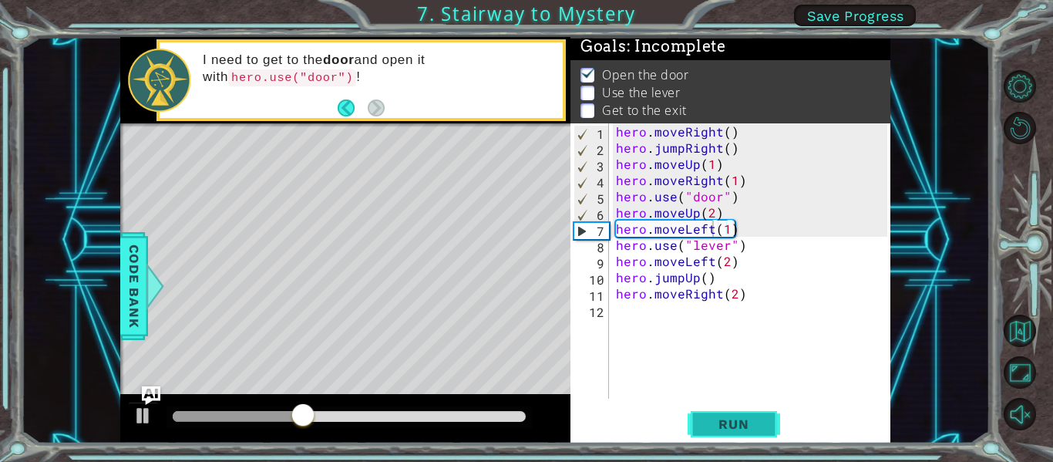
click at [736, 420] on span "Run" at bounding box center [733, 423] width 61 height 15
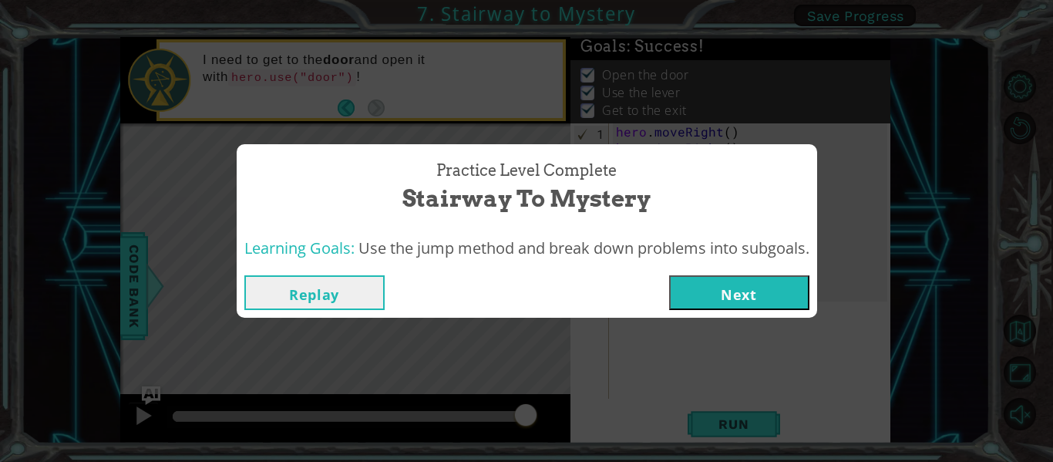
click at [788, 268] on div "Replay Next" at bounding box center [527, 292] width 580 height 50
click at [769, 300] on button "Next" at bounding box center [739, 292] width 140 height 35
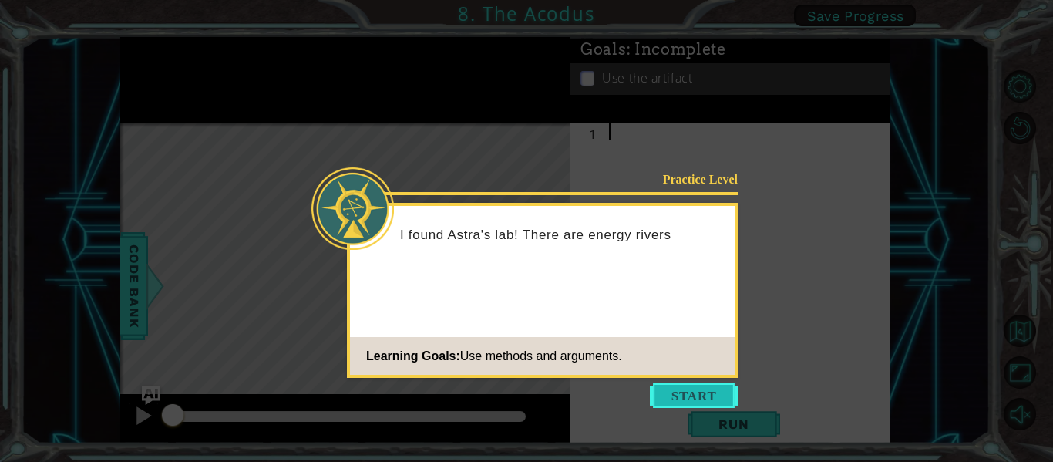
click at [672, 385] on button "Start" at bounding box center [694, 395] width 88 height 25
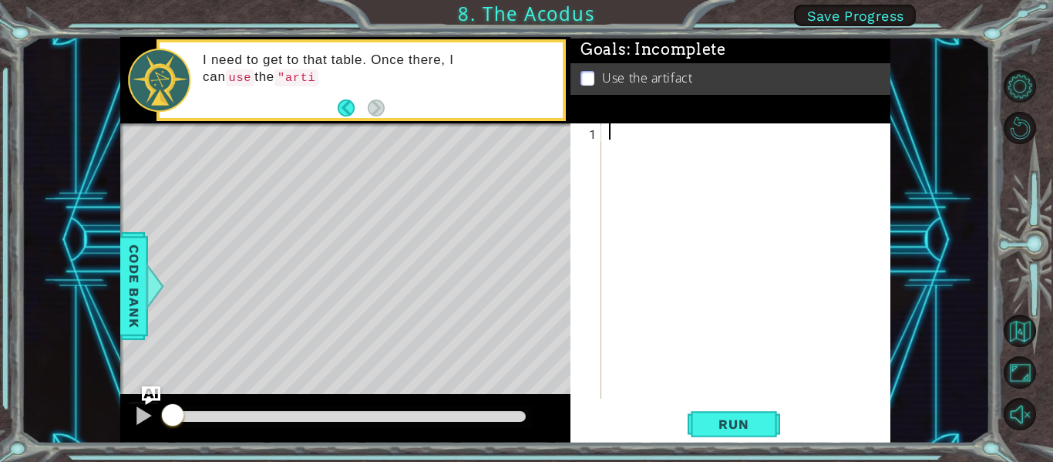
click at [348, 260] on div "Level Map" at bounding box center [476, 350] width 712 height 454
click at [624, 143] on div at bounding box center [750, 276] width 289 height 307
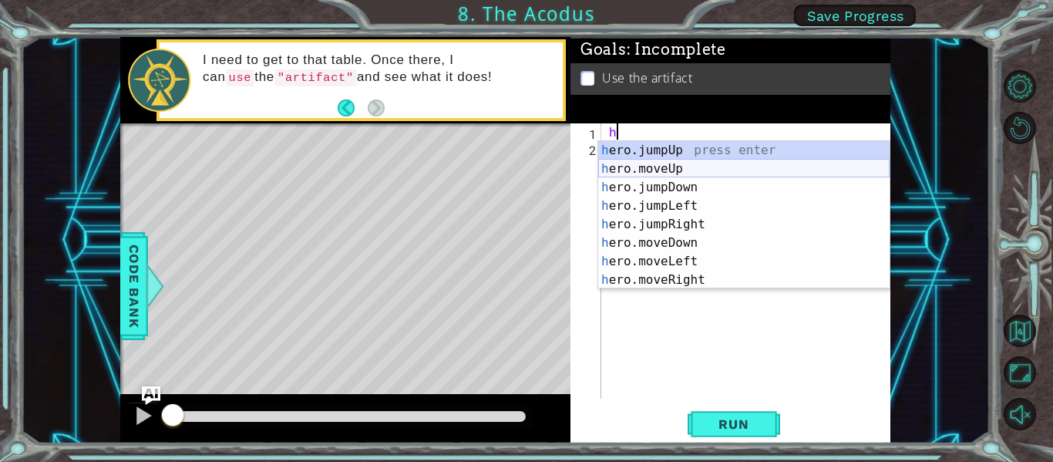
click at [639, 166] on div "h ero.jumpUp press enter h ero.moveUp press enter h ero.jumpDown press enter h …" at bounding box center [743, 233] width 291 height 185
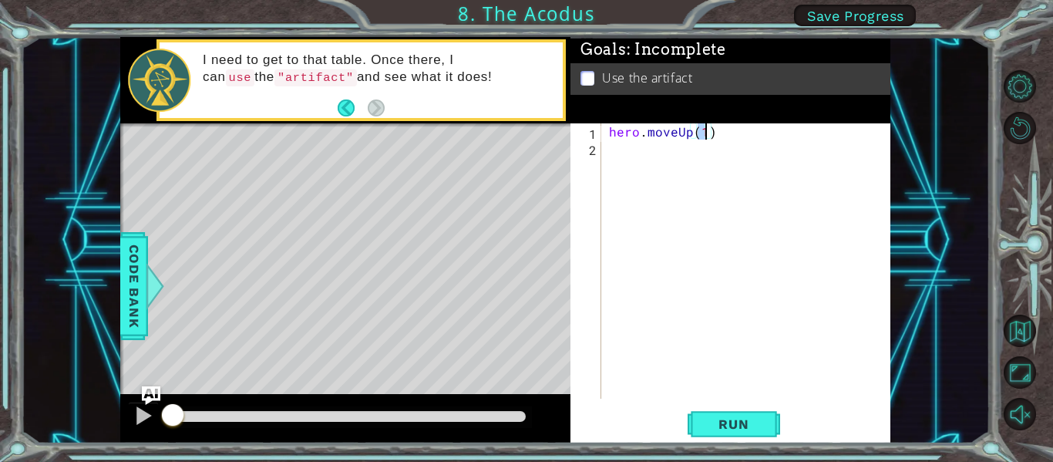
type textarea "hero.moveUp(2)"
click at [617, 163] on div "hero . moveUp ( 2 )" at bounding box center [750, 276] width 289 height 307
type textarea "h"
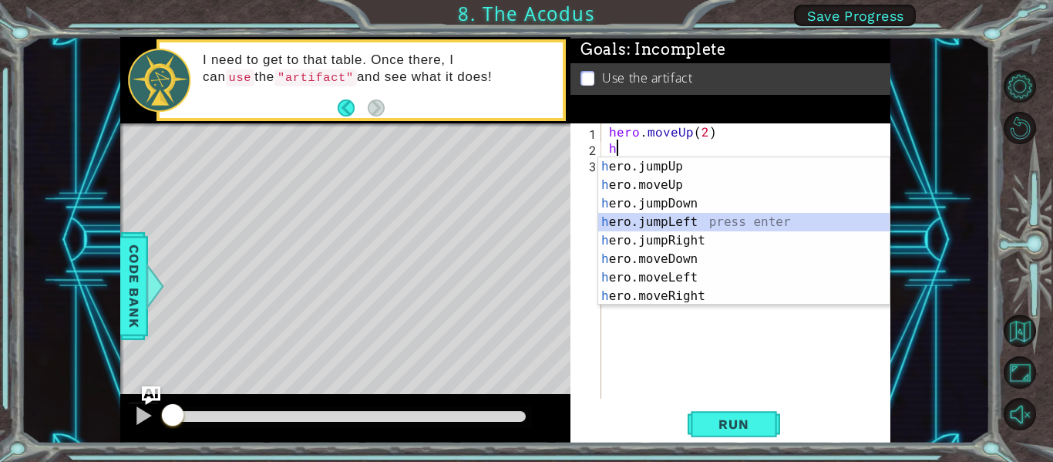
click at [648, 225] on div "h ero.jumpUp press enter h ero.moveUp press enter h ero.jumpDown press enter h …" at bounding box center [743, 249] width 291 height 185
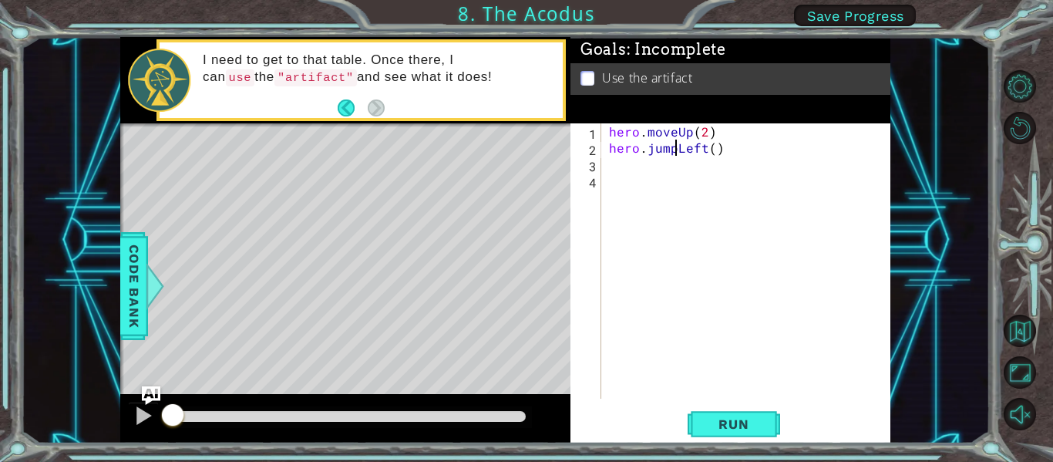
click at [674, 153] on div "hero . moveUp ( 2 ) hero . jumpLeft ( )" at bounding box center [750, 276] width 289 height 307
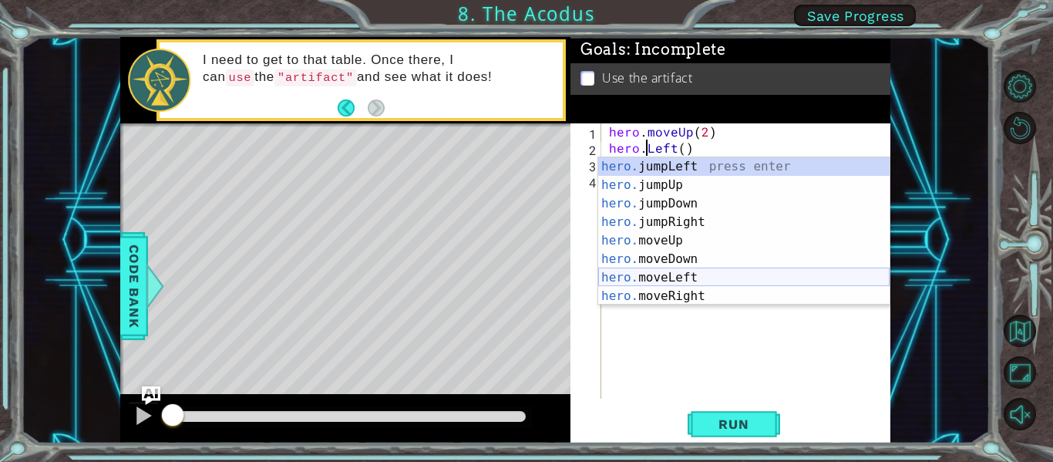
click at [688, 280] on div "hero. jumpLeft press enter hero. jumpUp press enter hero. jumpDown press enter …" at bounding box center [743, 249] width 291 height 185
type textarea "hero.moveLeft(1)"
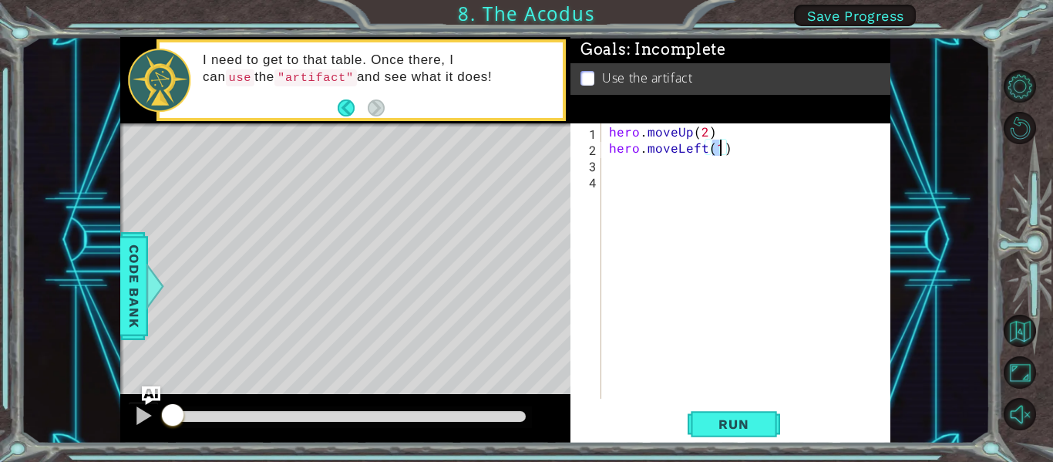
click at [650, 157] on div "hero . moveUp ( 2 ) hero . moveLeft ( 1 )" at bounding box center [750, 276] width 289 height 307
type textarea "h"
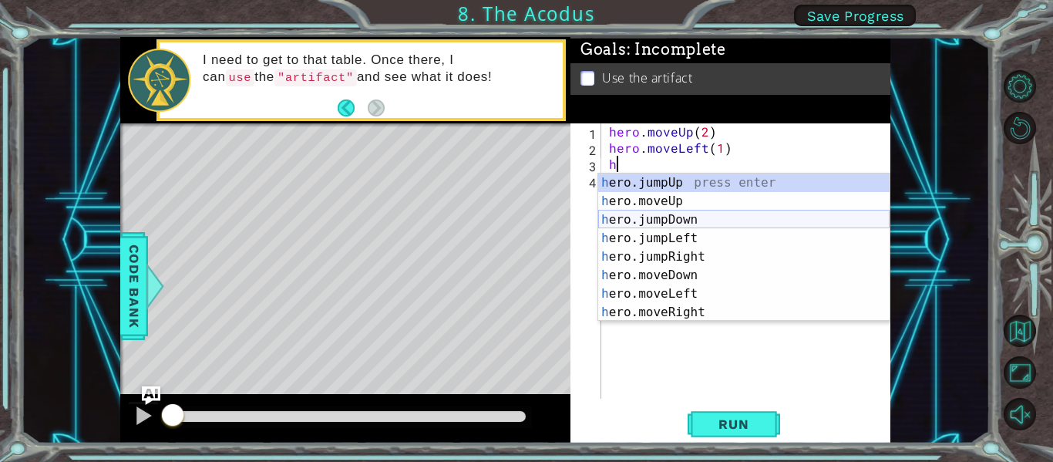
click at [716, 223] on div "h ero.jumpUp press enter h ero.moveUp press enter h ero.jumpDown press enter h …" at bounding box center [743, 265] width 291 height 185
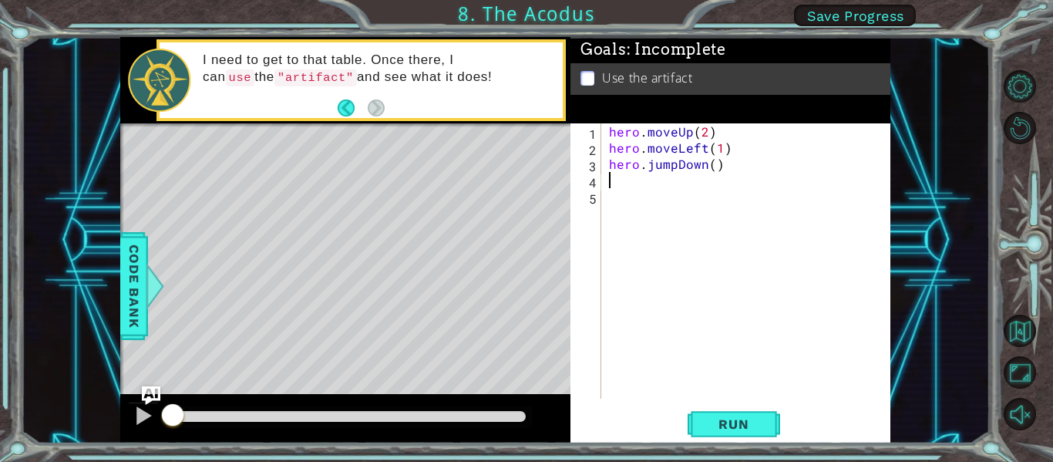
type textarea "h"
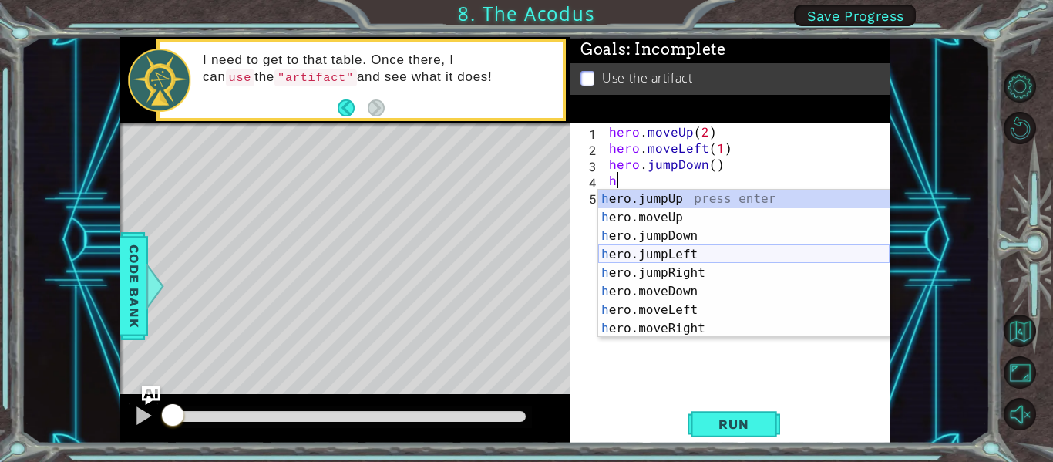
click at [640, 251] on div "h ero.jumpUp press enter h ero.moveUp press enter h ero.jumpDown press enter h …" at bounding box center [743, 282] width 291 height 185
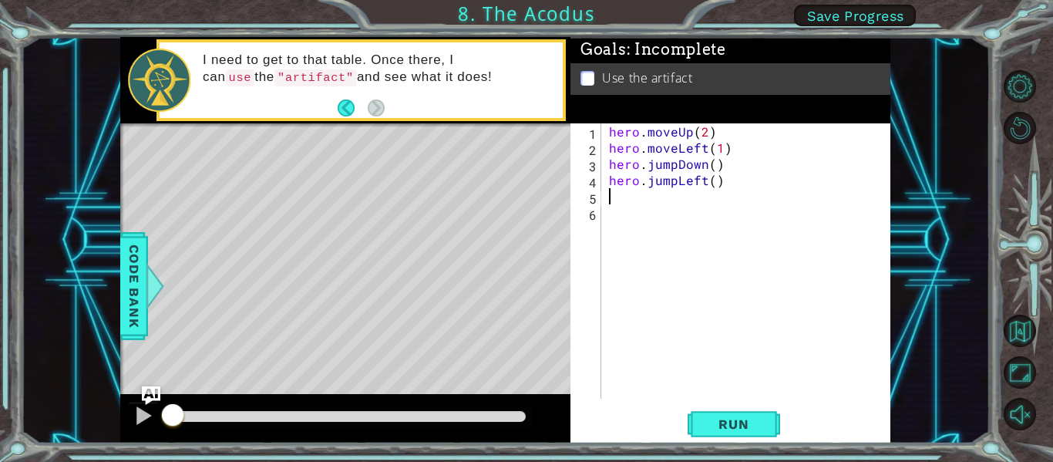
type textarea "h"
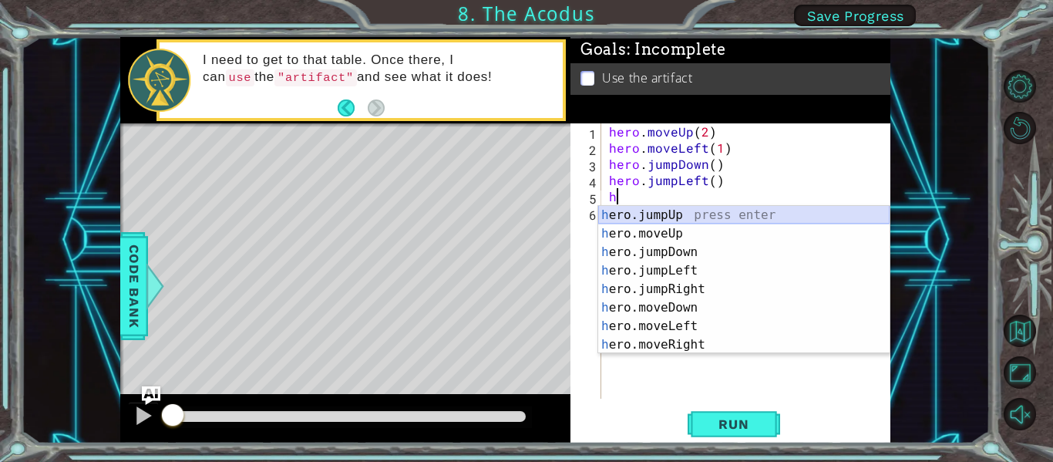
click at [635, 214] on div "h ero.jumpUp press enter h ero.moveUp press enter h ero.jumpDown press enter h …" at bounding box center [743, 298] width 291 height 185
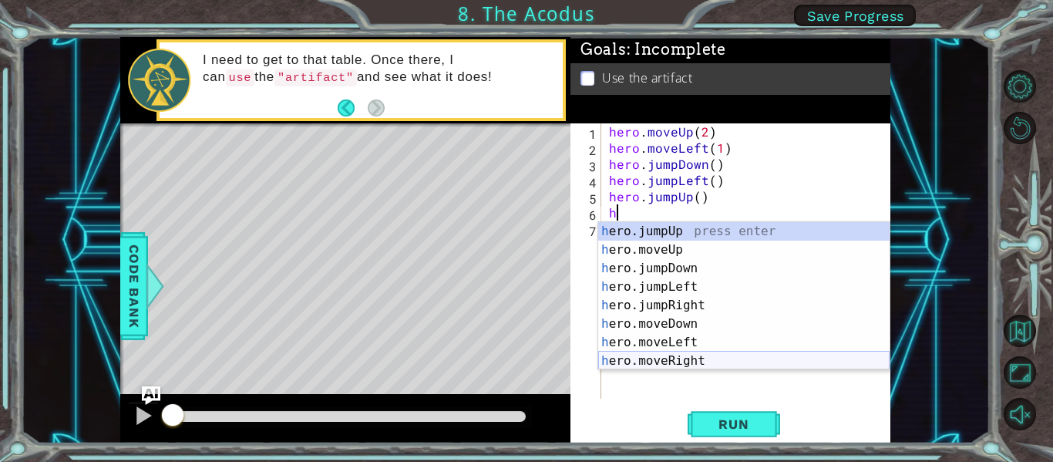
click at [670, 360] on div "h ero.jumpUp press enter h ero.moveUp press enter h ero.jumpDown press enter h …" at bounding box center [743, 314] width 291 height 185
type textarea "hero.moveRight(1)"
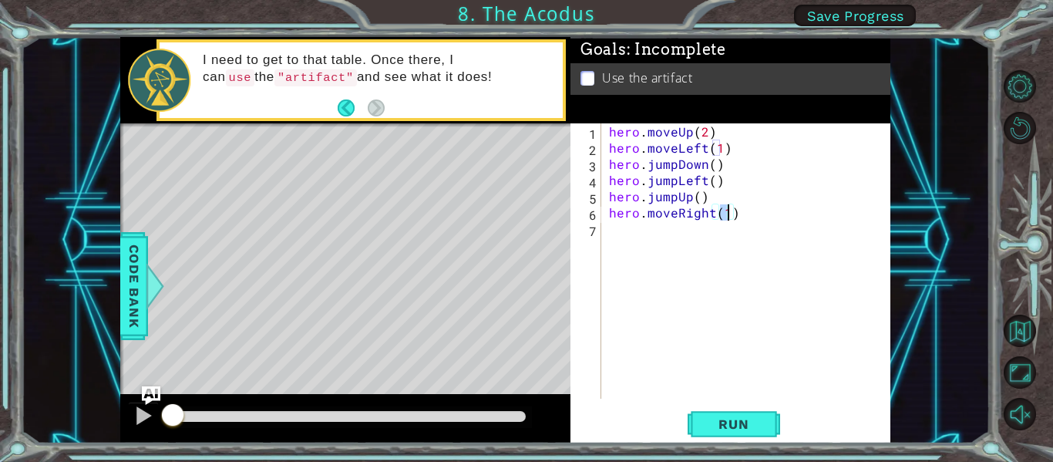
click at [648, 230] on div "hero . moveUp ( 2 ) hero . moveLeft ( 1 ) hero . jumpDown ( ) hero . jumpLeft (…" at bounding box center [750, 276] width 289 height 307
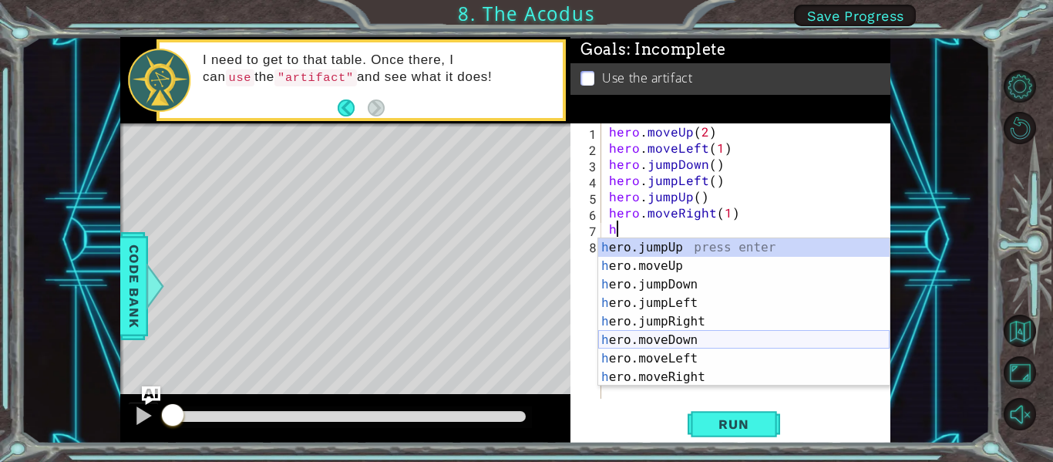
scroll to position [18, 0]
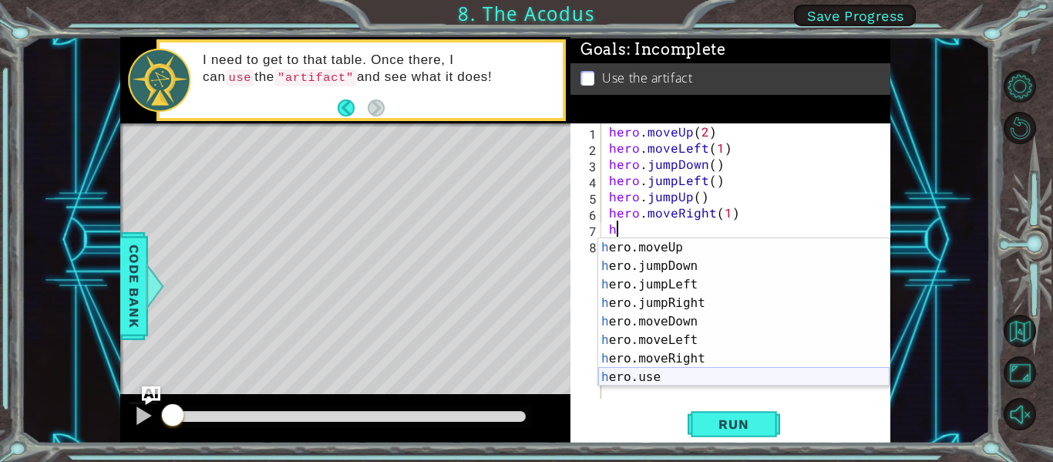
click at [682, 378] on div "h ero.moveUp press enter h ero.jumpDown press enter h ero.jumpLeft press enter …" at bounding box center [743, 330] width 291 height 185
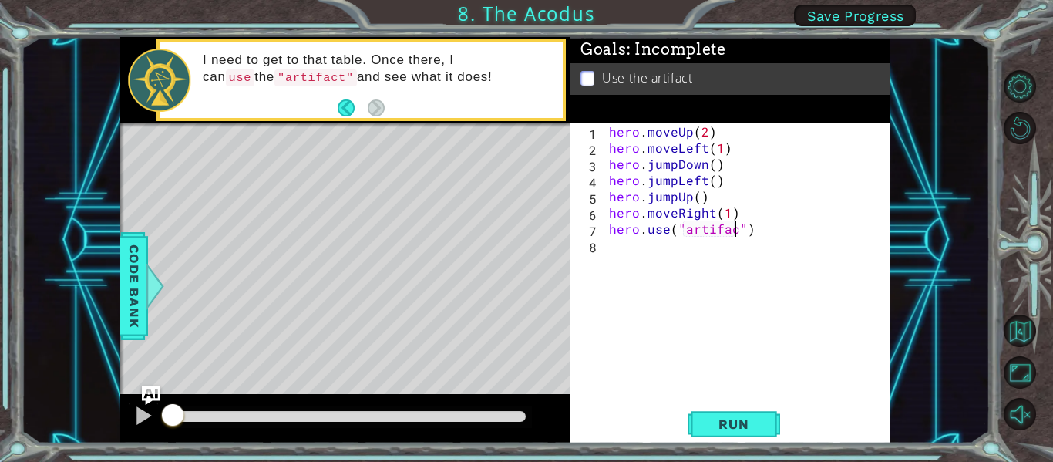
scroll to position [0, 8]
type textarea "hero.use("artifact")"
click at [707, 435] on button "Run" at bounding box center [733, 424] width 92 height 32
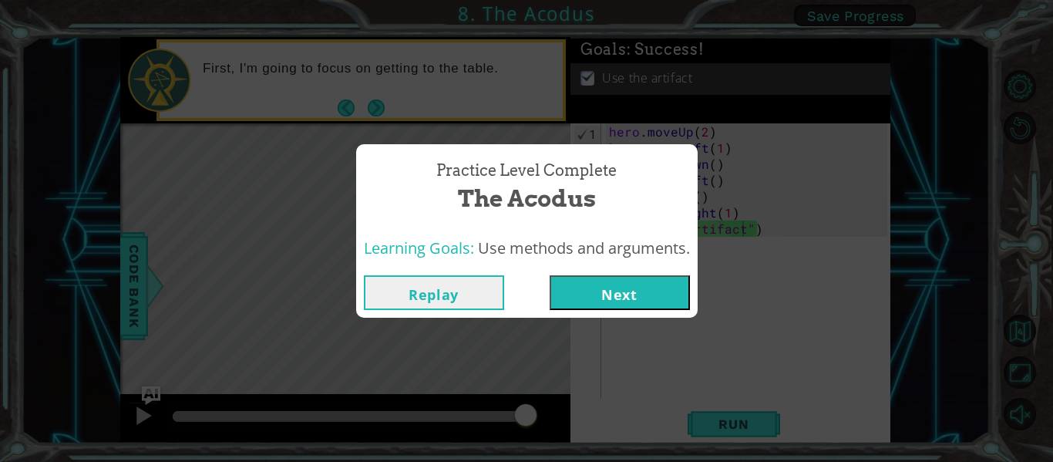
click at [579, 289] on button "Next" at bounding box center [619, 292] width 140 height 35
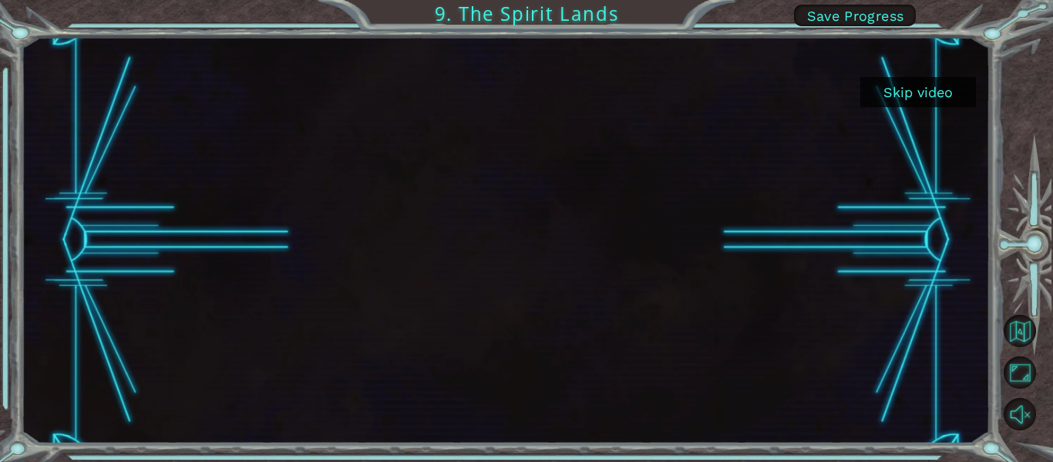
click at [913, 99] on button "Skip video" at bounding box center [918, 92] width 116 height 30
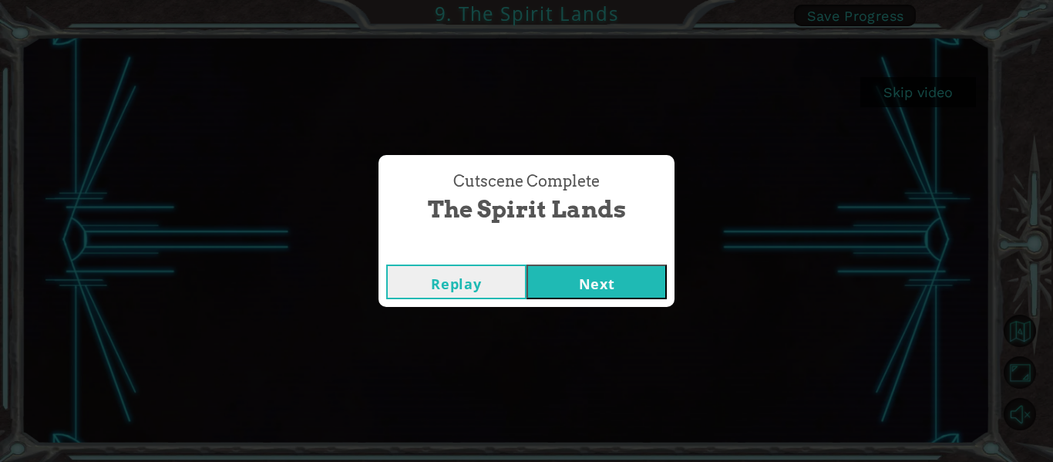
click at [607, 276] on button "Next" at bounding box center [596, 281] width 140 height 35
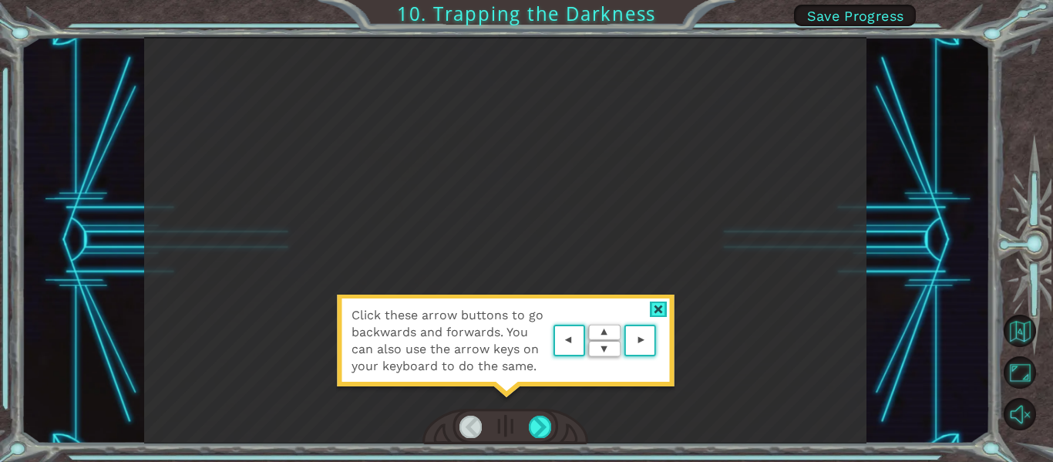
click at [661, 314] on div at bounding box center [659, 309] width 18 height 16
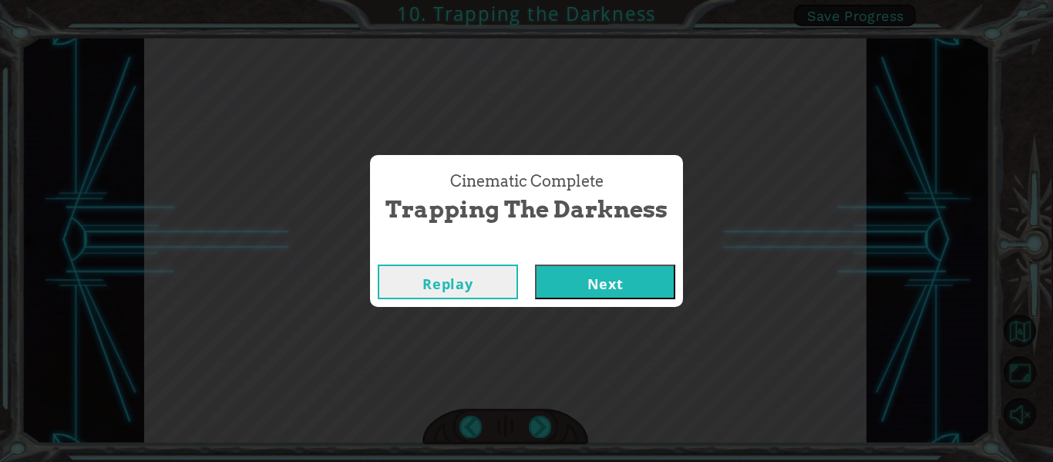
click at [573, 279] on button "Next" at bounding box center [605, 281] width 140 height 35
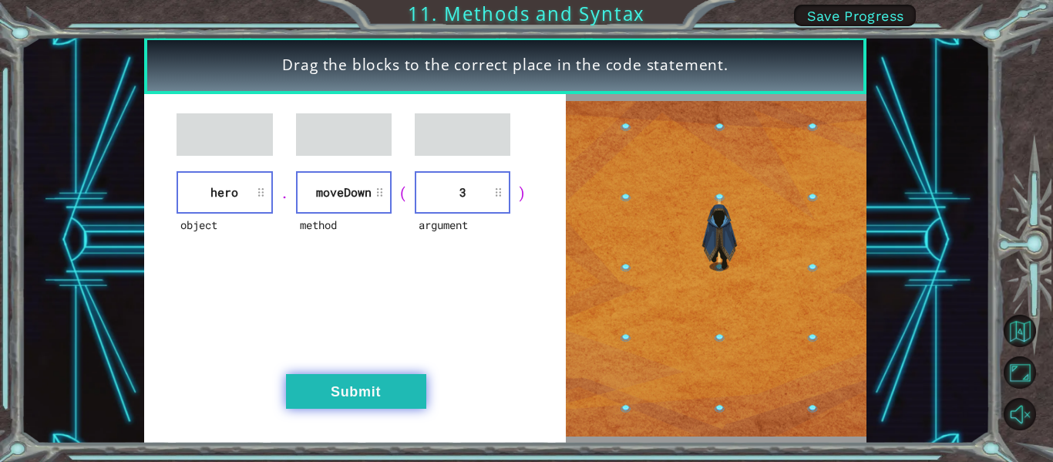
click at [387, 401] on button "Submit" at bounding box center [356, 391] width 140 height 35
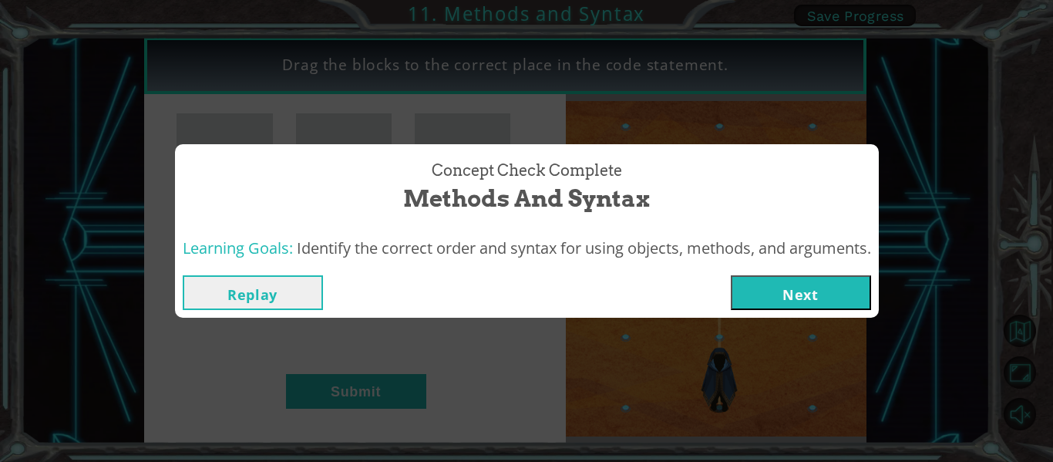
click at [787, 287] on button "Next" at bounding box center [801, 292] width 140 height 35
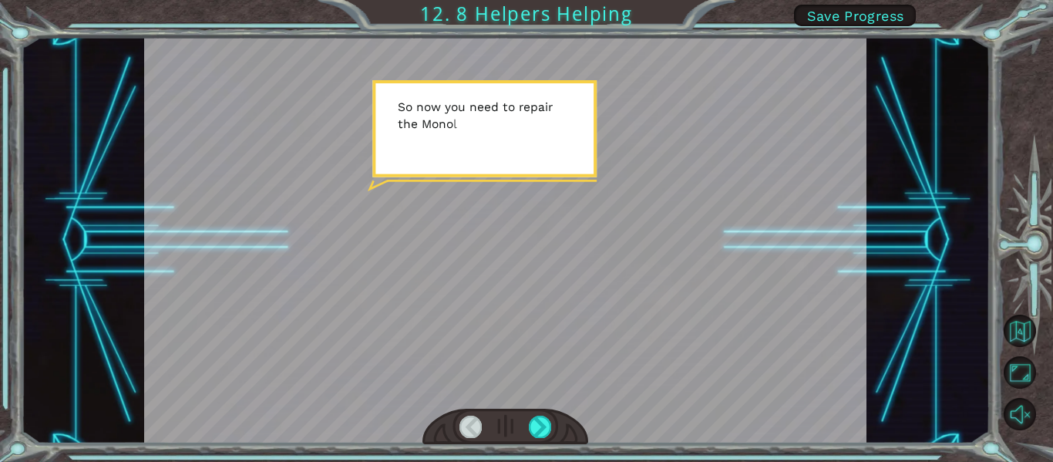
click at [532, 207] on div at bounding box center [505, 240] width 723 height 406
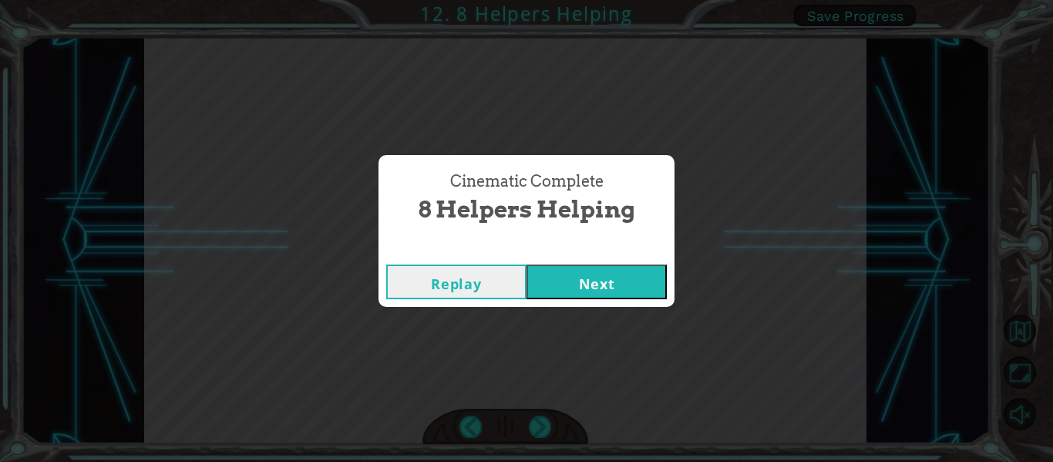
click at [580, 272] on button "Next" at bounding box center [596, 281] width 140 height 35
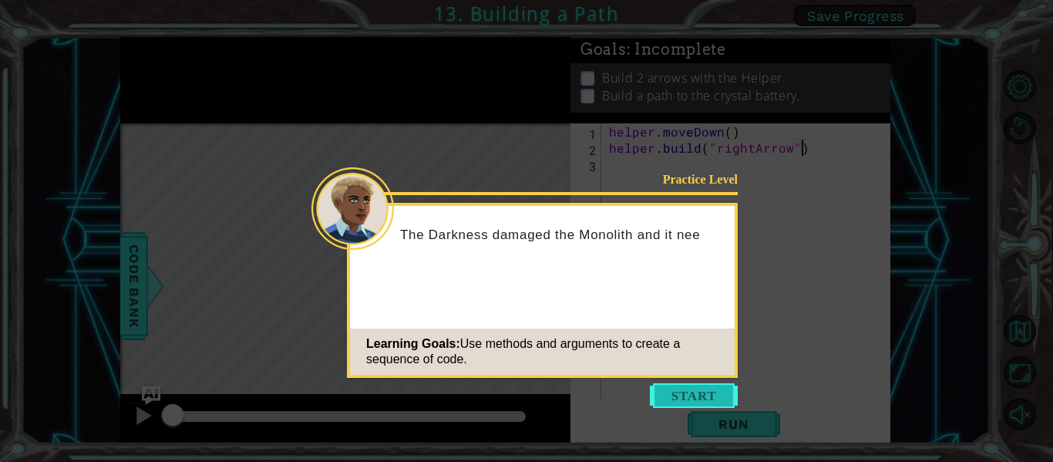
click at [675, 390] on button "Start" at bounding box center [694, 395] width 88 height 25
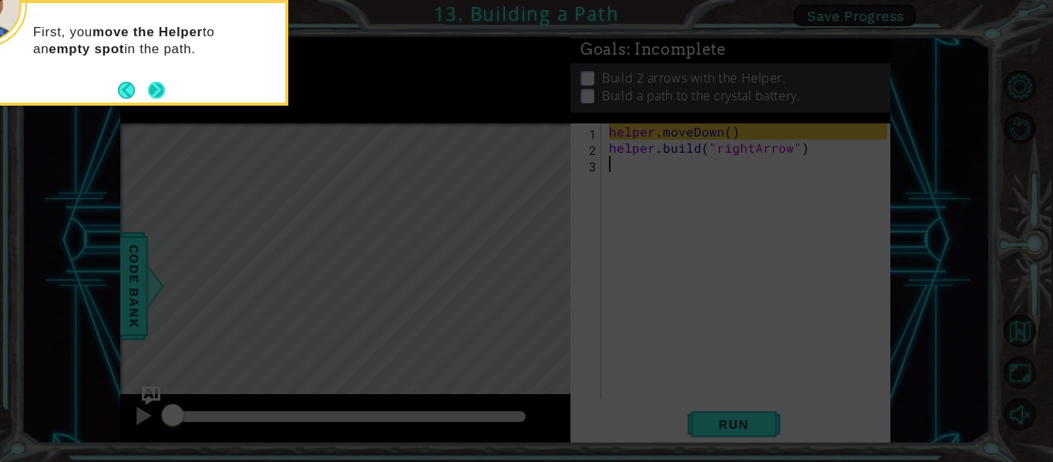
click at [148, 99] on button "Next" at bounding box center [157, 90] width 18 height 18
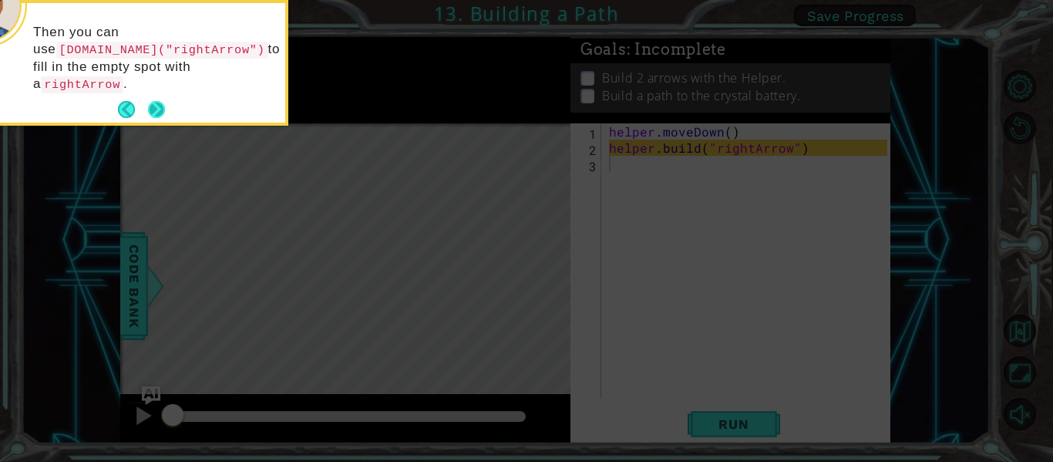
click at [152, 101] on button "Next" at bounding box center [156, 110] width 18 height 18
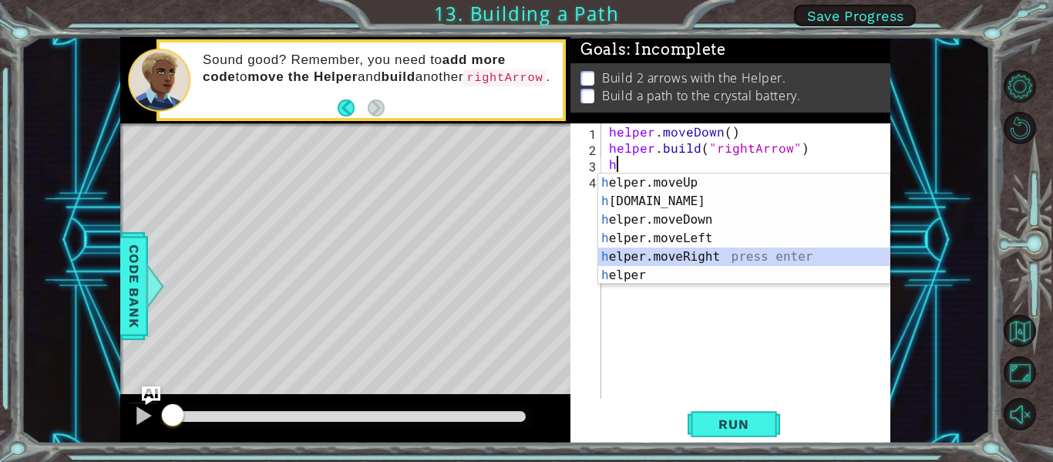
click at [712, 253] on div "h elper.moveUp press enter h [DOMAIN_NAME] press enter h elper.moveDown press e…" at bounding box center [743, 247] width 291 height 148
type textarea "helper.moveRight(1)"
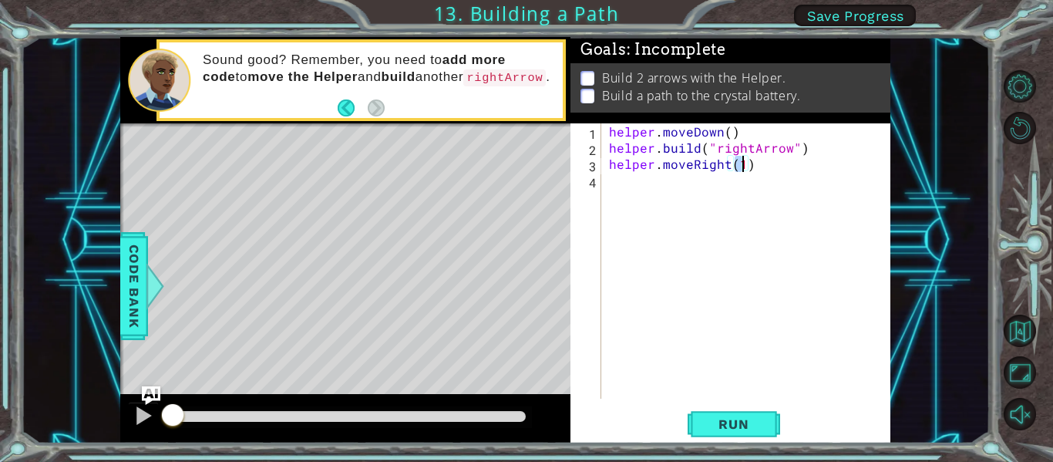
click at [645, 193] on div "helper . moveDown ( ) helper . build ( "rightArrow" ) helper . moveRight ( 1 )" at bounding box center [750, 276] width 289 height 307
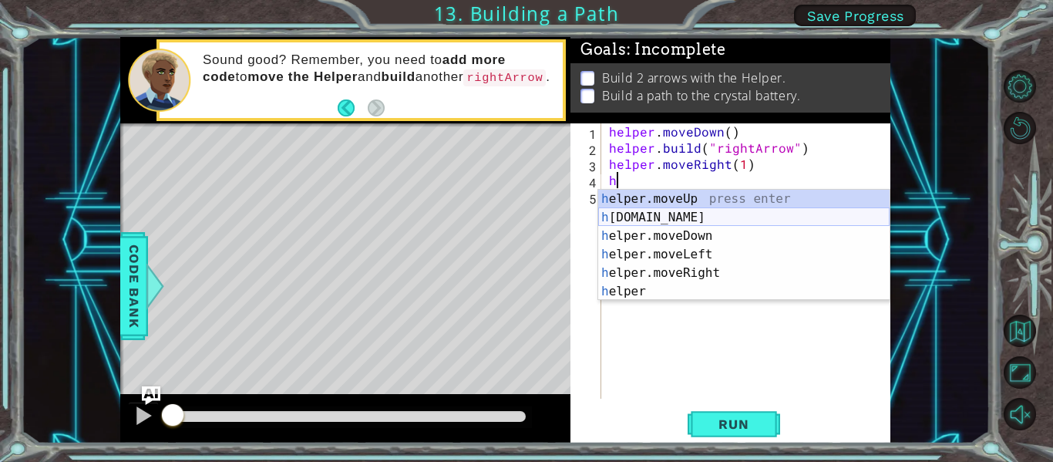
click at [699, 210] on div "h elper.moveUp press enter h [DOMAIN_NAME] press enter h elper.moveDown press e…" at bounding box center [743, 264] width 291 height 148
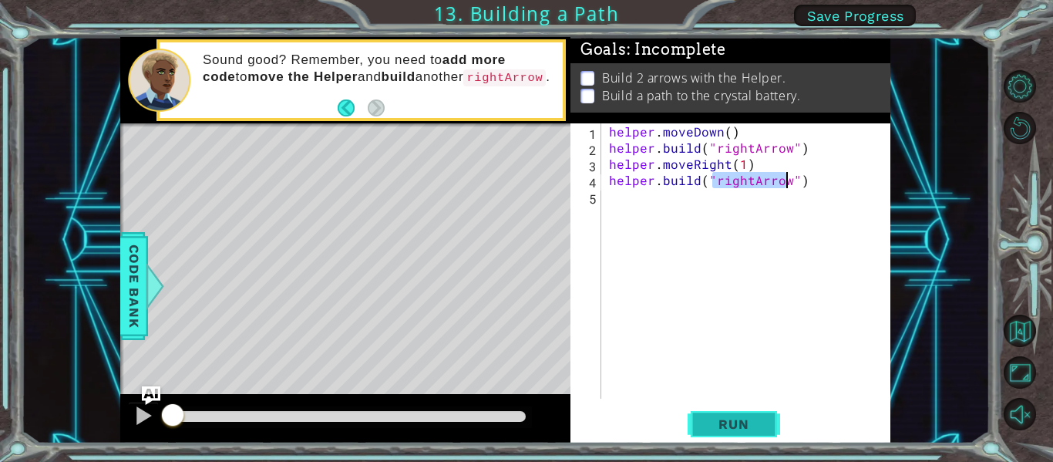
click at [724, 408] on button "Run" at bounding box center [733, 424] width 92 height 32
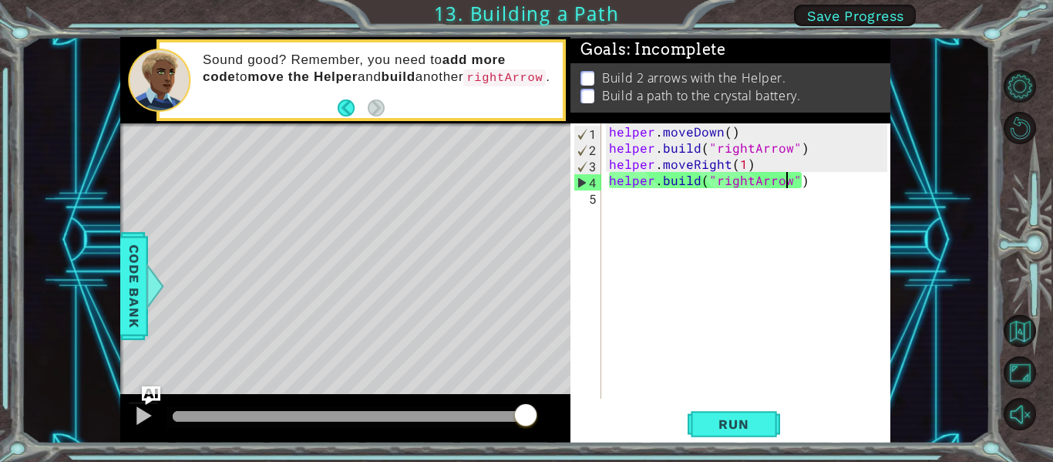
click at [743, 166] on div "helper . moveDown ( ) helper . build ( "rightArrow" ) helper . moveRight ( 1 ) …" at bounding box center [750, 276] width 289 height 307
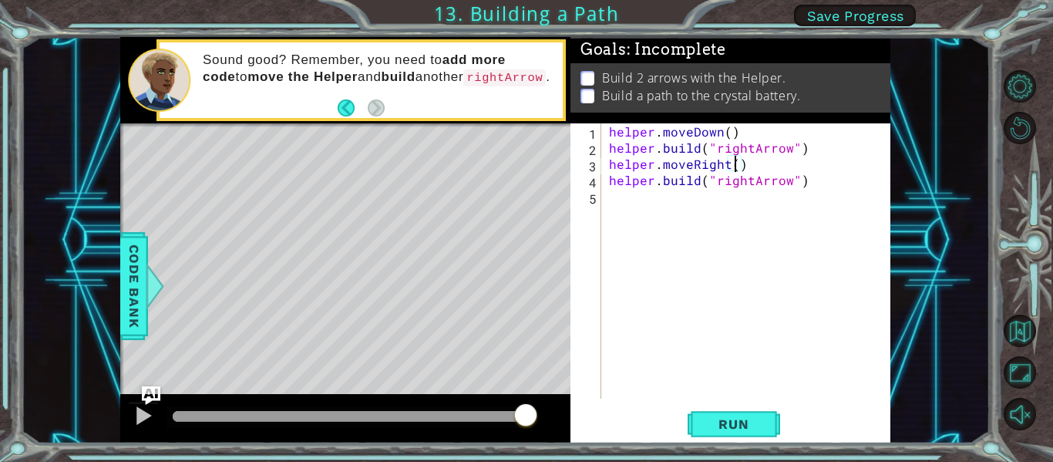
scroll to position [0, 8]
type textarea "helper.moveRight(3)"
click at [741, 425] on span "Run" at bounding box center [733, 423] width 61 height 15
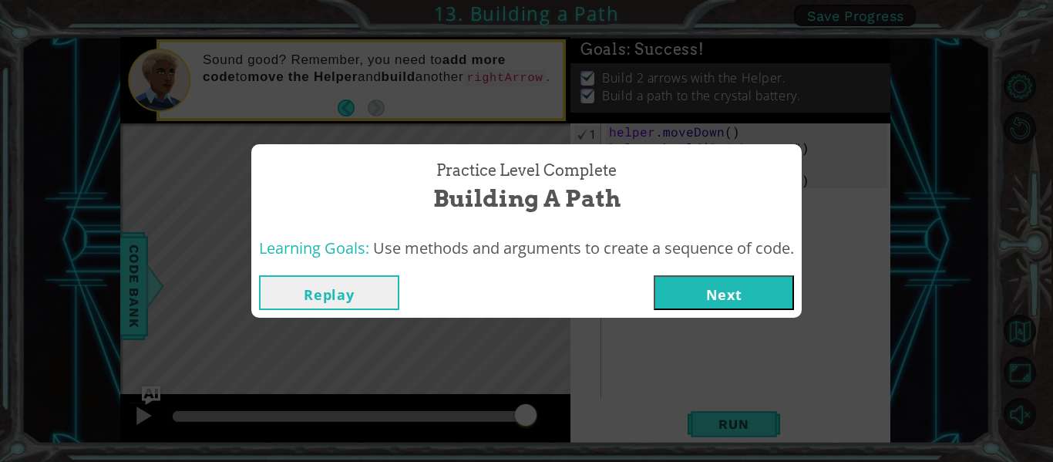
click at [742, 303] on button "Next" at bounding box center [723, 292] width 140 height 35
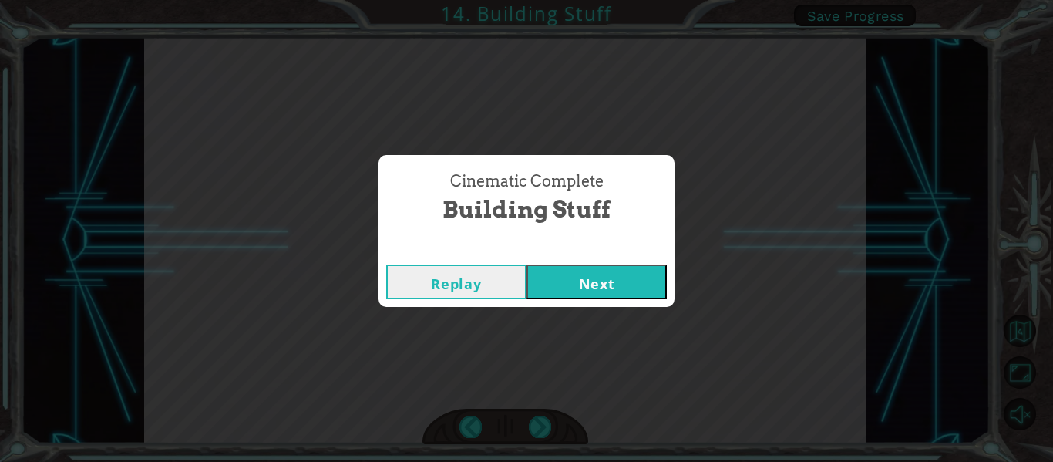
click at [655, 278] on button "Next" at bounding box center [596, 281] width 140 height 35
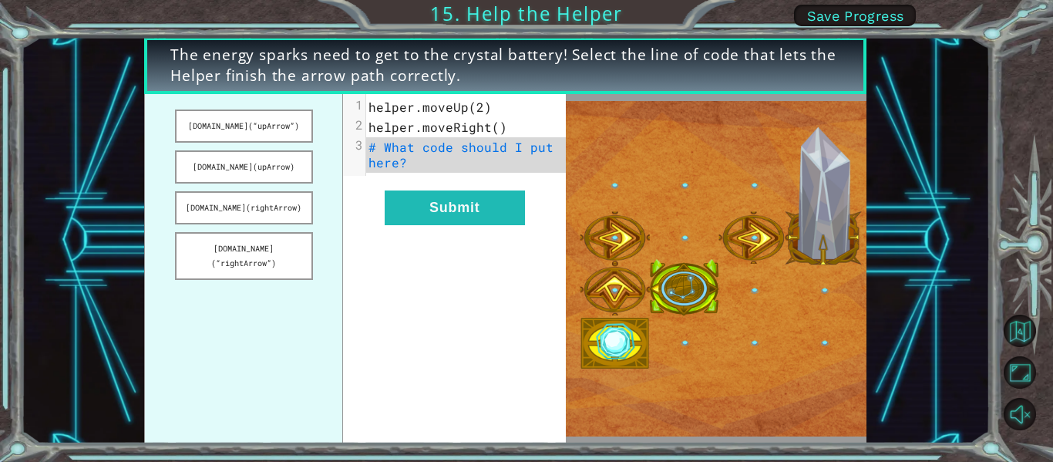
drag, startPoint x: 281, startPoint y: 202, endPoint x: 453, endPoint y: 170, distance: 174.9
click at [453, 170] on div "[DOMAIN_NAME](“upArrow”) [DOMAIN_NAME](upArrow) [DOMAIN_NAME](rightArrow) [DOMA…" at bounding box center [355, 268] width 422 height 349
click at [253, 218] on button "[DOMAIN_NAME](rightArrow)" at bounding box center [244, 207] width 138 height 33
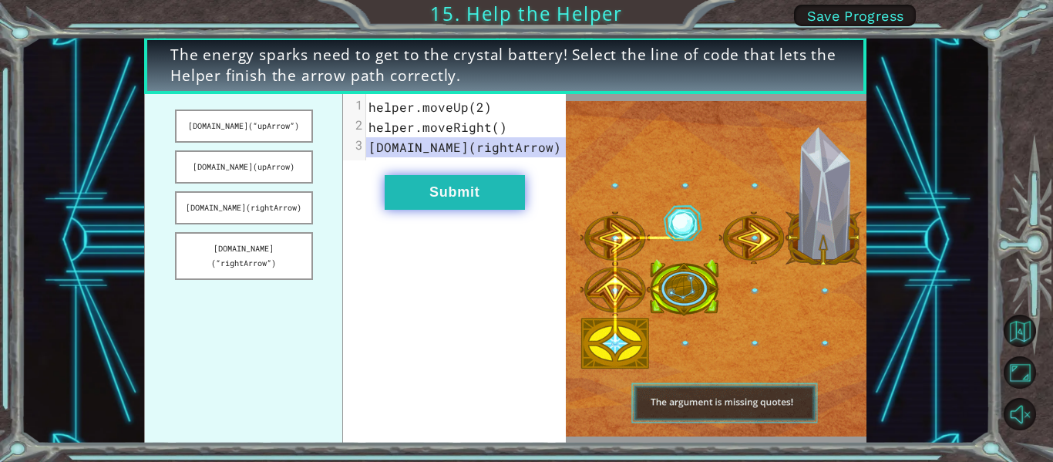
click at [425, 193] on button "Submit" at bounding box center [455, 192] width 140 height 35
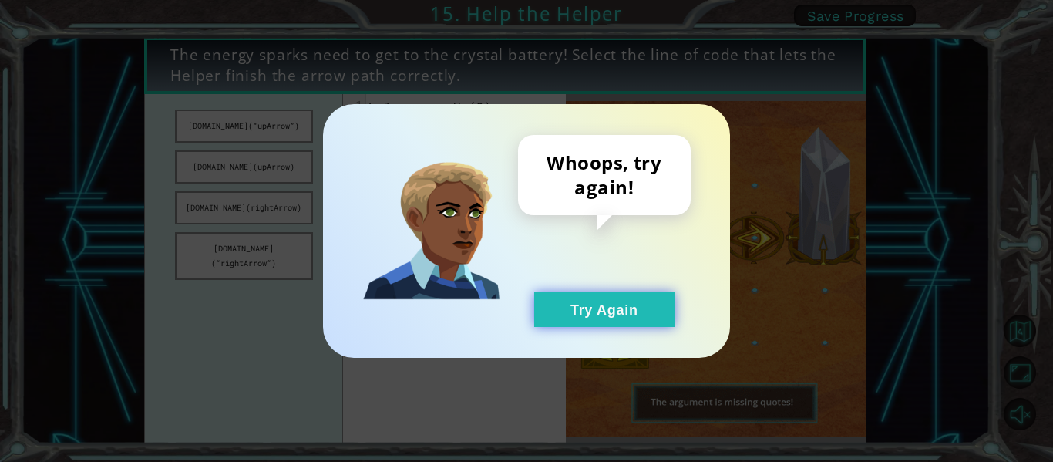
click at [568, 297] on button "Try Again" at bounding box center [604, 309] width 140 height 35
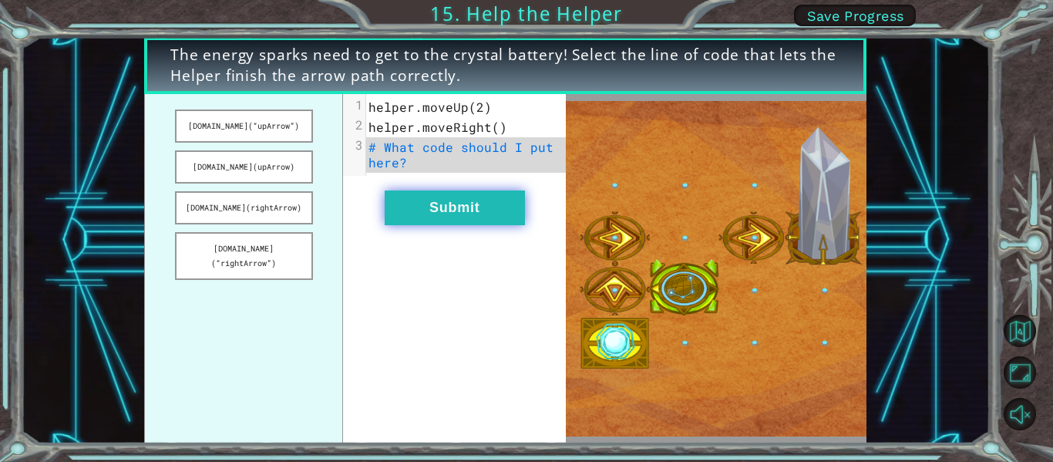
click at [453, 207] on button "Submit" at bounding box center [455, 207] width 140 height 35
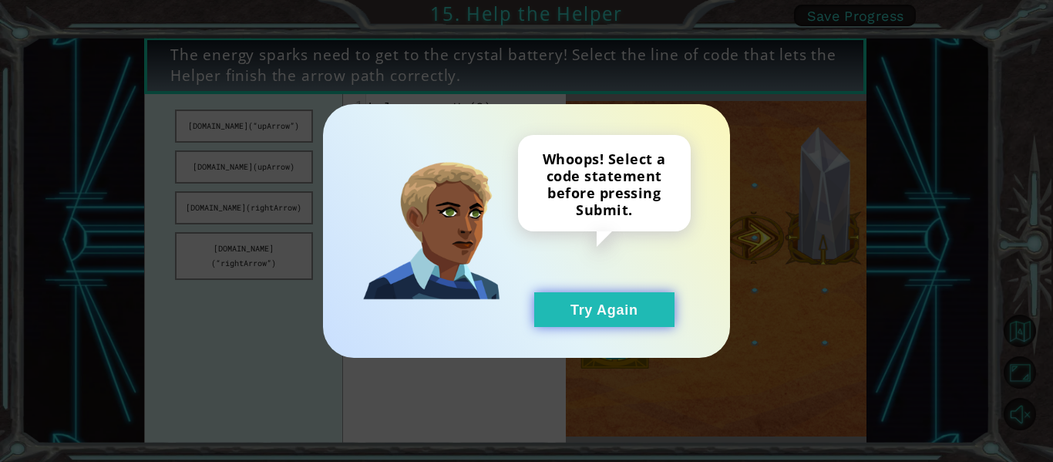
click at [575, 293] on button "Try Again" at bounding box center [604, 309] width 140 height 35
